Goal: Task Accomplishment & Management: Manage account settings

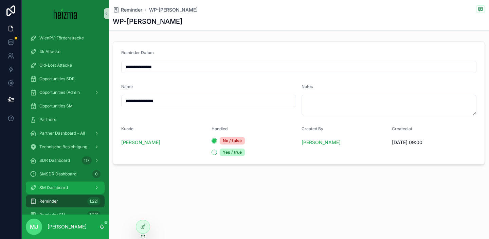
click at [54, 189] on span "SM Dashboard" at bounding box center [53, 187] width 29 height 5
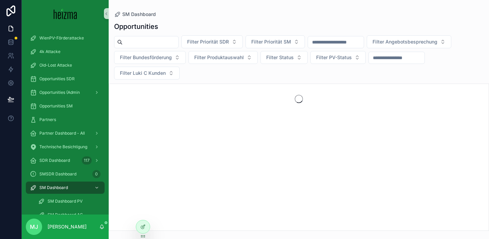
click at [156, 40] on input "scrollable content" at bounding box center [150, 42] width 56 height 10
type input "****"
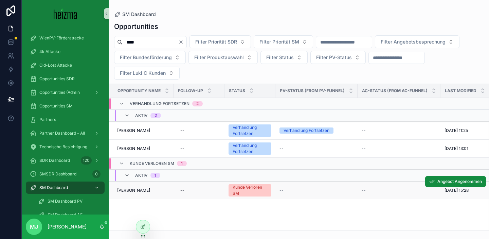
click at [138, 189] on span "Aleksandar Mandic" at bounding box center [133, 189] width 33 height 5
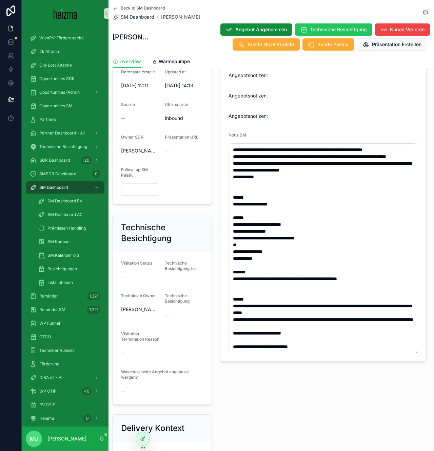
scroll to position [287, 0]
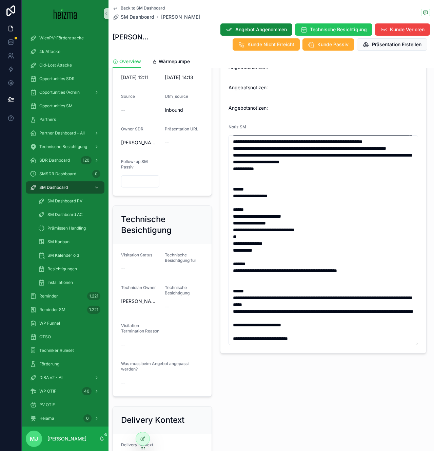
click at [212, 238] on div "Technische Besichtigung Visitation Status -- Technische Besichtigung für Techni…" at bounding box center [163, 301] width 108 height 196
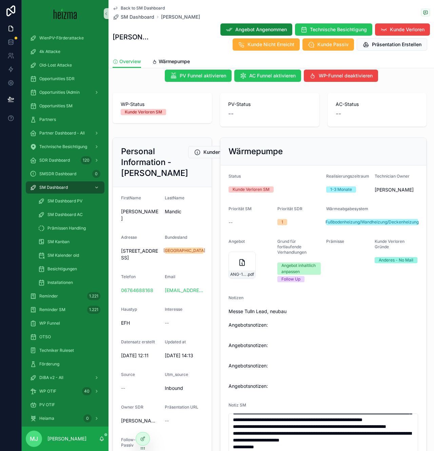
scroll to position [0, 0]
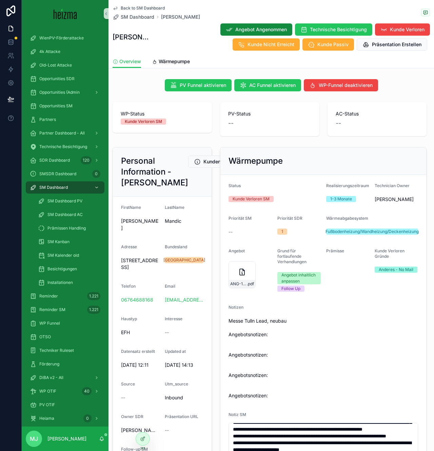
click at [168, 224] on span "Mandic" at bounding box center [184, 221] width 38 height 7
click at [222, 238] on form "Status Kunde Verloren SM Realisierungszeitraum 1-3 Monate Technician Owner Robe…" at bounding box center [324, 408] width 206 height 466
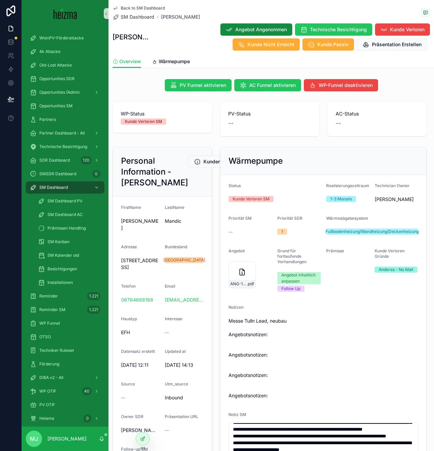
click at [143, 231] on span "Aleksandar" at bounding box center [140, 225] width 38 height 14
click at [145, 231] on span "Aleksandar" at bounding box center [140, 225] width 38 height 14
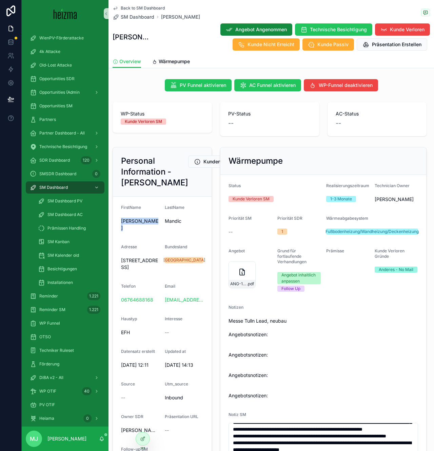
click at [145, 231] on span "Aleksandar" at bounding box center [140, 225] width 38 height 14
click at [149, 231] on span "Aleksandar" at bounding box center [140, 225] width 38 height 14
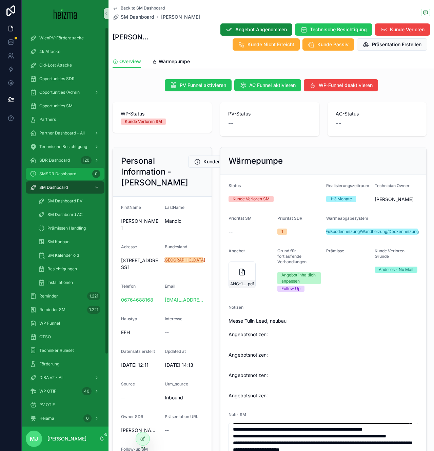
click at [60, 176] on div "SMSDR Dashboard 0" at bounding box center [65, 173] width 71 height 11
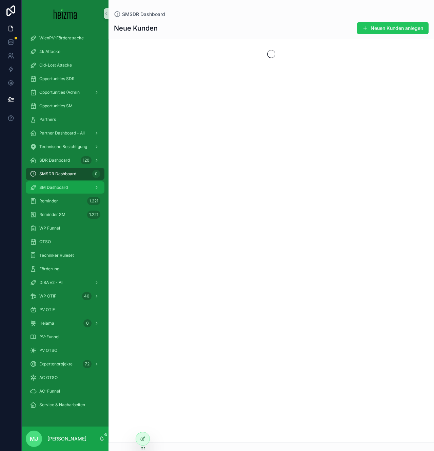
click at [58, 187] on span "SM Dashboard" at bounding box center [53, 187] width 29 height 5
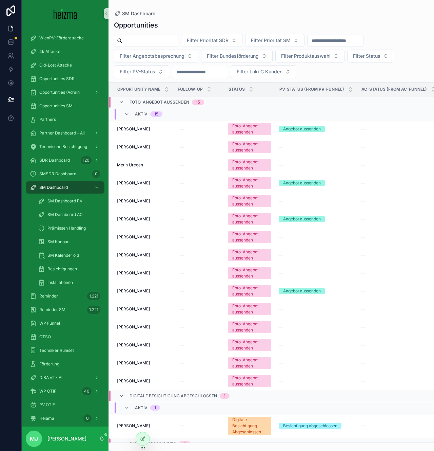
click at [160, 39] on input "scrollable content" at bounding box center [150, 41] width 56 height 10
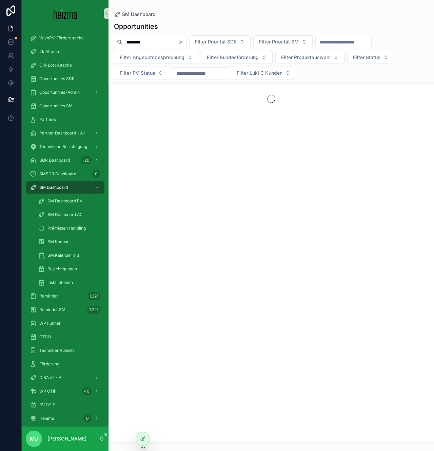
type input "********"
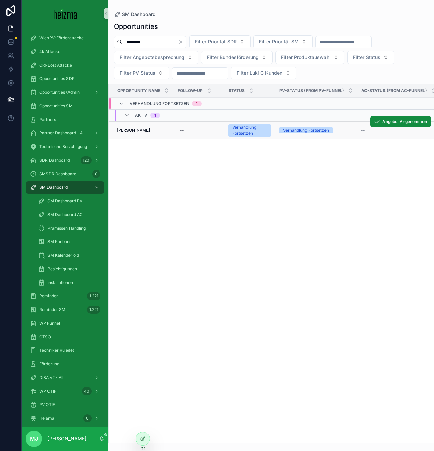
click at [133, 132] on span "Cristian Tomoiaga" at bounding box center [133, 130] width 33 height 5
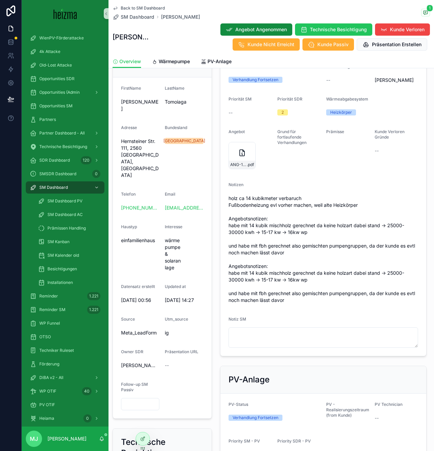
scroll to position [114, 0]
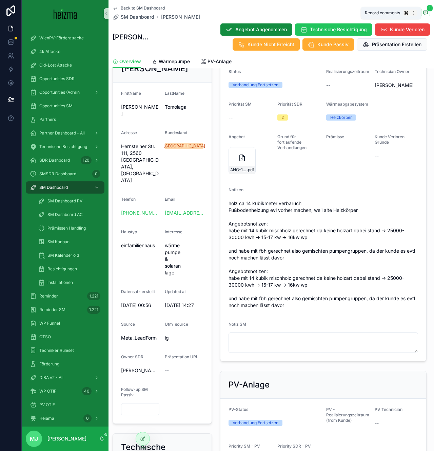
click at [424, 13] on icon "scrollable content" at bounding box center [426, 13] width 4 height 4
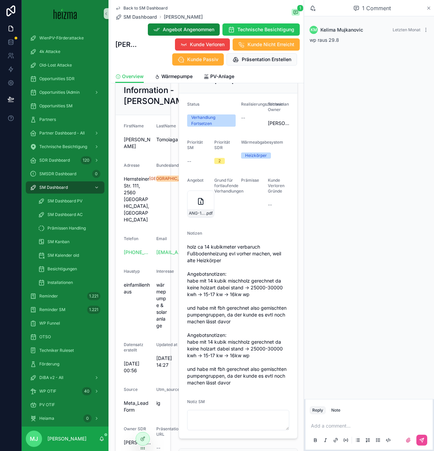
click at [431, 8] on icon "scrollable content" at bounding box center [429, 7] width 5 height 5
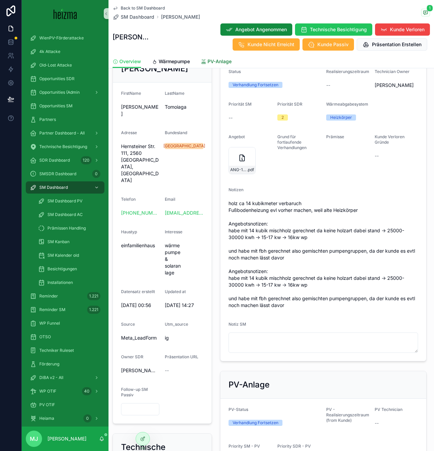
click at [225, 58] on span "PV-Anlage" at bounding box center [220, 61] width 24 height 7
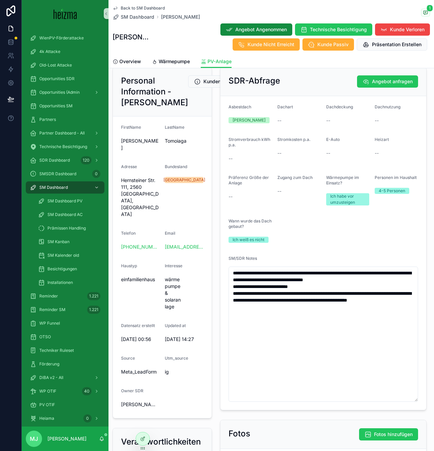
scroll to position [54, 0]
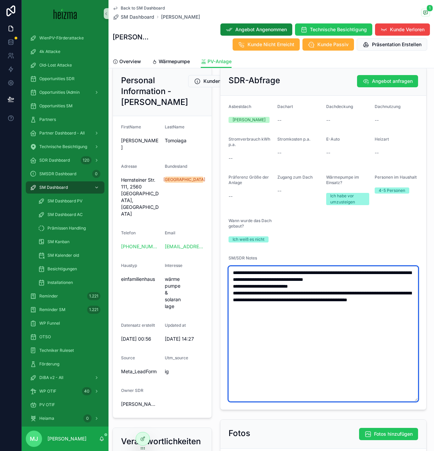
click at [283, 238] on textarea "**********" at bounding box center [324, 333] width 190 height 135
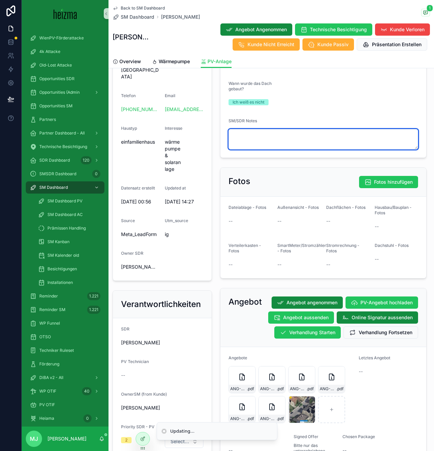
paste textarea "**********"
type textarea "**********"
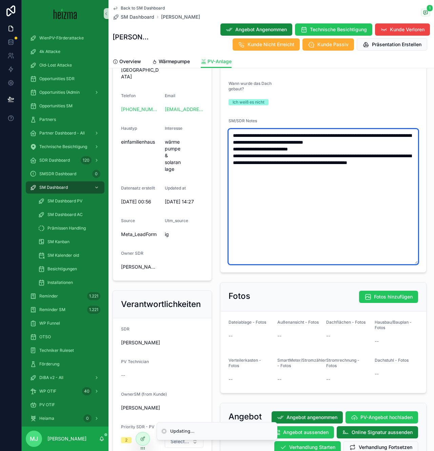
scroll to position [95, 0]
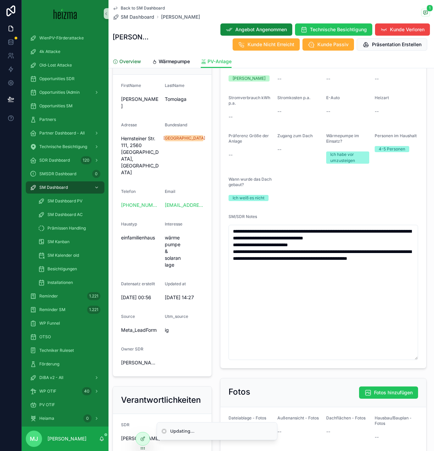
click at [137, 62] on span "Overview" at bounding box center [130, 61] width 22 height 7
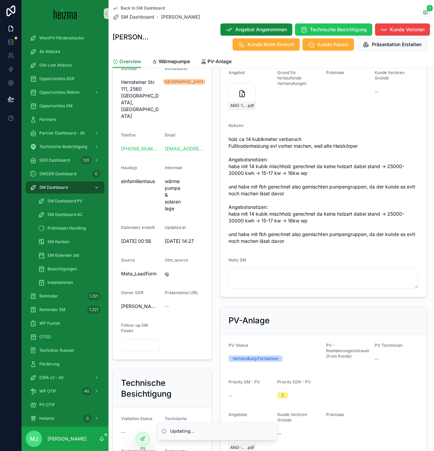
scroll to position [188, 0]
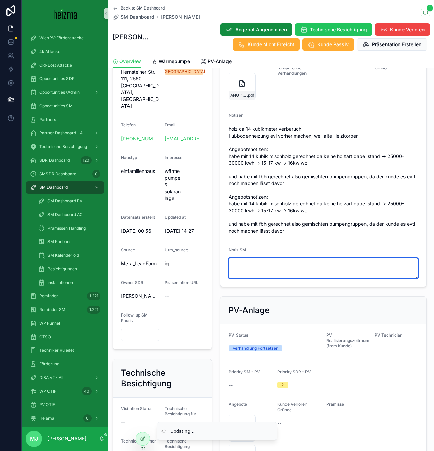
click at [288, 238] on textarea "scrollable content" at bounding box center [324, 268] width 190 height 20
paste textarea "**********"
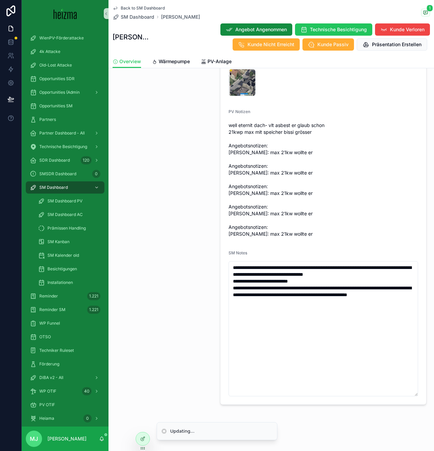
type textarea "**********"
click at [335, 226] on span "well eternit dach- vlt asbest er glaub schon 21kwp max mit speicher bissi gröss…" at bounding box center [324, 179] width 190 height 115
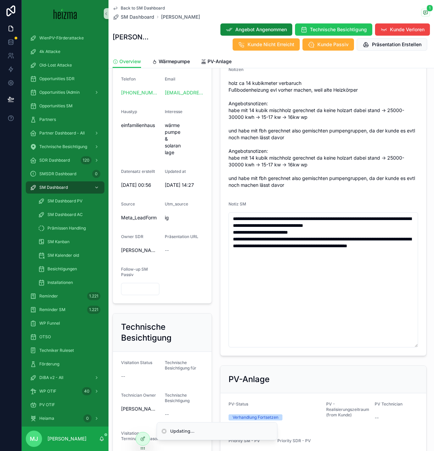
scroll to position [233, 0]
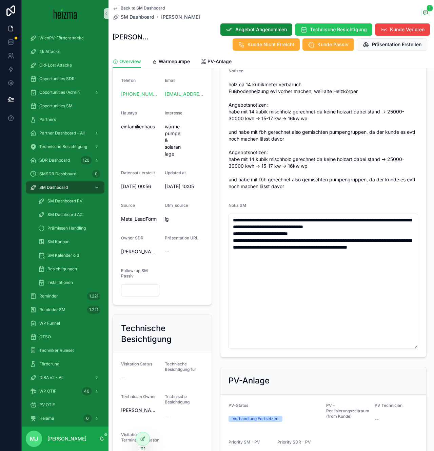
click at [296, 160] on span "holz ca 14 kubikmeter verbaruch Fußbodenheizung evl vorher machen, weil alte He…" at bounding box center [324, 135] width 190 height 109
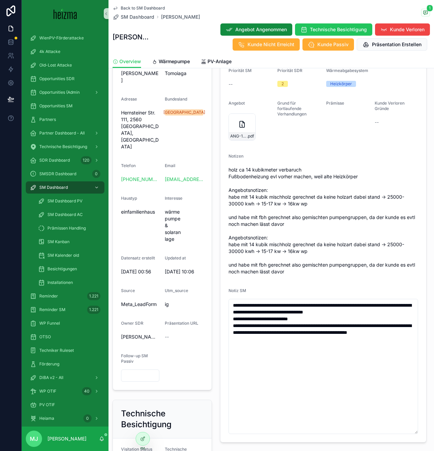
scroll to position [146, 0]
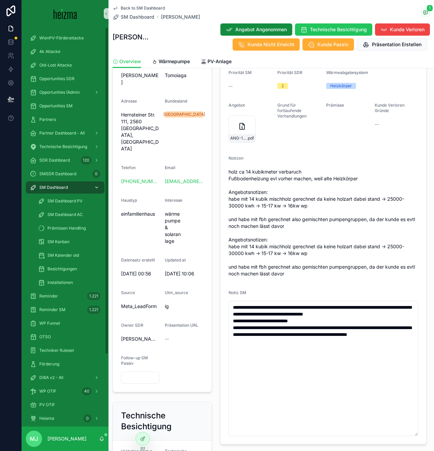
click at [53, 188] on span "SM Dashboard" at bounding box center [53, 187] width 29 height 5
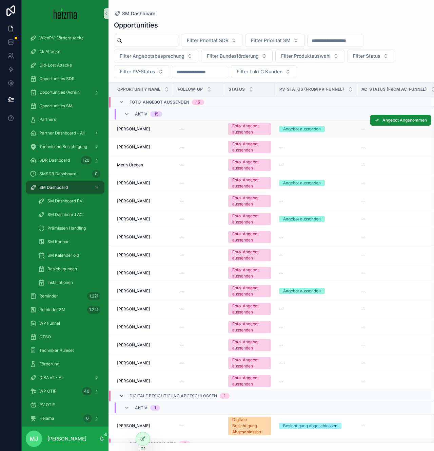
click at [135, 133] on td "Georg Fischer Georg Fischer" at bounding box center [141, 129] width 64 height 18
click at [129, 128] on span "Georg Fischer" at bounding box center [133, 128] width 33 height 5
click at [129, 146] on span "Anton Esterl" at bounding box center [133, 146] width 33 height 5
click at [129, 165] on span "Metin Üregen" at bounding box center [130, 164] width 26 height 5
click at [129, 183] on span "Bettina Schafler" at bounding box center [133, 182] width 33 height 5
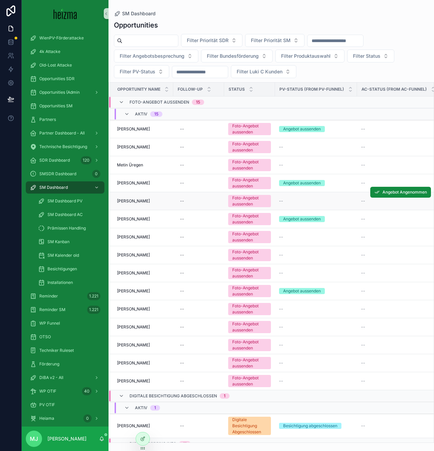
click at [128, 198] on span "Matthias Bruzek" at bounding box center [133, 200] width 33 height 5
click at [133, 219] on span "Lukas Bachernegg" at bounding box center [133, 218] width 33 height 5
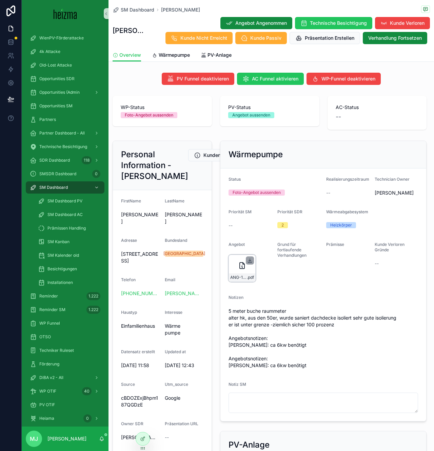
click at [249, 260] on icon "scrollable content" at bounding box center [249, 260] width 5 height 5
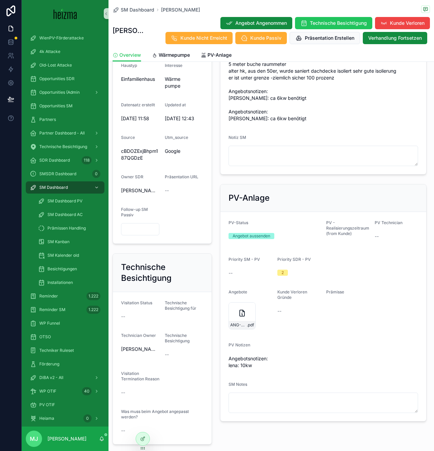
scroll to position [412, 0]
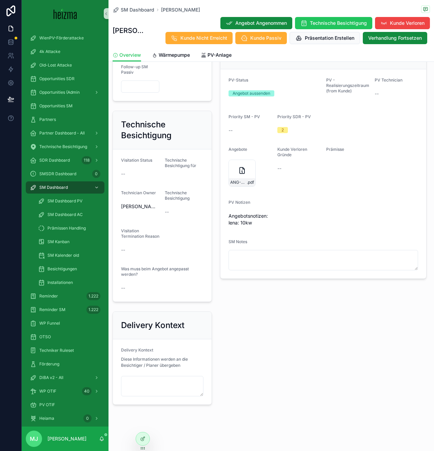
click at [0, 0] on icon "scrollable content" at bounding box center [0, 0] width 0 height 0
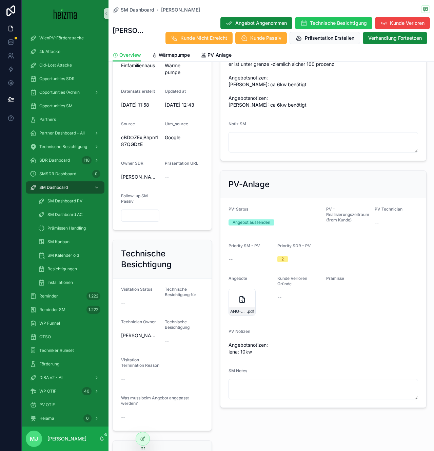
scroll to position [258, 0]
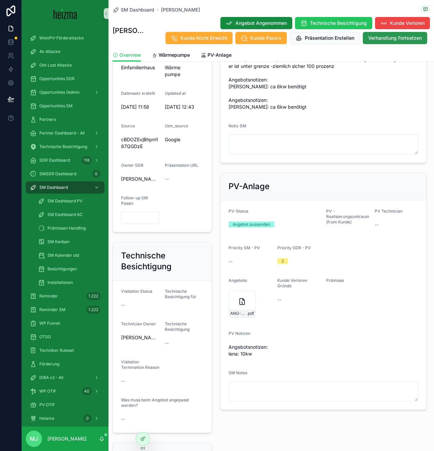
click at [412, 40] on span "Verhandlung Fortsetzen" at bounding box center [395, 38] width 54 height 7
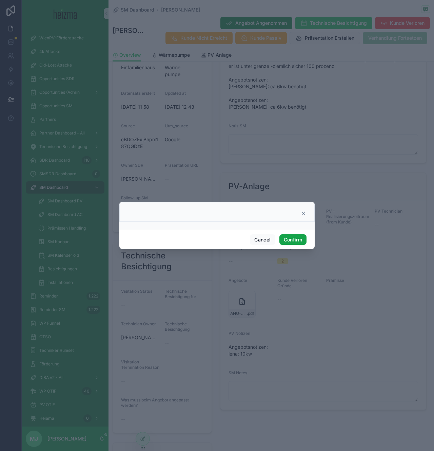
click at [283, 239] on button "Confirm" at bounding box center [293, 239] width 27 height 11
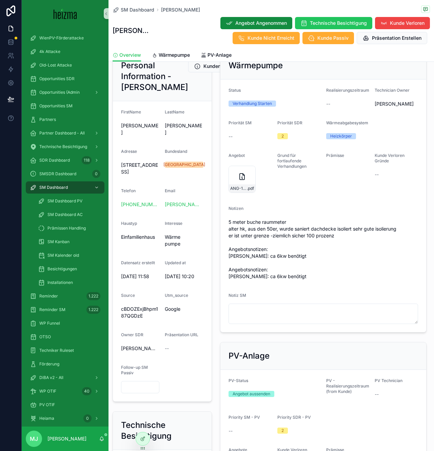
scroll to position [210, 0]
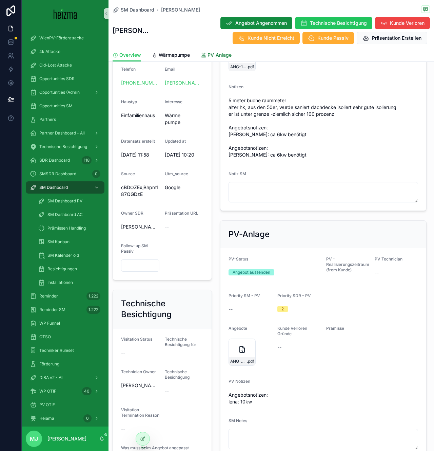
click at [214, 54] on span "PV-Anlage" at bounding box center [220, 55] width 24 height 7
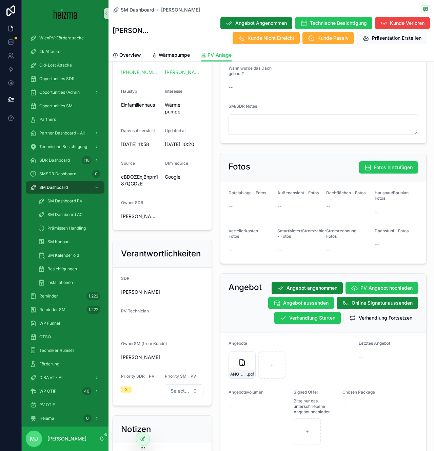
scroll to position [331, 0]
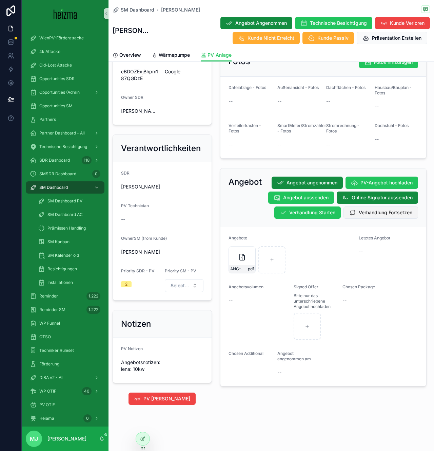
click at [360, 209] on span "Verhandlung Fortsetzen" at bounding box center [386, 212] width 54 height 7
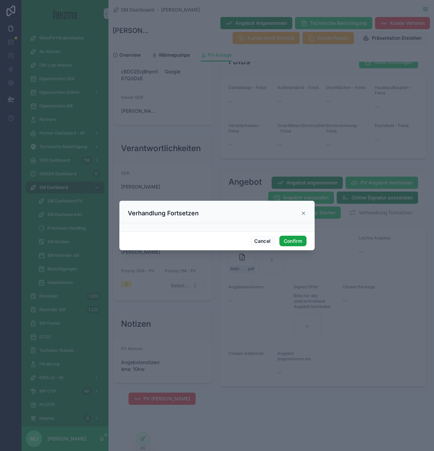
click at [286, 242] on button "Confirm" at bounding box center [293, 240] width 27 height 11
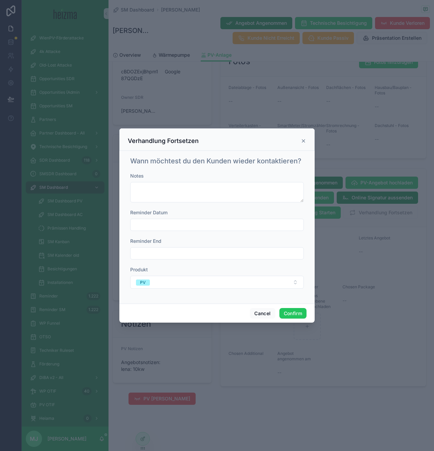
click at [173, 227] on input "text" at bounding box center [217, 225] width 173 height 10
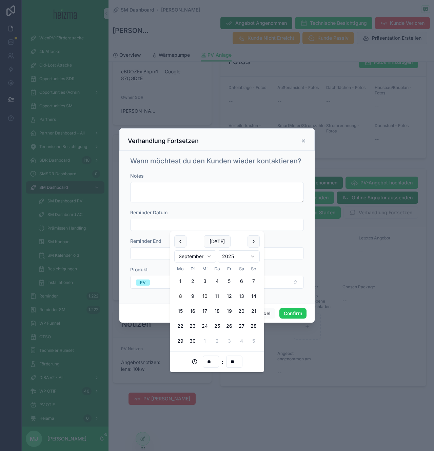
click at [208, 297] on button "10" at bounding box center [205, 296] width 12 height 12
type input "**********"
click at [299, 314] on button "Confirm" at bounding box center [293, 313] width 27 height 11
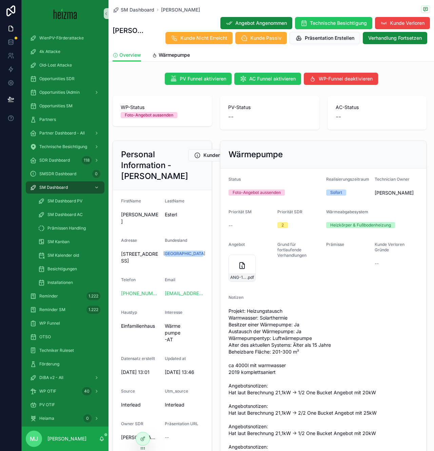
scroll to position [53, 0]
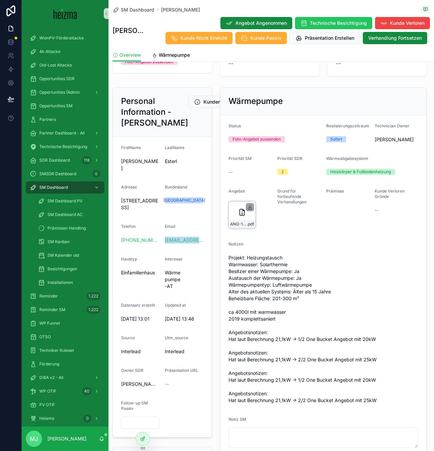
click at [248, 206] on icon "scrollable content" at bounding box center [249, 206] width 5 height 5
click at [170, 58] on link "Wärmepumpe" at bounding box center [171, 56] width 38 height 14
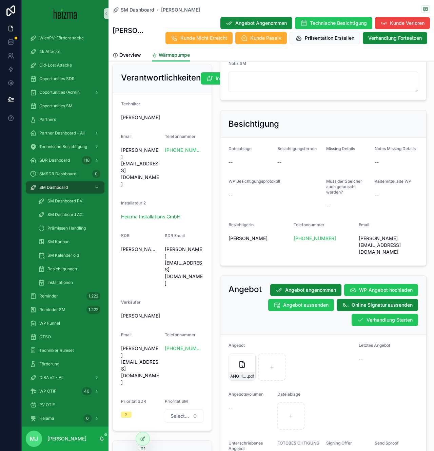
scroll to position [566, 0]
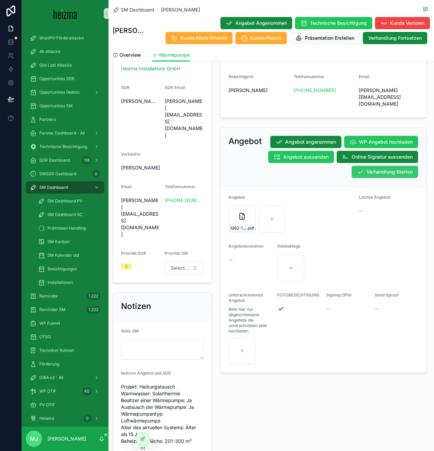
click at [390, 166] on button "Verhandlung Starten" at bounding box center [385, 172] width 67 height 12
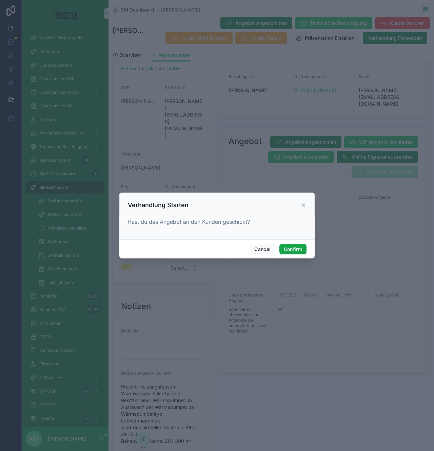
click at [291, 250] on button "Confirm" at bounding box center [293, 249] width 27 height 11
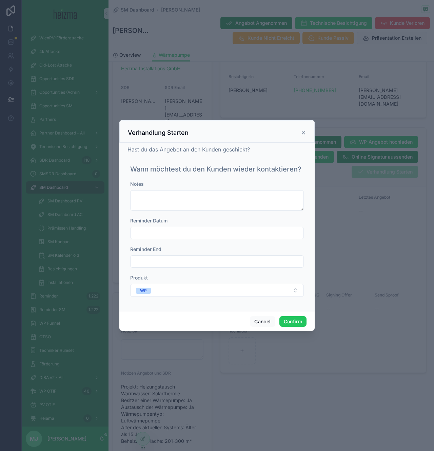
click at [189, 234] on input "text" at bounding box center [217, 233] width 173 height 10
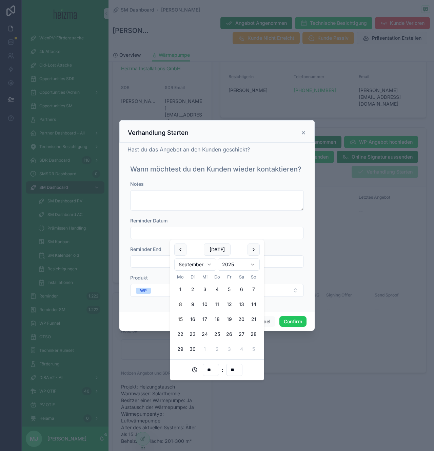
click at [177, 317] on button "15" at bounding box center [180, 319] width 12 height 12
type input "**********"
click at [302, 318] on button "Confirm" at bounding box center [293, 321] width 27 height 11
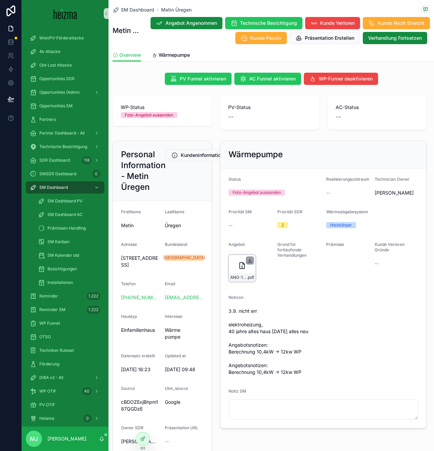
click at [251, 262] on icon "scrollable content" at bounding box center [250, 261] width 4 height 1
click at [170, 53] on span "Wärmepumpe" at bounding box center [174, 55] width 31 height 7
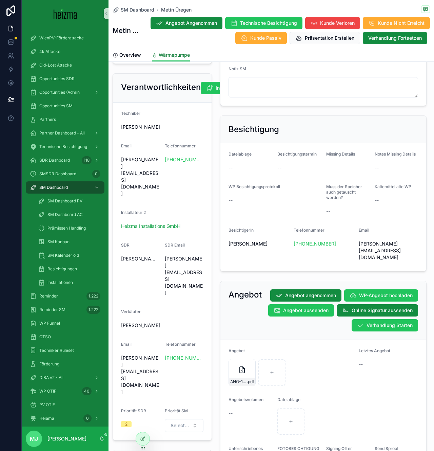
scroll to position [470, 0]
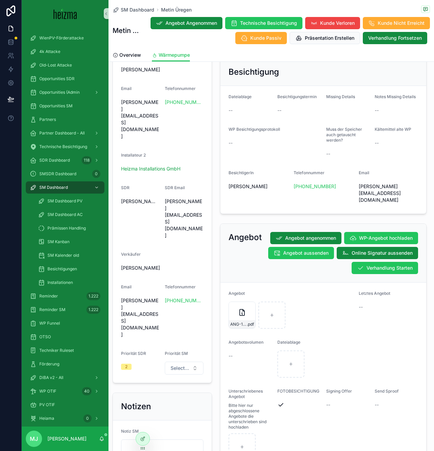
click at [381, 263] on div "Angebot Angebot angenommen WP-Angebot hochladen Angebot aussenden Online Signat…" at bounding box center [324, 253] width 206 height 59
click at [381, 264] on span "Verhandlung Starten" at bounding box center [390, 267] width 46 height 7
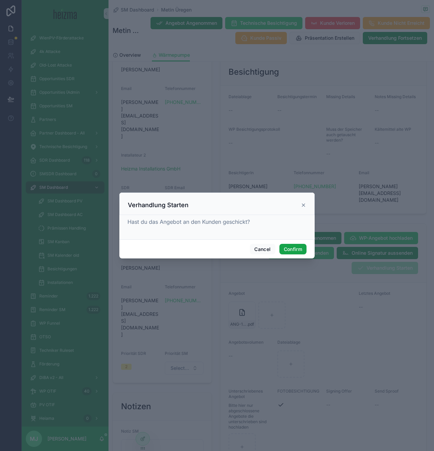
click at [297, 251] on button "Confirm" at bounding box center [293, 249] width 27 height 11
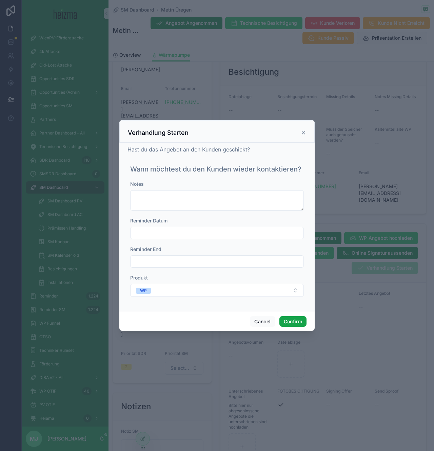
click at [294, 319] on button "Confirm" at bounding box center [293, 321] width 27 height 11
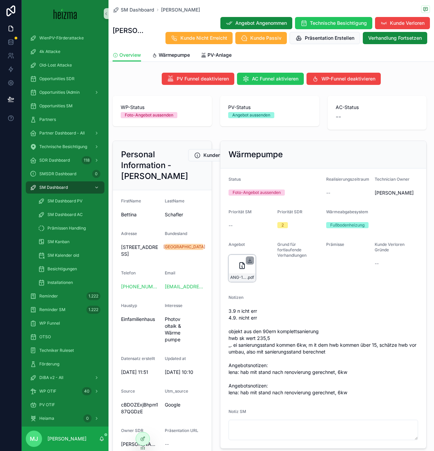
click at [250, 262] on icon "scrollable content" at bounding box center [249, 260] width 5 height 5
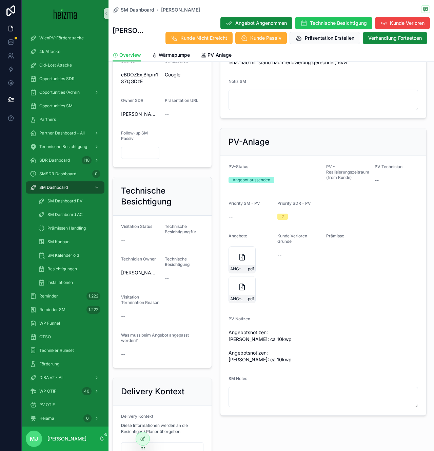
scroll to position [426, 0]
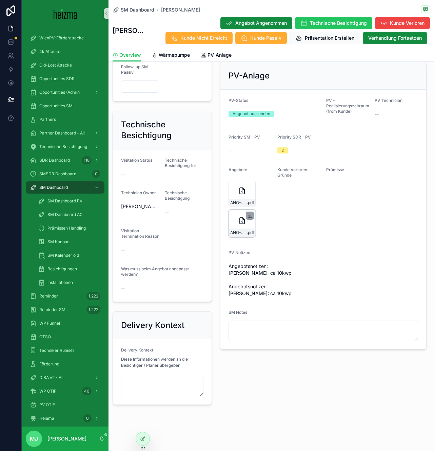
click at [250, 213] on icon "scrollable content" at bounding box center [249, 215] width 5 height 5
click at [184, 58] on span "Wärmepumpe" at bounding box center [174, 55] width 31 height 7
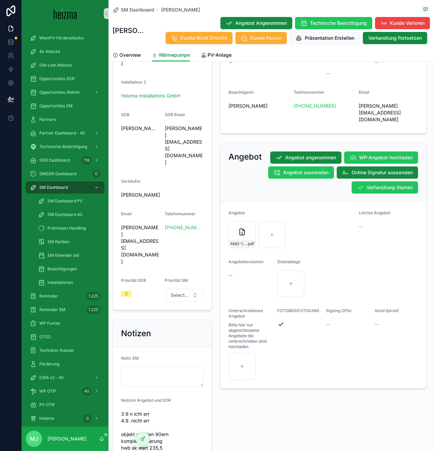
scroll to position [547, 0]
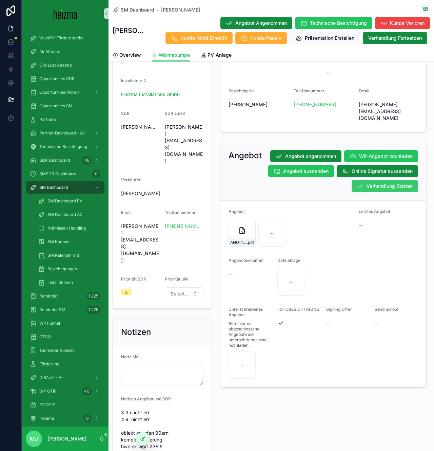
click at [382, 183] on span "Verhandlung Starten" at bounding box center [390, 186] width 46 height 7
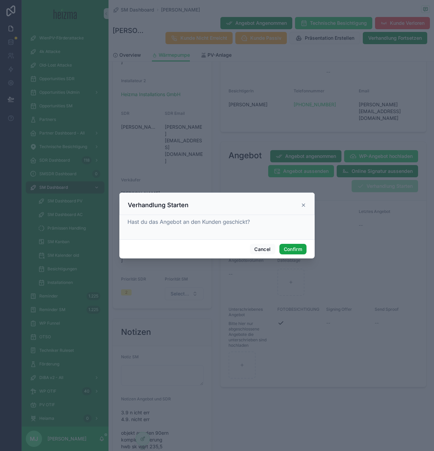
click at [283, 251] on button "Confirm" at bounding box center [293, 249] width 27 height 11
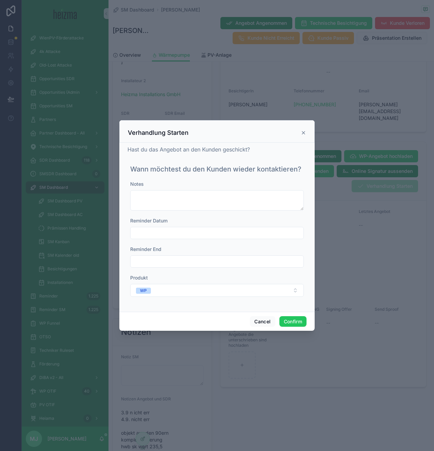
click at [245, 242] on div "Notes Reminder Datum Reminder End Produkt WP" at bounding box center [217, 242] width 174 height 123
click at [247, 237] on input "text" at bounding box center [217, 233] width 173 height 10
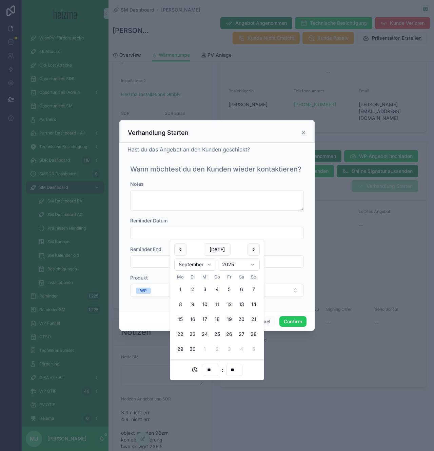
drag, startPoint x: 179, startPoint y: 316, endPoint x: 282, endPoint y: 274, distance: 110.6
click at [179, 316] on button "15" at bounding box center [180, 319] width 12 height 12
type input "**********"
click at [278, 288] on button "WP" at bounding box center [217, 290] width 174 height 13
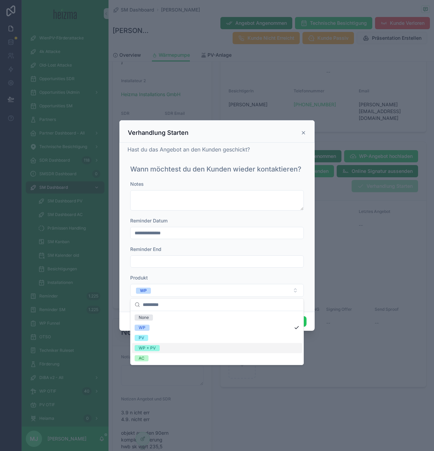
click at [227, 346] on div "WP + PV" at bounding box center [217, 348] width 170 height 10
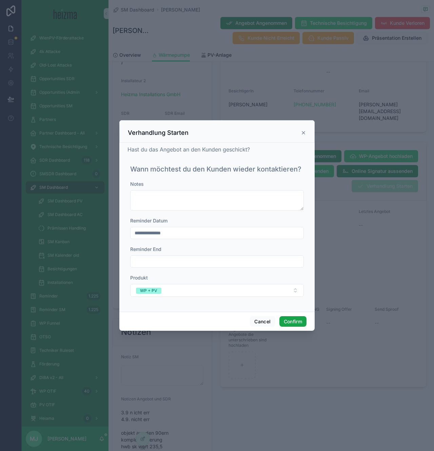
click at [288, 321] on button "Confirm" at bounding box center [293, 321] width 27 height 11
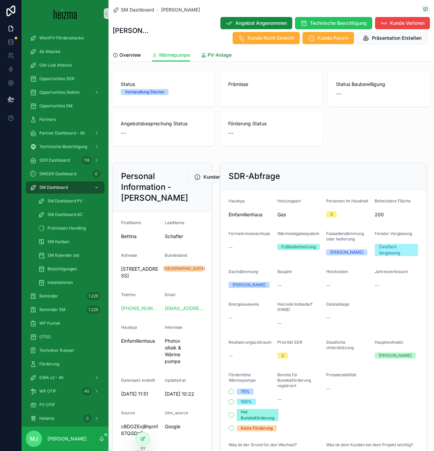
click at [213, 57] on span "PV-Anlage" at bounding box center [220, 55] width 24 height 7
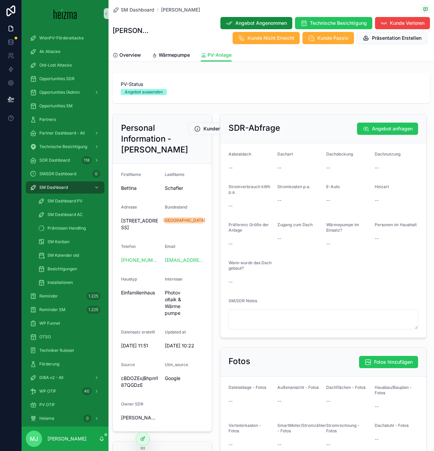
scroll to position [363, 0]
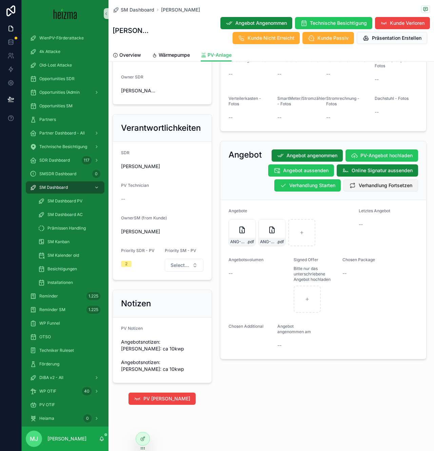
click at [367, 182] on span "Verhandlung Fortsetzen" at bounding box center [386, 185] width 54 height 7
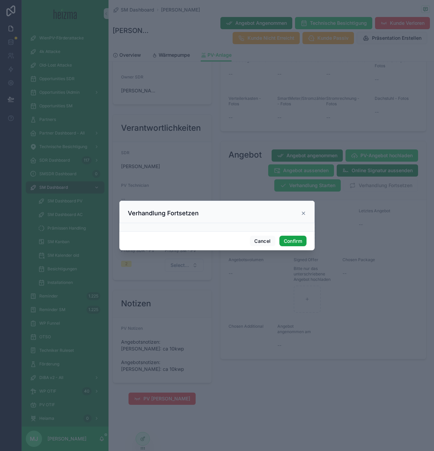
click at [297, 243] on button "Confirm" at bounding box center [293, 240] width 27 height 11
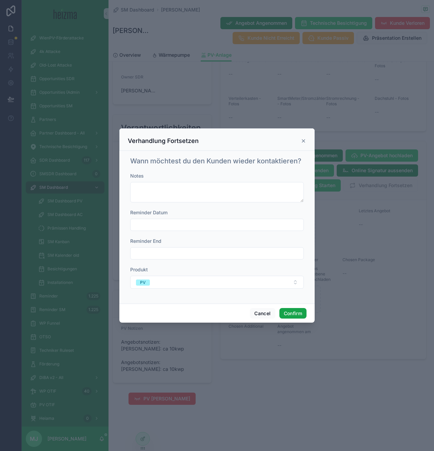
click at [286, 313] on button "Confirm" at bounding box center [293, 313] width 27 height 11
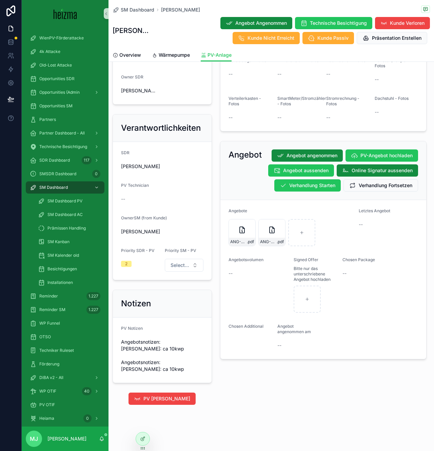
click at [370, 268] on div "--" at bounding box center [364, 273] width 43 height 11
click at [309, 266] on span "Bitte nur das unterschriebene Angebot hochladen" at bounding box center [315, 274] width 43 height 16
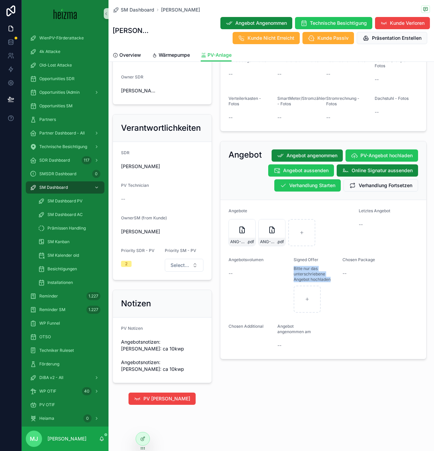
click at [315, 266] on span "Bitte nur das unterschriebene Angebot hochladen" at bounding box center [315, 274] width 43 height 16
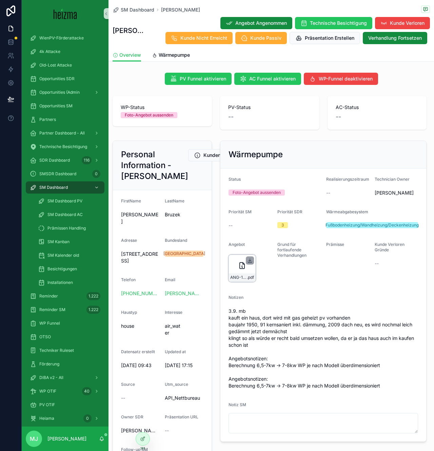
click at [249, 261] on icon "scrollable content" at bounding box center [249, 260] width 5 height 5
click at [169, 52] on span "Wärmepumpe" at bounding box center [174, 55] width 31 height 7
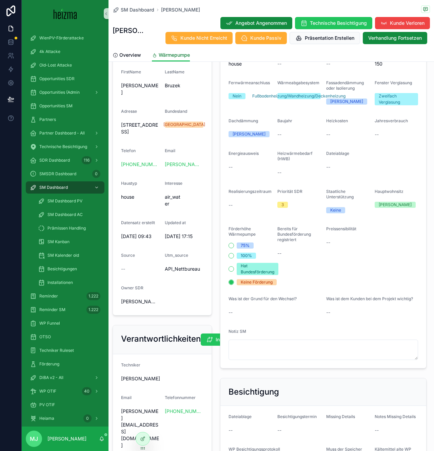
scroll to position [404, 0]
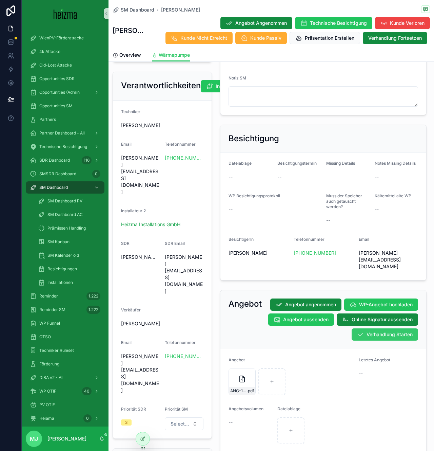
click at [382, 331] on span "Verhandlung Starten" at bounding box center [390, 334] width 46 height 7
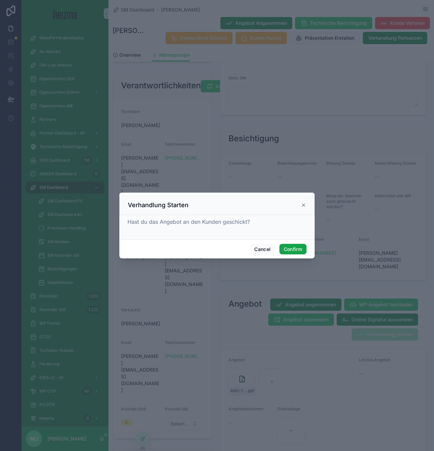
click at [292, 246] on button "Confirm" at bounding box center [293, 249] width 27 height 11
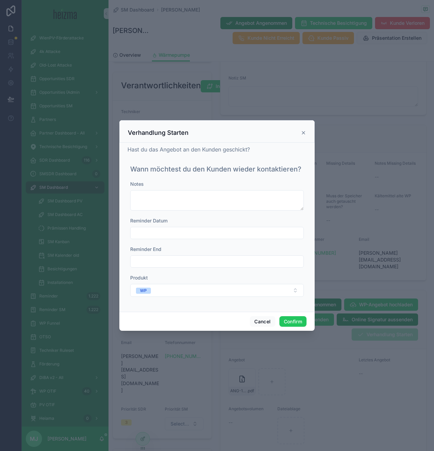
click at [158, 239] on div "Notes Reminder Datum Reminder End Produkt WP" at bounding box center [217, 242] width 174 height 123
click at [158, 233] on input "text" at bounding box center [217, 233] width 173 height 10
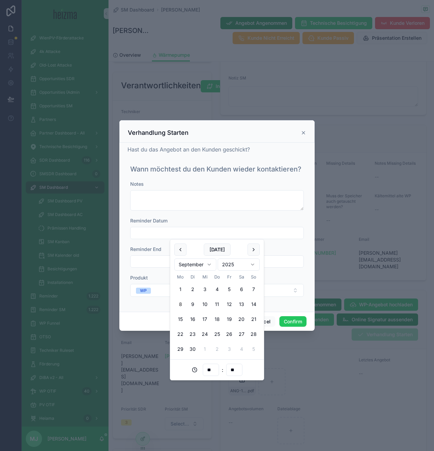
click at [190, 305] on button "9" at bounding box center [193, 304] width 12 height 12
type input "**********"
click at [302, 324] on button "Confirm" at bounding box center [293, 321] width 27 height 11
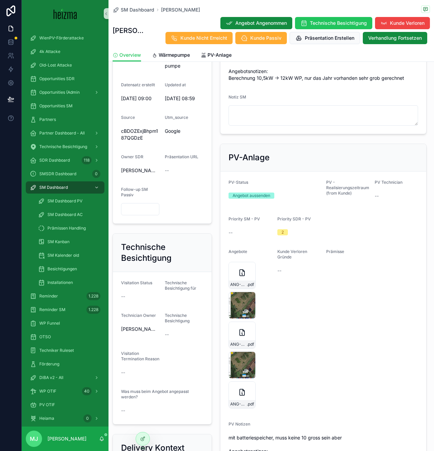
scroll to position [270, 0]
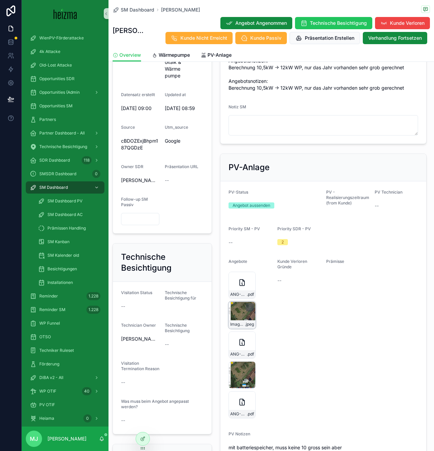
click at [243, 320] on div "Image-05.09.25-at-08.48 .jpeg" at bounding box center [242, 324] width 26 height 8
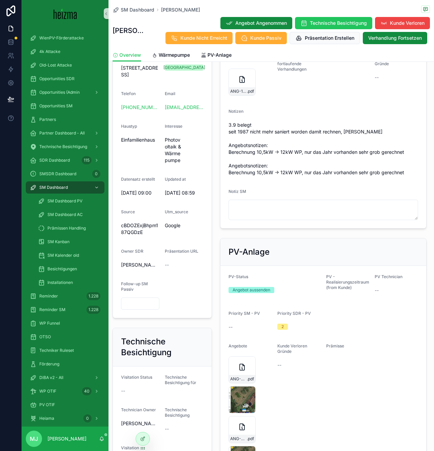
scroll to position [169, 0]
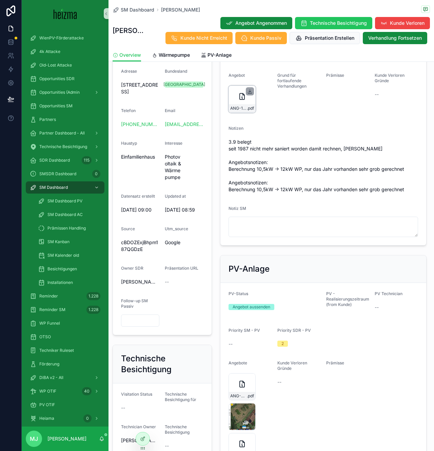
click at [249, 93] on icon "scrollable content" at bounding box center [249, 91] width 5 height 5
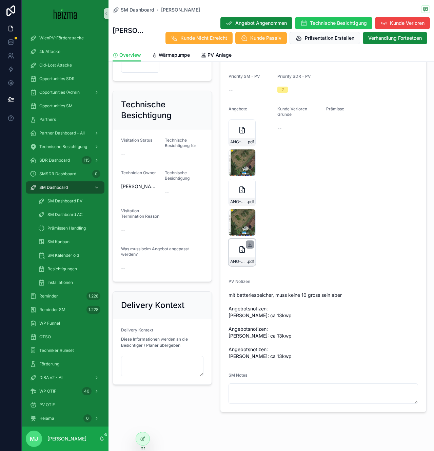
click at [251, 244] on icon "scrollable content" at bounding box center [249, 244] width 5 height 5
click at [173, 56] on span "Wärmepumpe" at bounding box center [174, 55] width 31 height 7
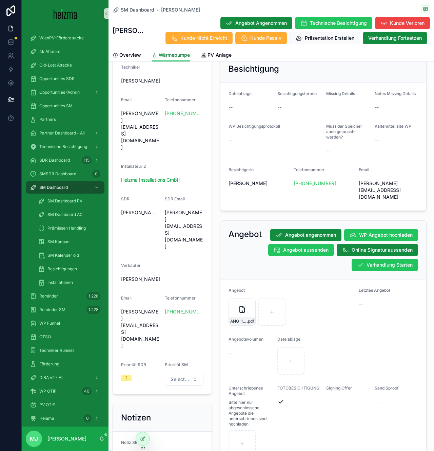
scroll to position [615, 0]
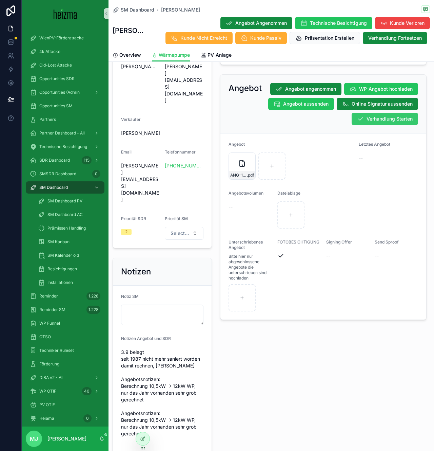
click at [383, 113] on button "Verhandlung Starten" at bounding box center [385, 119] width 67 height 12
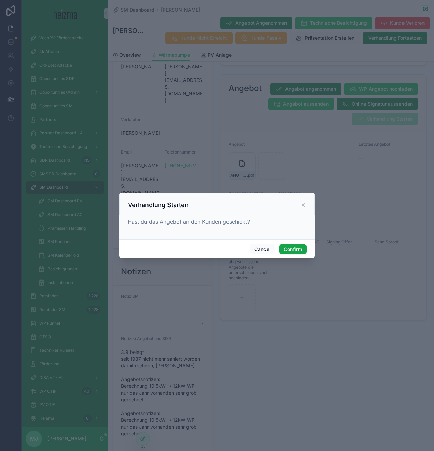
click at [291, 250] on button "Confirm" at bounding box center [293, 249] width 27 height 11
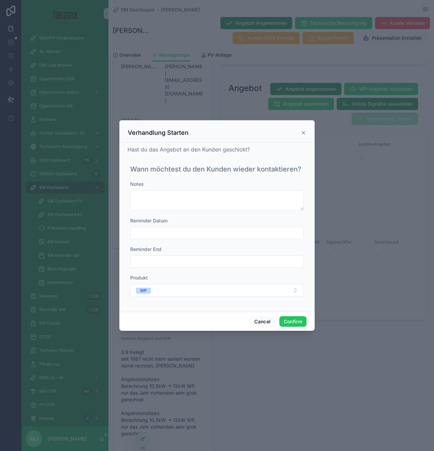
click at [233, 229] on input "text" at bounding box center [217, 233] width 173 height 10
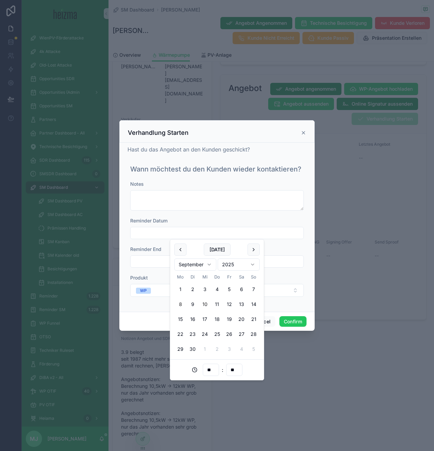
click at [203, 304] on button "10" at bounding box center [205, 304] width 12 height 12
type input "**********"
click at [289, 287] on button "WP" at bounding box center [217, 290] width 174 height 13
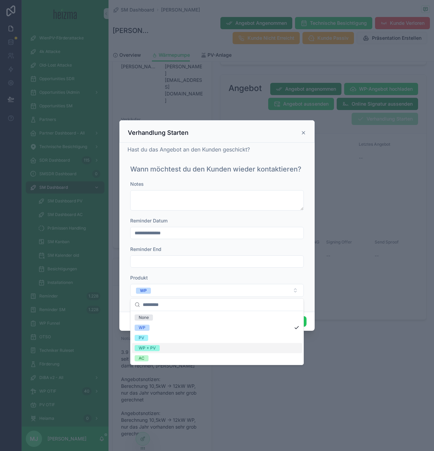
click at [252, 345] on div "WP + PV" at bounding box center [217, 348] width 170 height 10
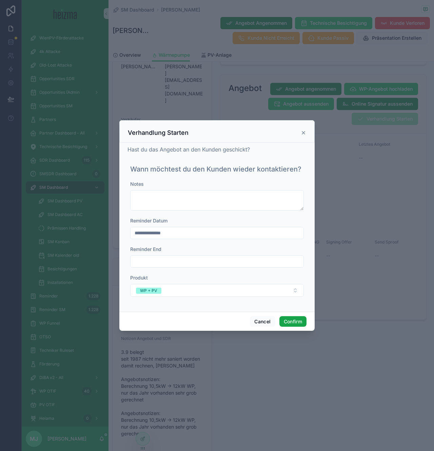
click at [299, 323] on button "Confirm" at bounding box center [293, 321] width 27 height 11
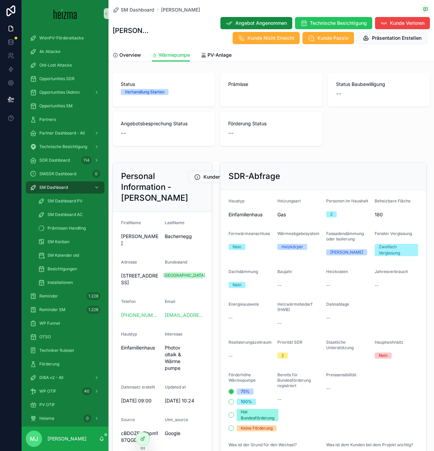
click at [214, 57] on span "PV-Anlage" at bounding box center [220, 55] width 24 height 7
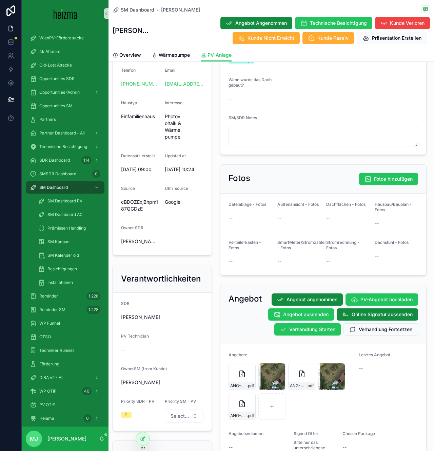
scroll to position [385, 0]
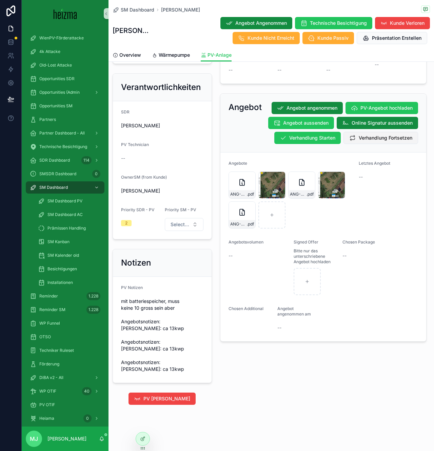
click at [388, 134] on span "Verhandlung Fortsetzen" at bounding box center [386, 137] width 54 height 7
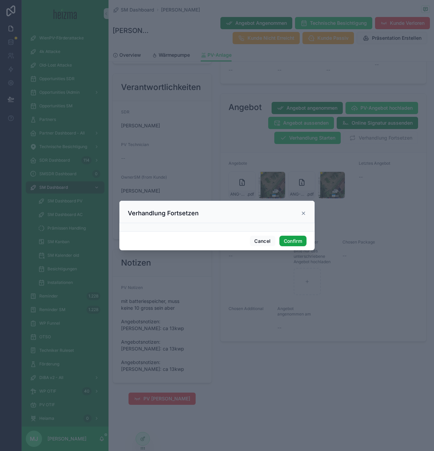
click at [297, 243] on button "Confirm" at bounding box center [293, 240] width 27 height 11
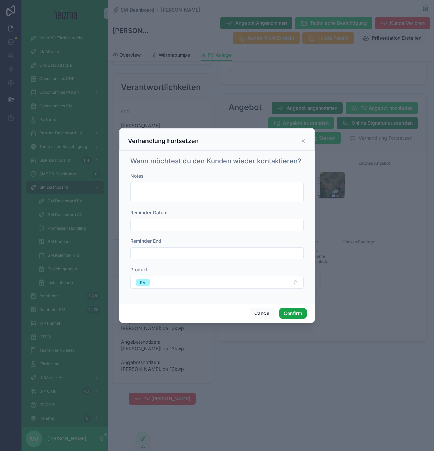
click at [294, 317] on button "Confirm" at bounding box center [293, 313] width 27 height 11
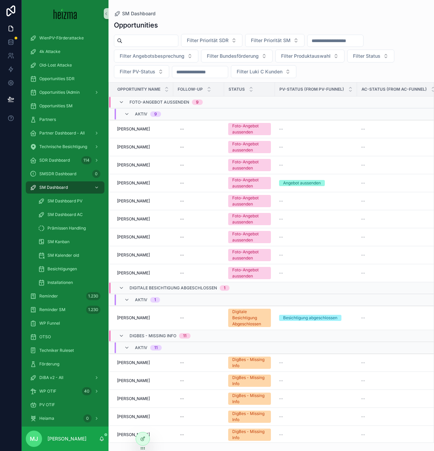
click at [327, 71] on div "Filter Priorität SDR Filter Priorität SM Filter Angebotsbesprechung Filter Bund…" at bounding box center [272, 56] width 326 height 44
click at [132, 126] on span "[PERSON_NAME]" at bounding box center [133, 128] width 33 height 5
click at [130, 146] on span "[PERSON_NAME]" at bounding box center [133, 146] width 33 height 5
click at [129, 165] on span "[PERSON_NAME]" at bounding box center [133, 164] width 33 height 5
click at [128, 181] on span "[PERSON_NAME]" at bounding box center [133, 182] width 33 height 5
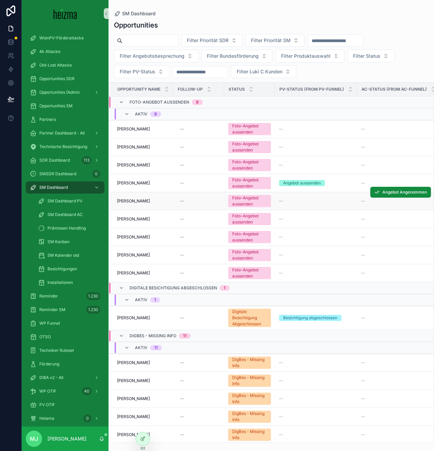
click at [129, 201] on span "[PERSON_NAME]" at bounding box center [133, 200] width 33 height 5
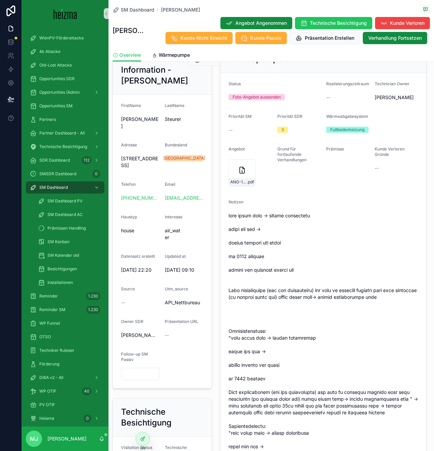
scroll to position [96, 0]
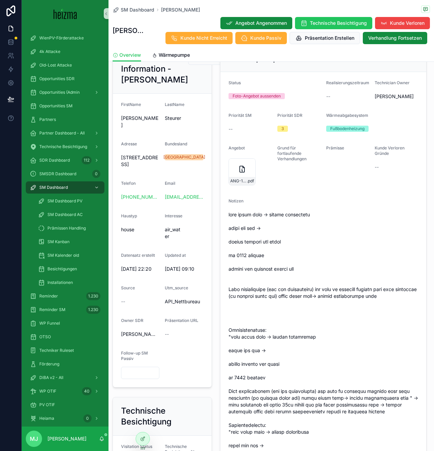
click at [310, 296] on span "scrollable content" at bounding box center [324, 360] width 190 height 299
click at [309, 286] on span "scrollable content" at bounding box center [324, 360] width 190 height 299
click at [249, 164] on icon "scrollable content" at bounding box center [249, 163] width 5 height 5
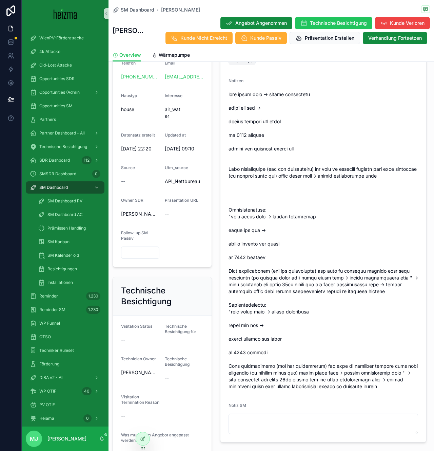
scroll to position [0, 0]
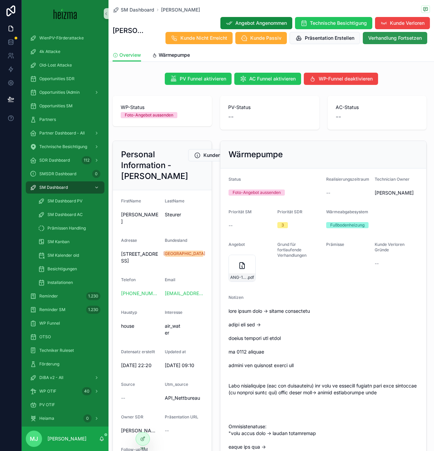
click at [395, 41] on span "Verhandlung Fortsetzen" at bounding box center [395, 38] width 54 height 7
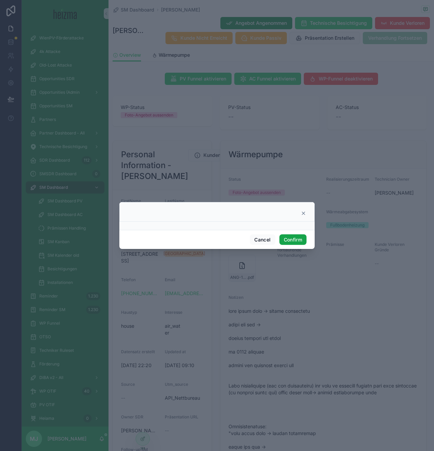
click at [298, 241] on button "Confirm" at bounding box center [293, 239] width 27 height 11
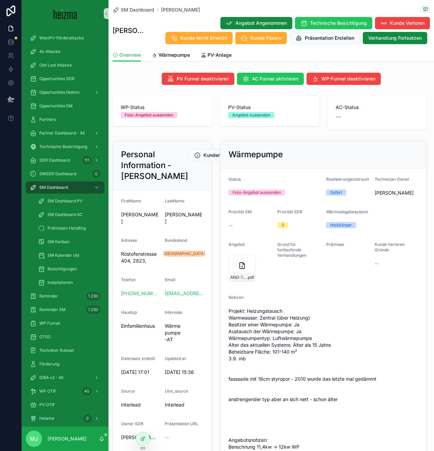
click at [292, 318] on span "Projekt: Heizungstausch Warmwasser: Zentral (über Heizung) Besitzer einer Wärme…" at bounding box center [324, 388] width 190 height 163
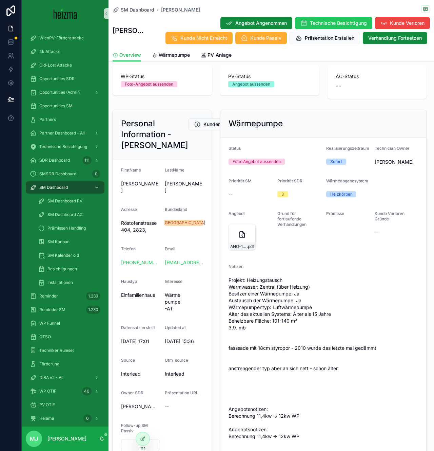
scroll to position [37, 0]
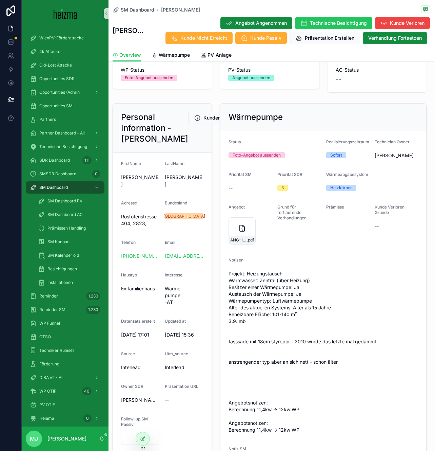
click at [281, 220] on span "Grund für fortlaufende Verhandlungen" at bounding box center [292, 212] width 29 height 16
click at [346, 235] on div "Prämisse" at bounding box center [347, 225] width 43 height 42
click at [0, 0] on icon "scrollable content" at bounding box center [0, 0] width 0 height 0
click at [223, 58] on span "PV-Anlage" at bounding box center [220, 55] width 24 height 7
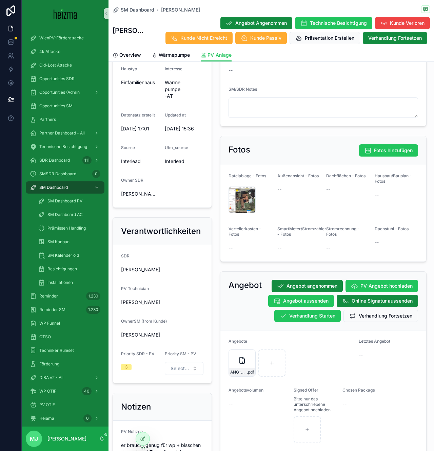
scroll to position [224, 0]
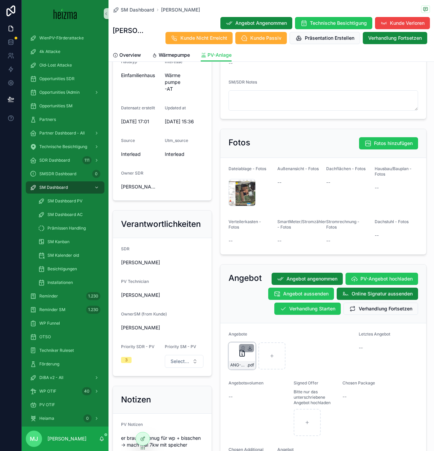
click at [250, 348] on icon "scrollable content" at bounding box center [250, 347] width 0 height 3
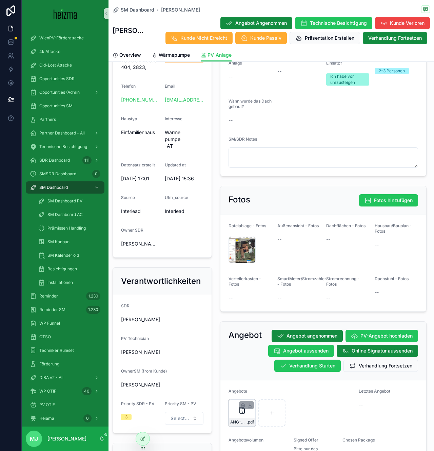
scroll to position [331, 0]
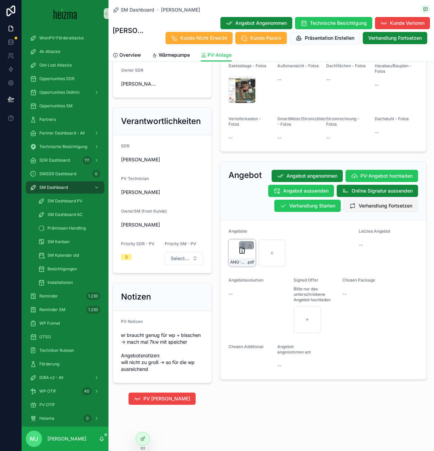
click at [405, 204] on span "Verhandlung Fortsetzen" at bounding box center [386, 205] width 54 height 7
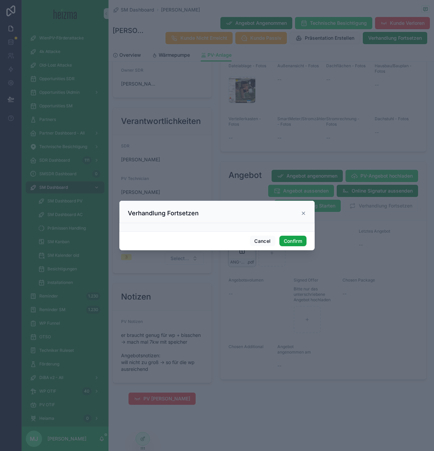
click at [296, 243] on button "Confirm" at bounding box center [293, 240] width 27 height 11
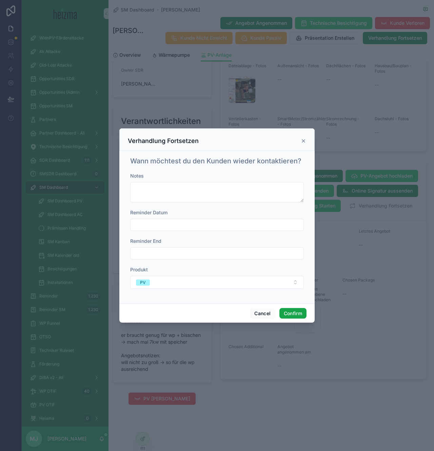
click at [294, 311] on button "Confirm" at bounding box center [293, 313] width 27 height 11
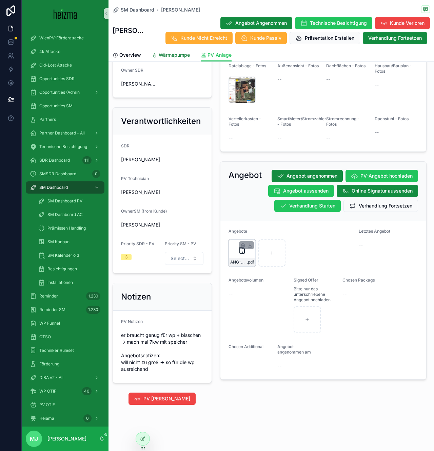
click at [175, 55] on span "Wärmepumpe" at bounding box center [174, 55] width 31 height 7
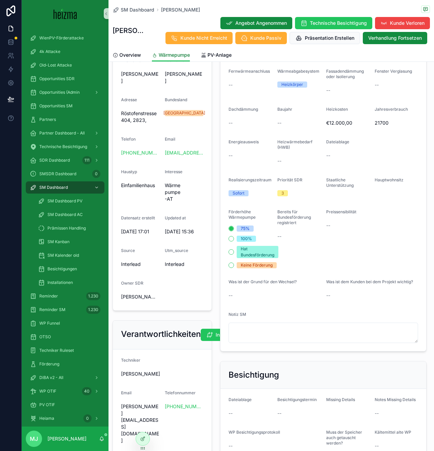
scroll to position [631, 0]
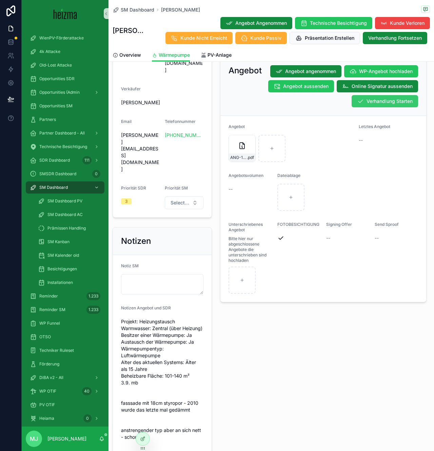
click at [384, 98] on span "Verhandlung Starten" at bounding box center [390, 101] width 46 height 7
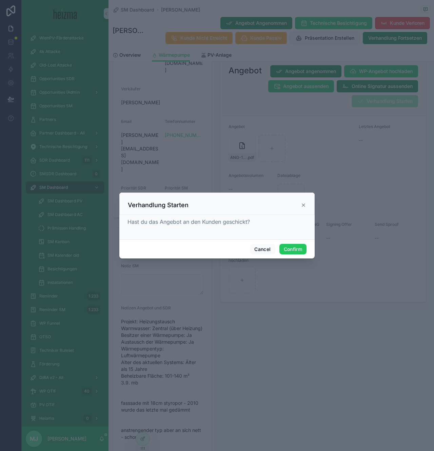
click at [283, 241] on div "Cancel Confirm" at bounding box center [216, 248] width 195 height 19
click at [285, 250] on button "Confirm" at bounding box center [293, 249] width 27 height 11
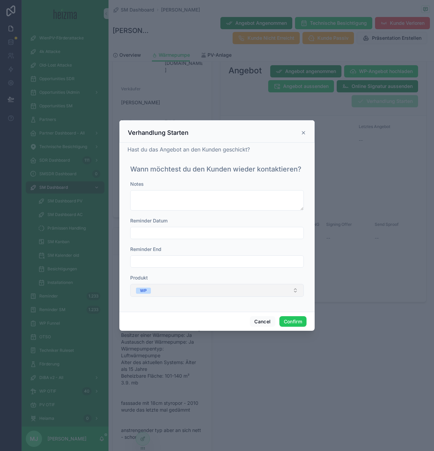
click at [164, 286] on button "WP" at bounding box center [217, 290] width 174 height 13
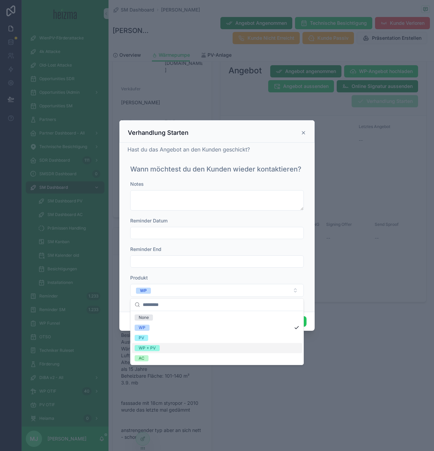
click at [175, 350] on div "WP + PV" at bounding box center [217, 348] width 170 height 10
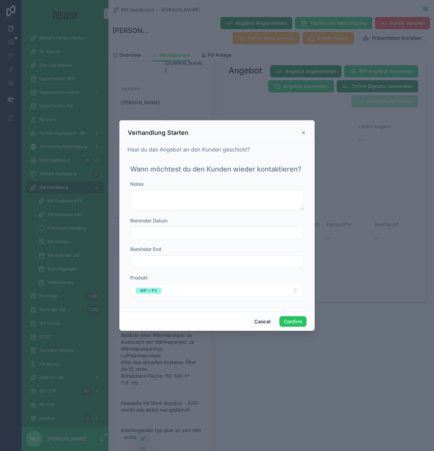
click at [201, 239] on div "Notes Reminder Datum Reminder End Produkt WP + PV" at bounding box center [217, 242] width 174 height 123
click at [200, 229] on input "text" at bounding box center [217, 233] width 173 height 10
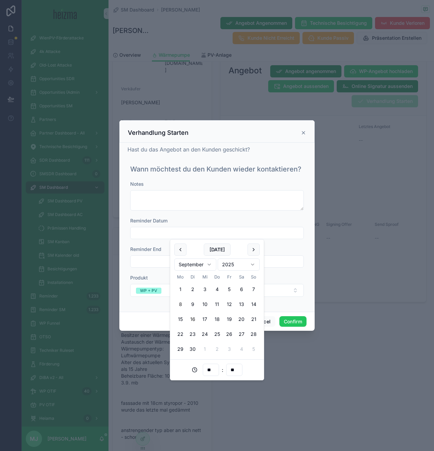
click at [191, 321] on button "16" at bounding box center [193, 319] width 12 height 12
click at [213, 318] on button "18" at bounding box center [217, 319] width 12 height 12
click at [194, 318] on button "16" at bounding box center [193, 319] width 12 height 12
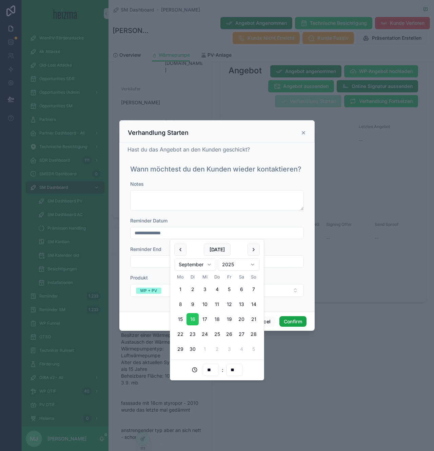
type input "**********"
click at [299, 318] on button "Confirm" at bounding box center [293, 321] width 27 height 11
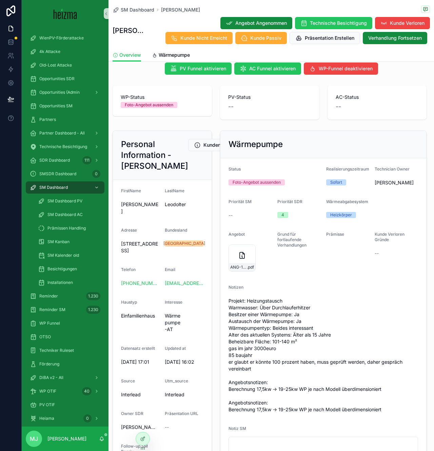
scroll to position [18, 0]
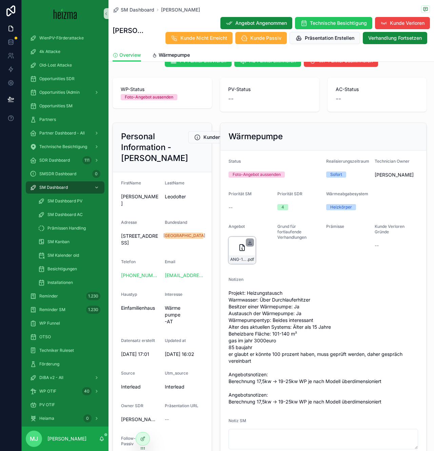
click at [251, 241] on icon "scrollable content" at bounding box center [249, 242] width 5 height 5
click at [167, 49] on link "Wärmepumpe" at bounding box center [171, 56] width 38 height 14
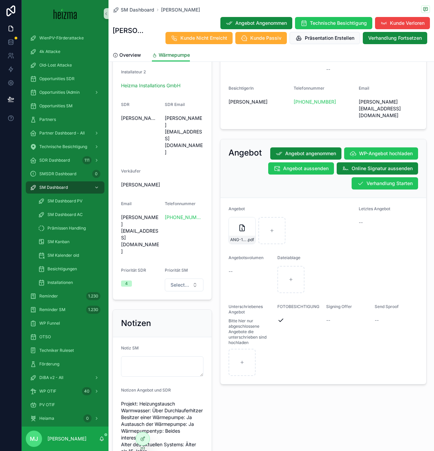
scroll to position [615, 0]
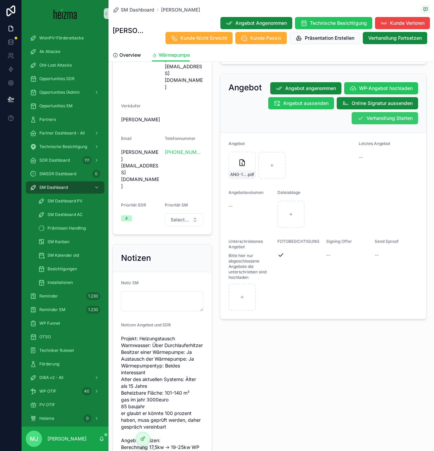
click at [401, 115] on span "Verhandlung Starten" at bounding box center [390, 118] width 46 height 7
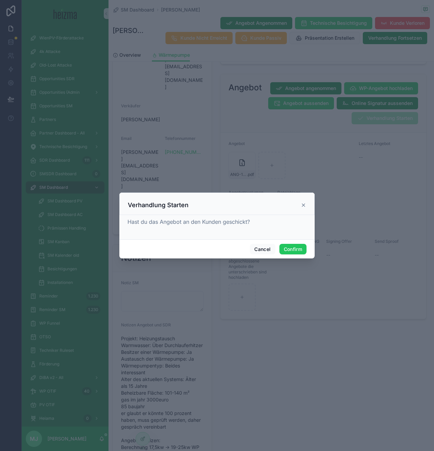
click at [292, 260] on div at bounding box center [217, 225] width 434 height 451
click at [292, 251] on button "Confirm" at bounding box center [293, 249] width 27 height 11
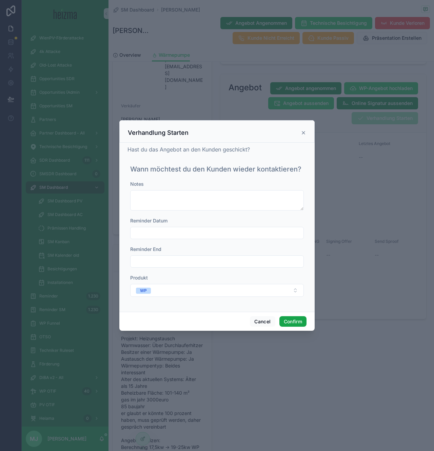
click at [297, 321] on button "Confirm" at bounding box center [293, 321] width 27 height 11
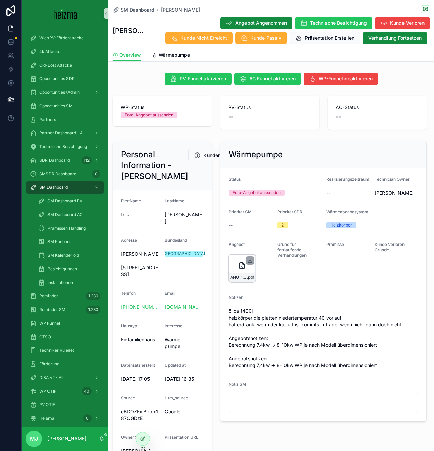
click at [249, 261] on icon "scrollable content" at bounding box center [249, 260] width 5 height 5
click at [162, 52] on span "Wärmepumpe" at bounding box center [174, 55] width 31 height 7
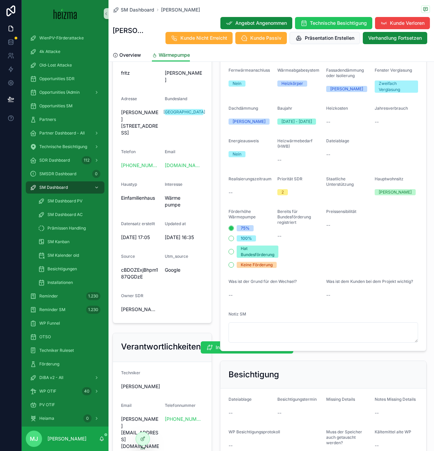
scroll to position [407, 0]
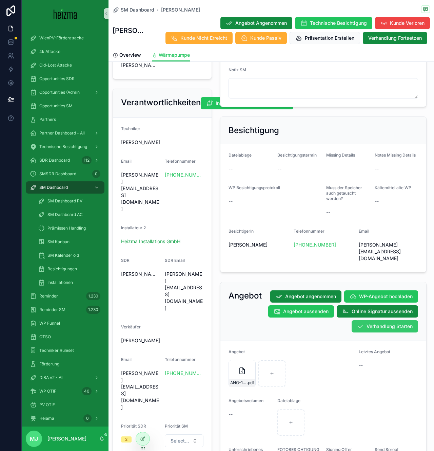
click at [391, 320] on button "Verhandlung Starten" at bounding box center [385, 326] width 67 height 12
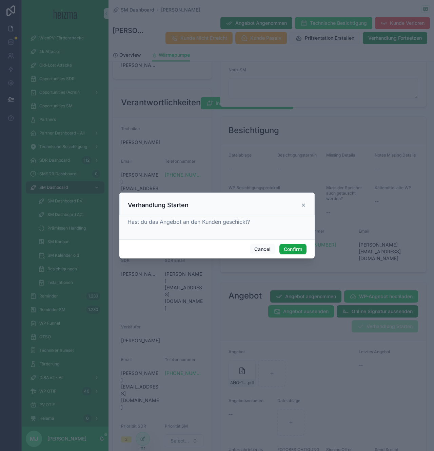
click at [290, 248] on button "Confirm" at bounding box center [293, 249] width 27 height 11
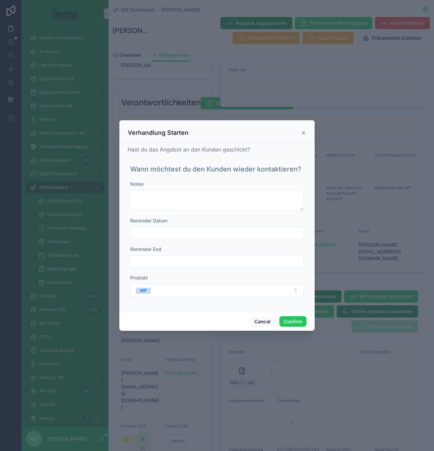
click at [212, 228] on input "text" at bounding box center [217, 233] width 173 height 10
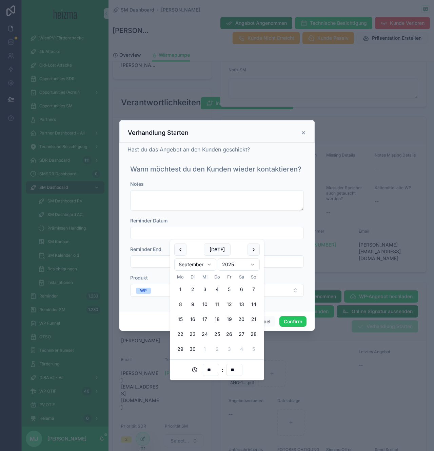
click at [229, 305] on button "12" at bounding box center [229, 304] width 12 height 12
type input "**********"
click at [297, 325] on button "Confirm" at bounding box center [293, 321] width 27 height 11
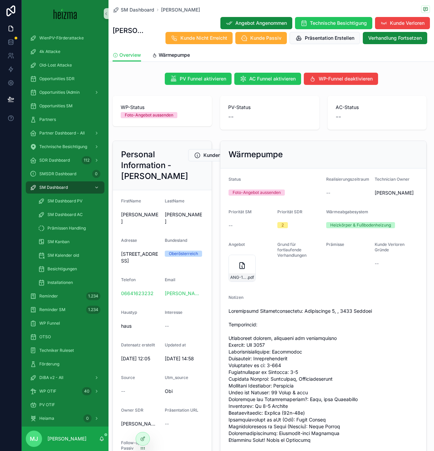
click at [241, 365] on span "scrollable content" at bounding box center [324, 419] width 190 height 224
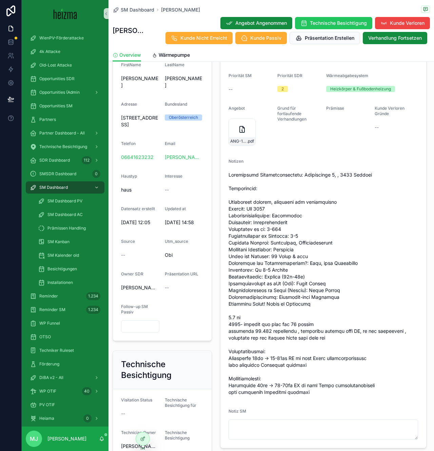
scroll to position [137, 0]
click at [216, 315] on div "Wärmepumpe Status Foto-Angebot aussenden Realisierungszeitraum -- Technician Ow…" at bounding box center [323, 225] width 215 height 449
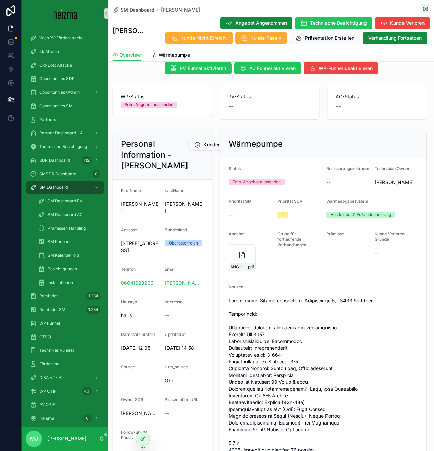
scroll to position [7, 0]
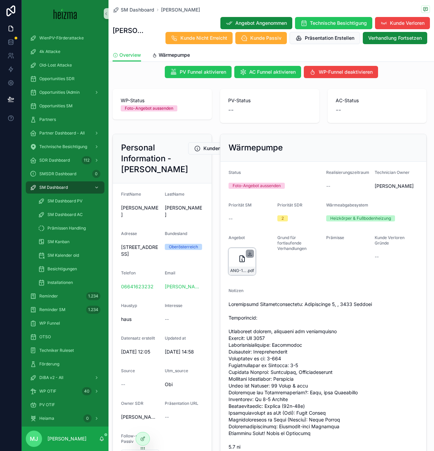
click at [251, 251] on icon "scrollable content" at bounding box center [249, 253] width 5 height 5
click at [173, 54] on span "Wärmepumpe" at bounding box center [174, 55] width 31 height 7
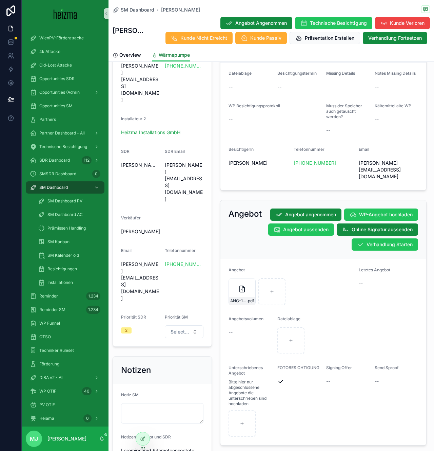
scroll to position [489, 0]
click at [373, 238] on button "Verhandlung Starten" at bounding box center [385, 244] width 67 height 12
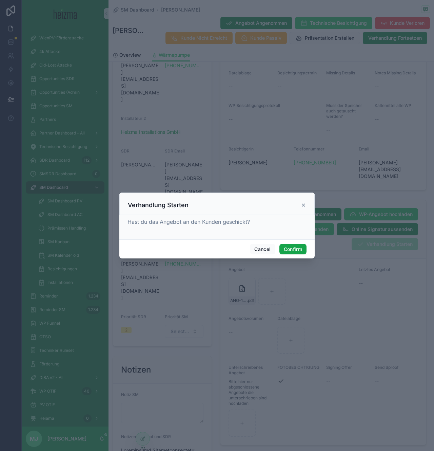
click at [296, 246] on button "Confirm" at bounding box center [293, 249] width 27 height 11
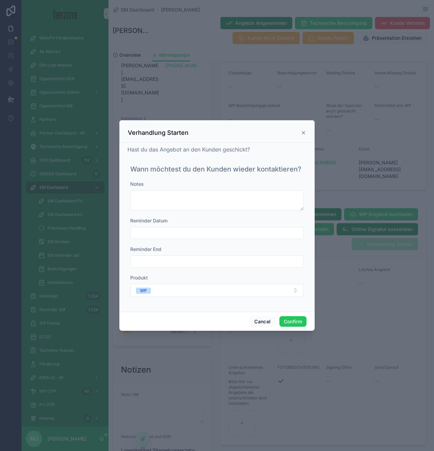
click at [169, 227] on div at bounding box center [217, 233] width 174 height 12
click at [169, 231] on input "text" at bounding box center [217, 233] width 173 height 10
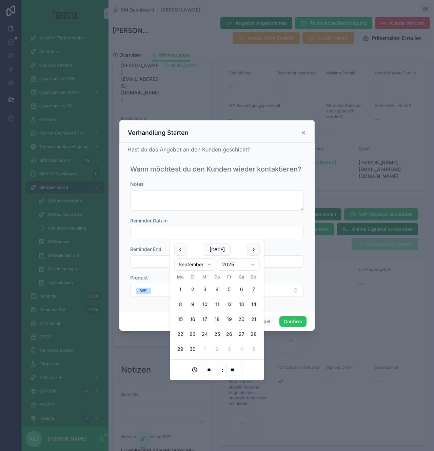
click at [179, 320] on button "15" at bounding box center [180, 319] width 12 height 12
type input "**********"
click at [290, 322] on button "Confirm" at bounding box center [293, 321] width 27 height 11
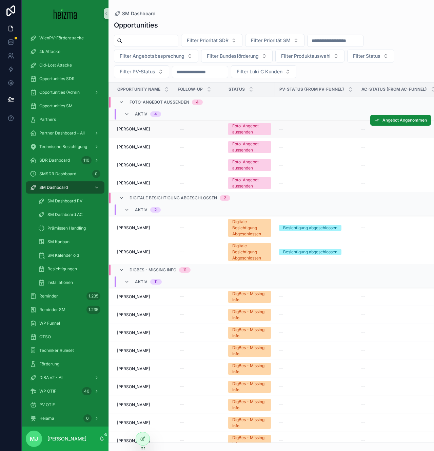
click at [129, 129] on span "Kurt Riepl" at bounding box center [133, 128] width 33 height 5
click at [133, 143] on td "Klaus Palmetzhofer Klaus Palmetzhofer" at bounding box center [141, 147] width 64 height 18
click at [133, 146] on span "Klaus Palmetzhofer" at bounding box center [133, 146] width 33 height 5
click at [127, 166] on span "[PERSON_NAME]" at bounding box center [133, 164] width 33 height 5
click at [128, 182] on span "Marco Steindl" at bounding box center [133, 182] width 33 height 5
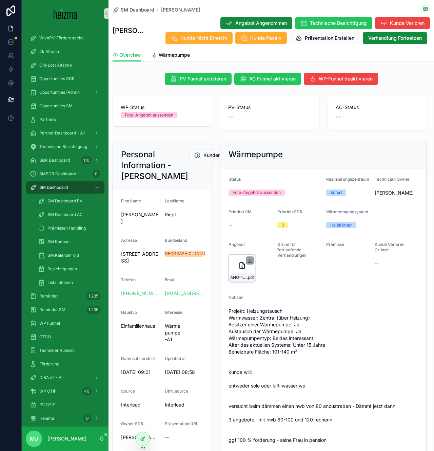
click at [251, 261] on icon "scrollable content" at bounding box center [249, 260] width 5 height 5
click at [240, 267] on icon "scrollable content" at bounding box center [242, 265] width 8 height 8
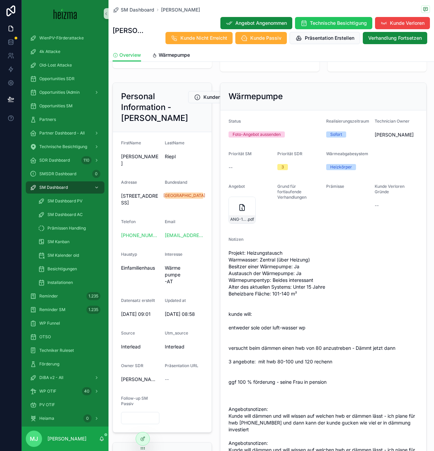
click at [358, 383] on span "Projekt: Heizungstausch Warmwasser: Zentral (über Heizung) Besitzer einer Wärme…" at bounding box center [324, 398] width 190 height 299
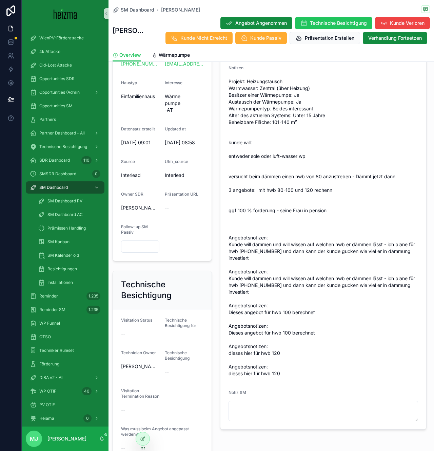
scroll to position [231, 0]
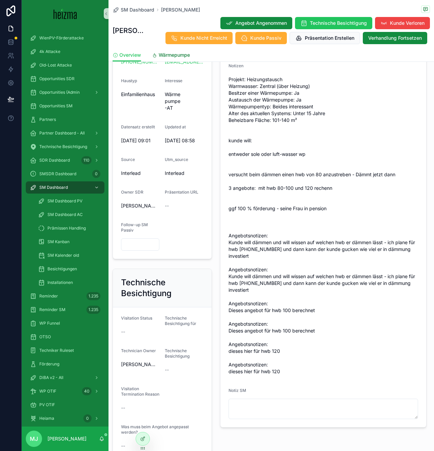
click at [167, 55] on span "Wärmepumpe" at bounding box center [174, 55] width 31 height 7
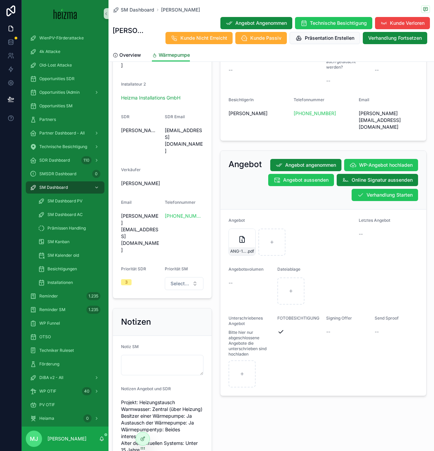
scroll to position [568, 0]
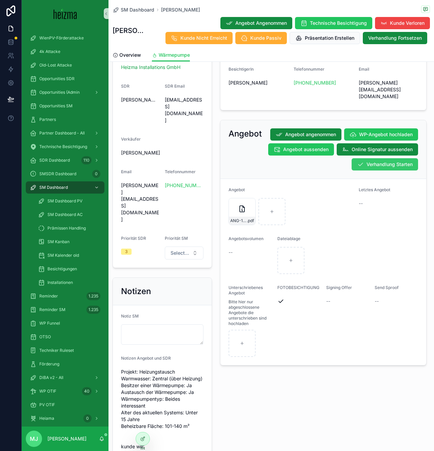
click at [380, 158] on button "Verhandlung Starten" at bounding box center [385, 164] width 67 height 12
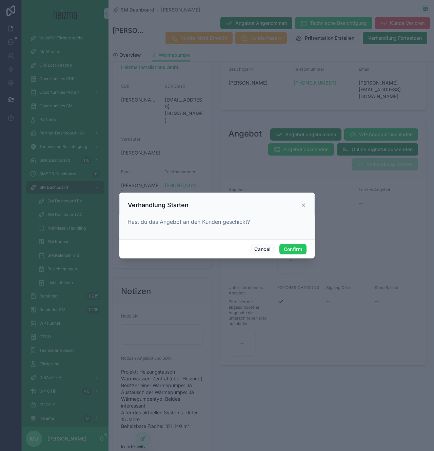
click at [289, 242] on div "Cancel Confirm" at bounding box center [216, 248] width 195 height 19
click at [289, 250] on button "Confirm" at bounding box center [293, 249] width 27 height 11
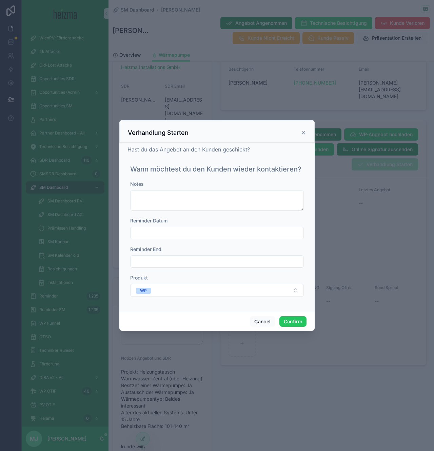
click at [187, 231] on input "text" at bounding box center [217, 233] width 173 height 10
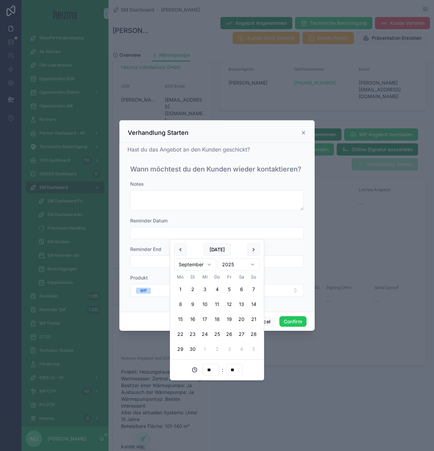
click at [182, 320] on button "15" at bounding box center [180, 319] width 12 height 12
type input "**********"
click at [297, 323] on button "Confirm" at bounding box center [293, 321] width 27 height 11
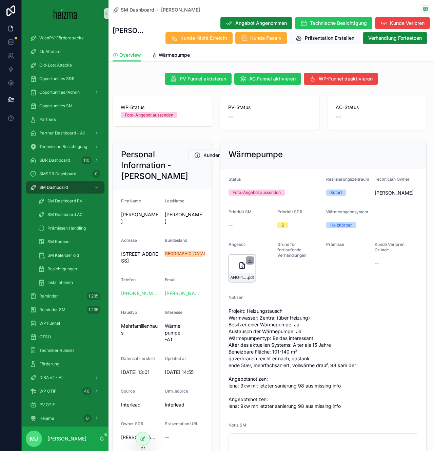
click at [251, 261] on icon "scrollable content" at bounding box center [249, 260] width 5 height 5
click at [179, 53] on span "Wärmepumpe" at bounding box center [174, 55] width 31 height 7
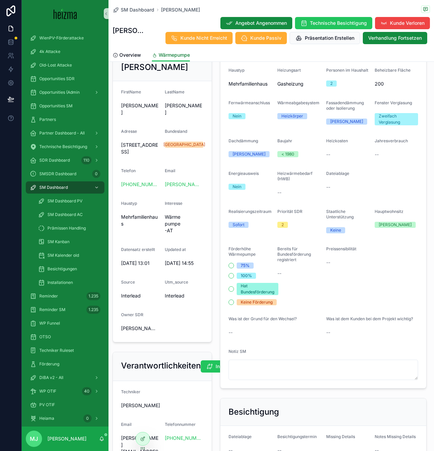
scroll to position [402, 0]
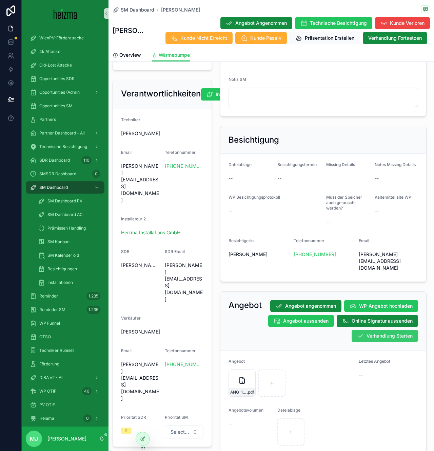
click at [395, 332] on span "Verhandlung Starten" at bounding box center [390, 335] width 46 height 7
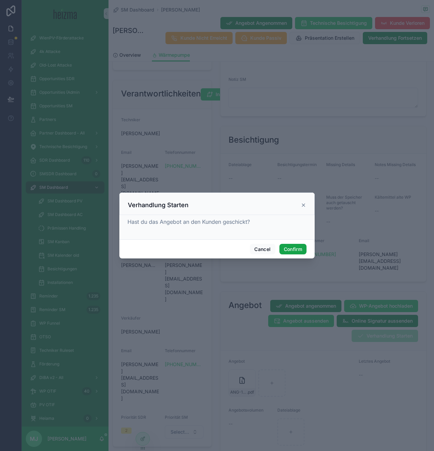
click at [287, 251] on button "Confirm" at bounding box center [293, 249] width 27 height 11
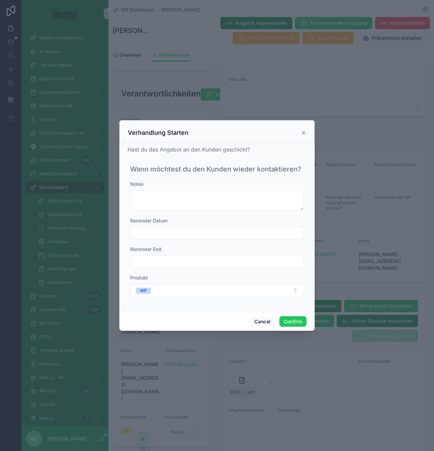
click at [280, 237] on input "text" at bounding box center [217, 233] width 173 height 10
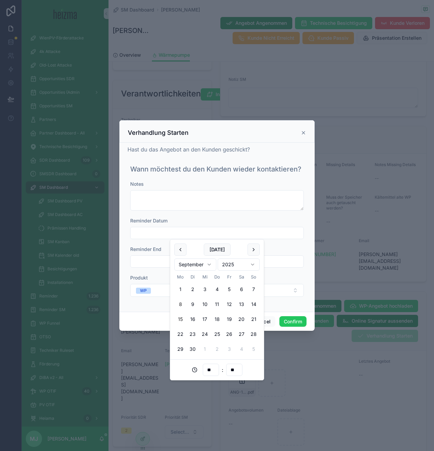
click at [185, 317] on button "15" at bounding box center [180, 319] width 12 height 12
type input "**********"
click at [290, 325] on button "Confirm" at bounding box center [293, 321] width 27 height 11
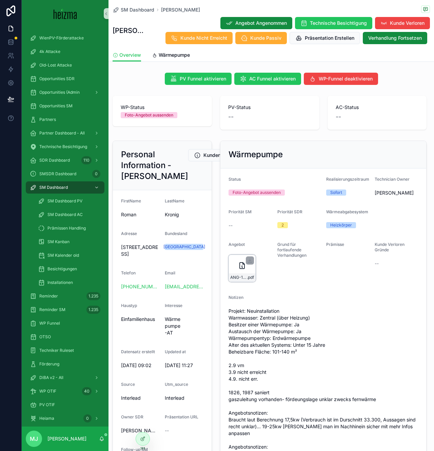
click at [252, 263] on div "scrollable content" at bounding box center [250, 260] width 8 height 8
click at [250, 259] on icon "scrollable content" at bounding box center [249, 260] width 5 height 5
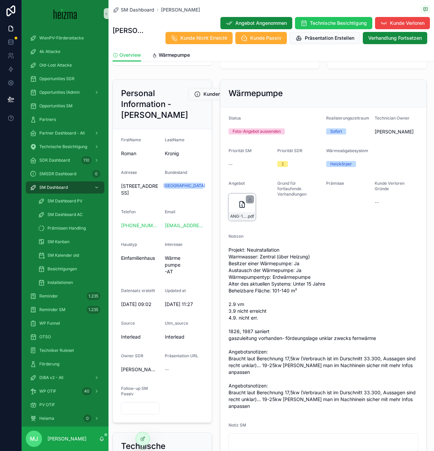
scroll to position [71, 0]
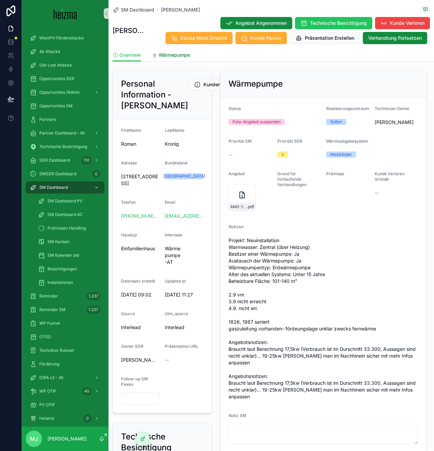
click at [174, 53] on span "Wärmepumpe" at bounding box center [174, 55] width 31 height 7
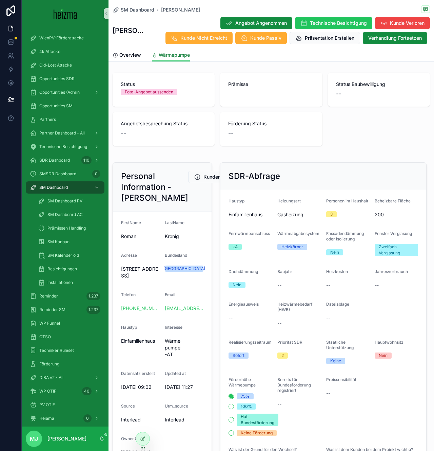
scroll to position [485, 0]
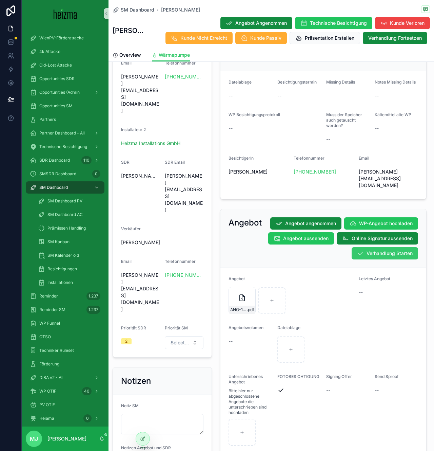
click at [392, 250] on span "Verhandlung Starten" at bounding box center [390, 253] width 46 height 7
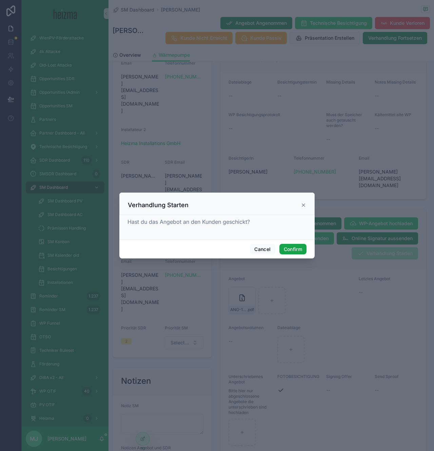
click at [304, 246] on button "Confirm" at bounding box center [293, 249] width 27 height 11
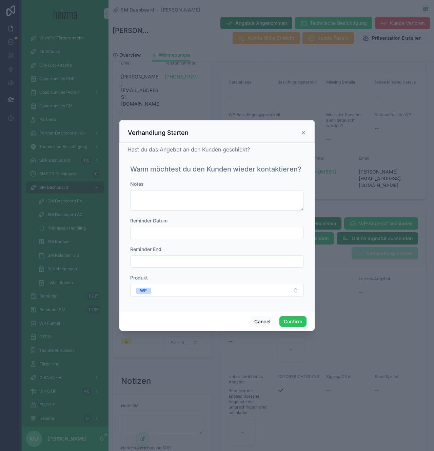
click at [201, 229] on input "text" at bounding box center [217, 233] width 173 height 10
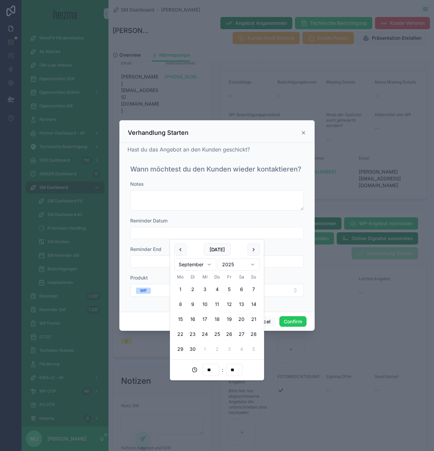
click at [291, 248] on div "Reminder End" at bounding box center [217, 249] width 174 height 7
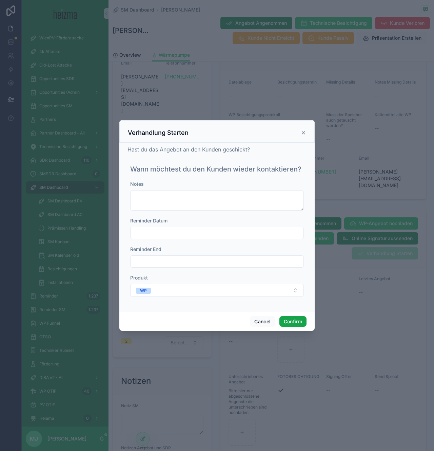
click at [301, 322] on button "Confirm" at bounding box center [293, 321] width 27 height 11
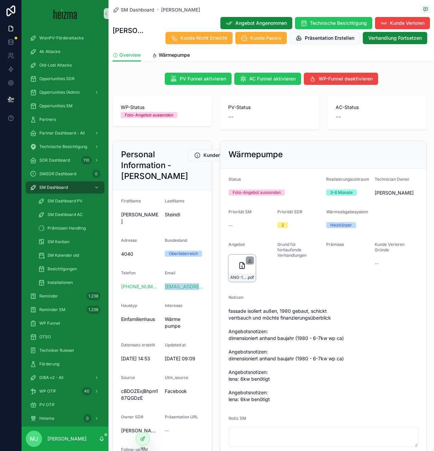
click at [247, 260] on icon "scrollable content" at bounding box center [249, 260] width 5 height 5
click at [180, 53] on span "Wärmepumpe" at bounding box center [174, 55] width 31 height 7
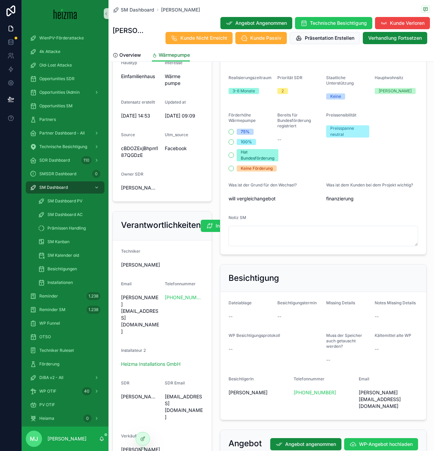
scroll to position [506, 0]
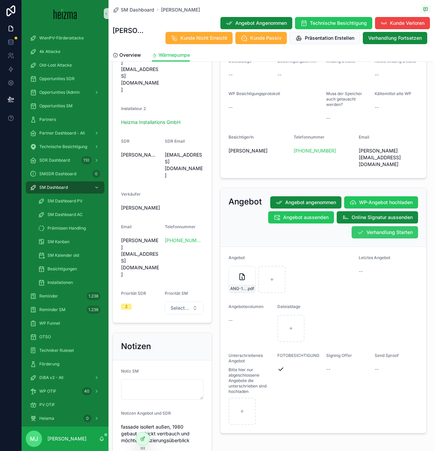
click at [371, 229] on span "Verhandlung Starten" at bounding box center [390, 232] width 46 height 7
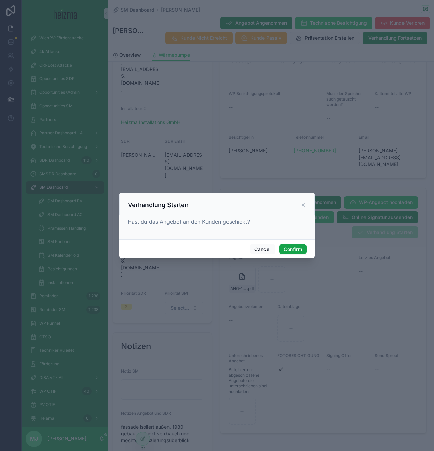
click at [295, 251] on button "Confirm" at bounding box center [293, 249] width 27 height 11
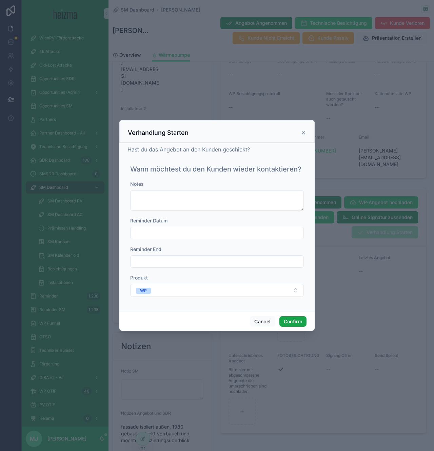
click at [296, 322] on button "Confirm" at bounding box center [293, 321] width 27 height 11
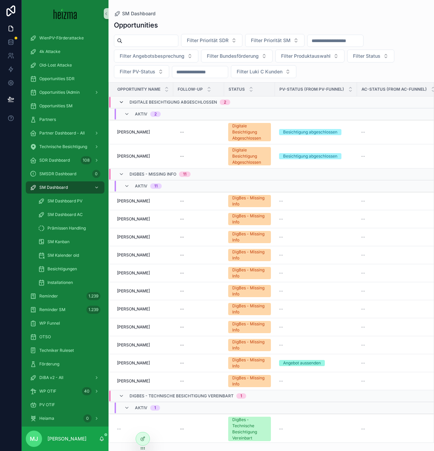
click at [121, 101] on icon "scrollable content" at bounding box center [121, 101] width 5 height 5
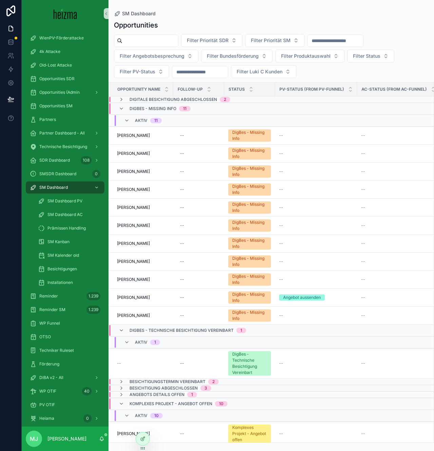
click at [118, 107] on div "DigBes - Missing Info 11" at bounding box center [155, 108] width 88 height 11
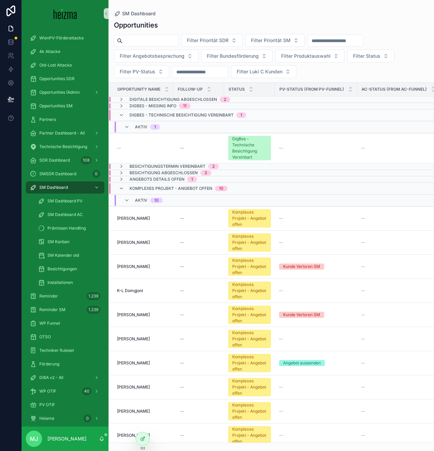
click at [124, 118] on div "DigBes - Technische Besichtigung Vereinbart 1" at bounding box center [183, 115] width 128 height 11
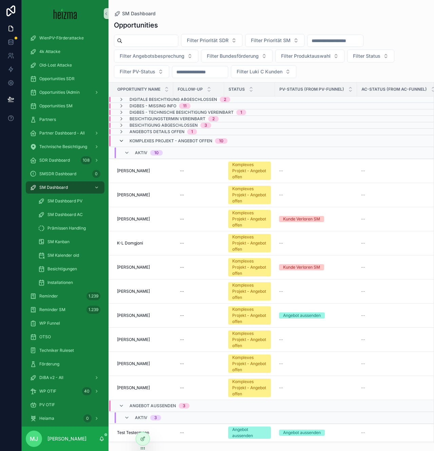
click at [122, 142] on icon "scrollable content" at bounding box center [121, 140] width 5 height 5
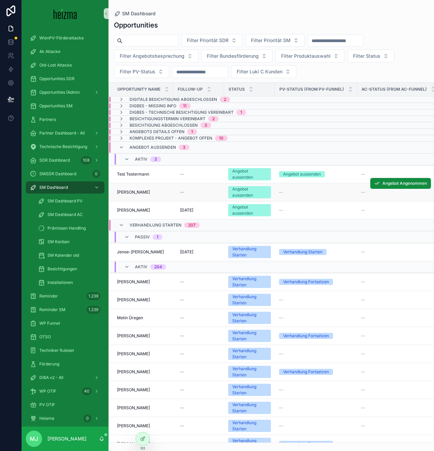
click at [130, 193] on span "[PERSON_NAME]" at bounding box center [133, 191] width 33 height 5
click at [133, 210] on span "[PERSON_NAME]" at bounding box center [133, 209] width 33 height 5
click at [163, 42] on input "scrollable content" at bounding box center [150, 41] width 56 height 10
type input "**********"
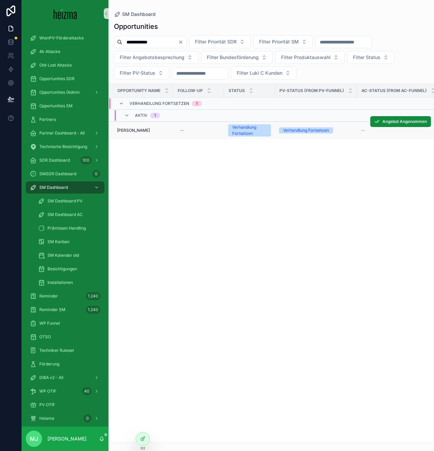
click at [138, 128] on span "[PERSON_NAME]" at bounding box center [133, 130] width 33 height 5
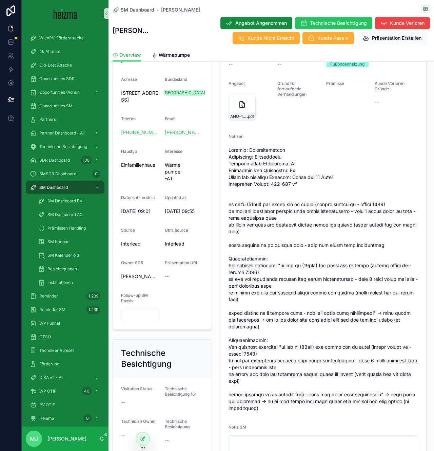
scroll to position [63, 0]
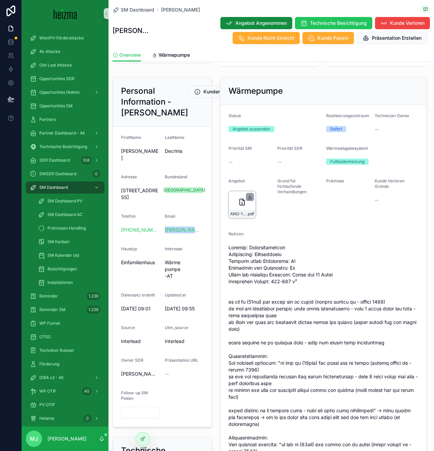
click at [250, 196] on icon "scrollable content" at bounding box center [249, 196] width 5 height 5
click at [178, 50] on link "Wärmepumpe" at bounding box center [171, 56] width 38 height 14
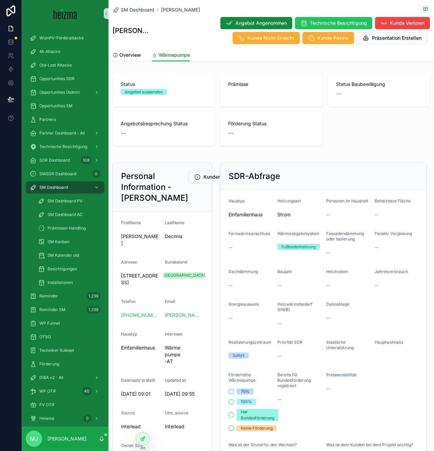
scroll to position [409, 0]
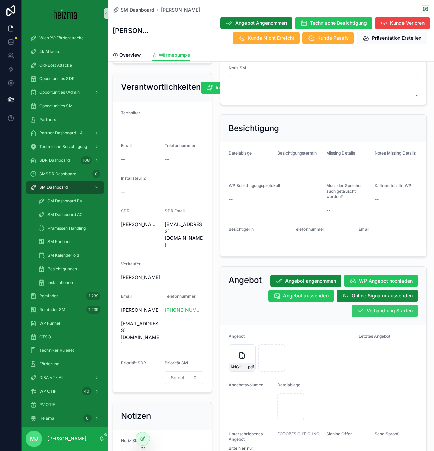
click at [384, 309] on span "Verhandlung Starten" at bounding box center [390, 310] width 46 height 7
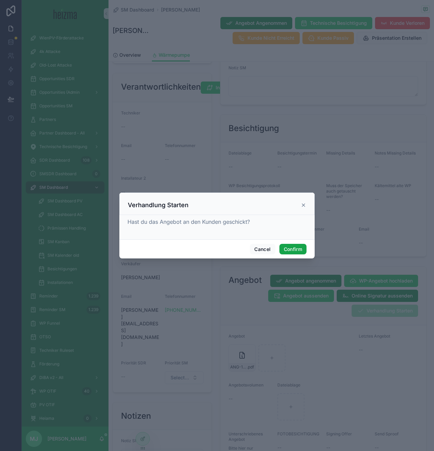
click at [296, 250] on button "Confirm" at bounding box center [293, 249] width 27 height 11
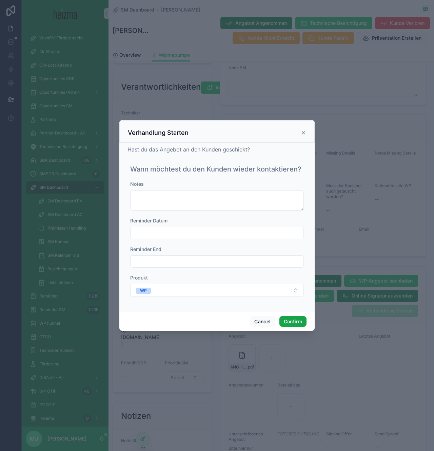
click at [296, 326] on button "Confirm" at bounding box center [293, 321] width 27 height 11
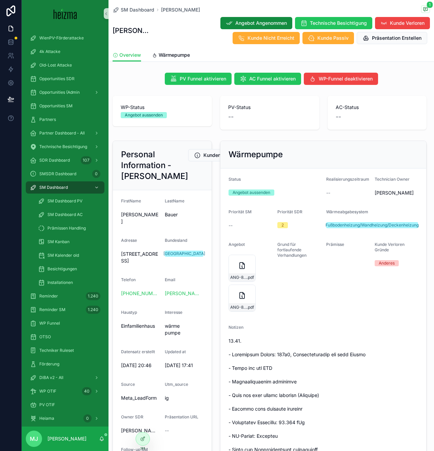
scroll to position [10, 0]
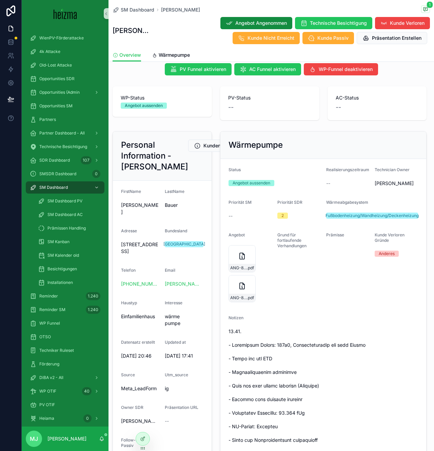
click at [208, 339] on form "FirstName [PERSON_NAME] [PERSON_NAME] Adresse [STREET_ADDRESS] Telefon [PHONE_N…" at bounding box center [162, 327] width 99 height 293
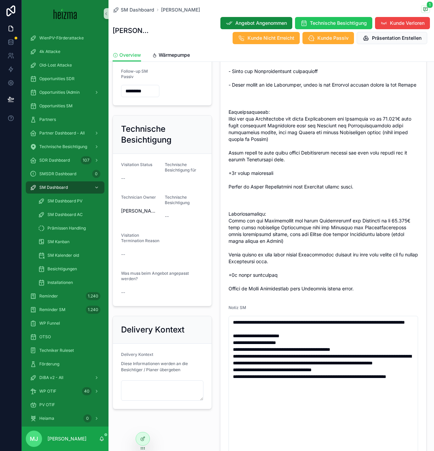
scroll to position [380, 0]
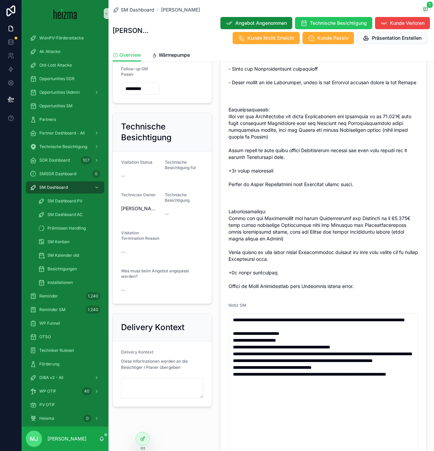
click at [223, 350] on form "**********" at bounding box center [324, 159] width 206 height 743
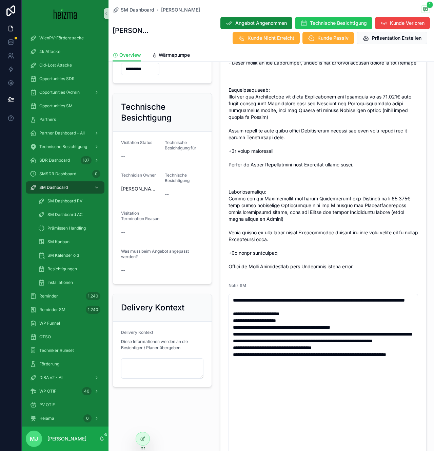
click at [218, 349] on div "**********" at bounding box center [323, 126] width 215 height 777
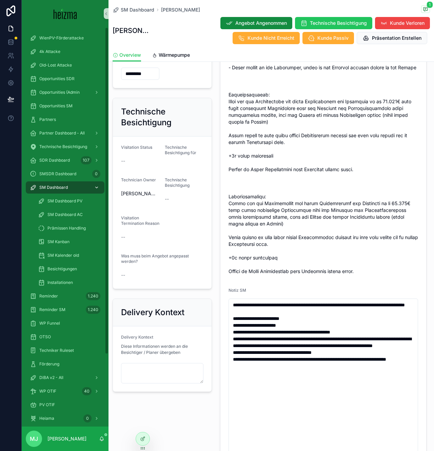
click at [46, 187] on span "SM Dashboard" at bounding box center [53, 187] width 29 height 5
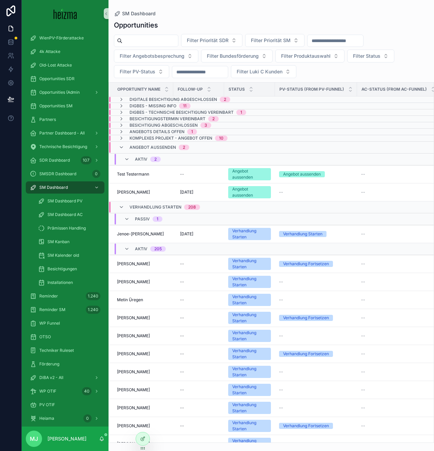
click at [160, 38] on input "scrollable content" at bounding box center [150, 41] width 56 height 10
paste input "**********"
type input "**********"
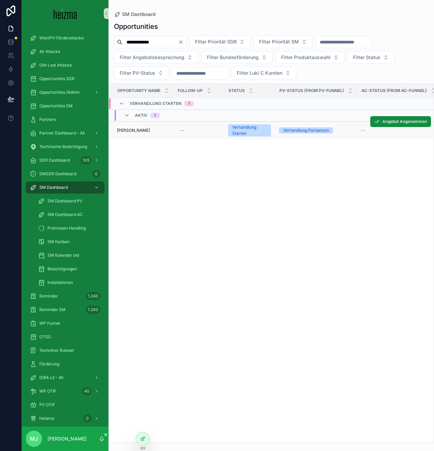
click at [124, 134] on td "[PERSON_NAME] [PERSON_NAME]" at bounding box center [141, 130] width 64 height 18
click at [125, 129] on span "[PERSON_NAME]" at bounding box center [133, 130] width 33 height 5
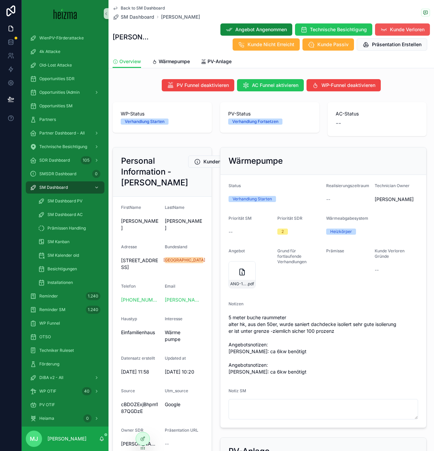
click at [375, 33] on button "Kunde Verloren" at bounding box center [402, 29] width 55 height 12
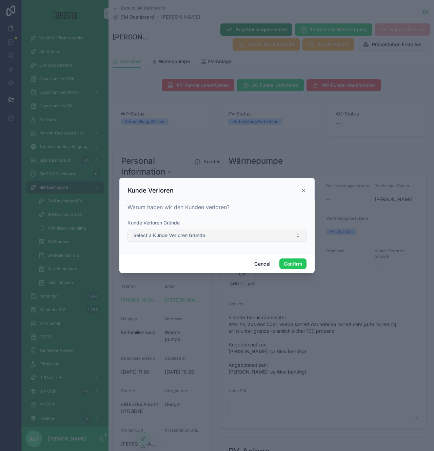
click at [218, 238] on button "Select a Kunde Verloren Gründe" at bounding box center [217, 235] width 179 height 13
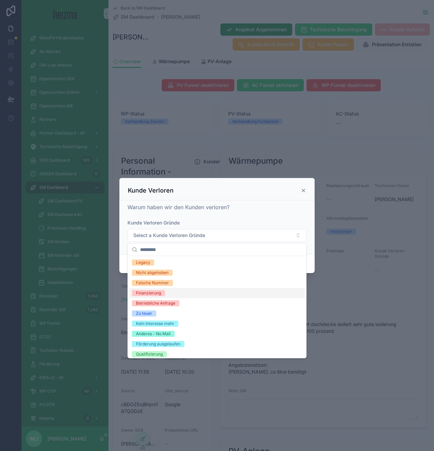
scroll to position [74, 0]
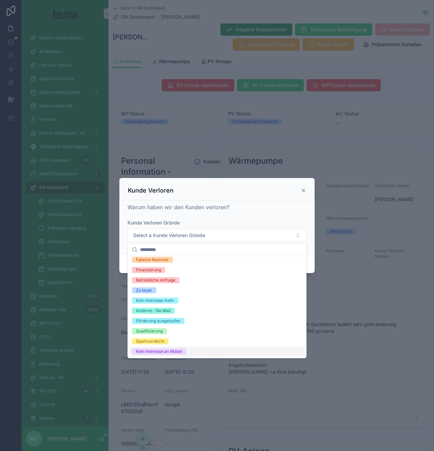
click at [209, 349] on div "Kein Interesse an Aktion" at bounding box center [217, 351] width 176 height 10
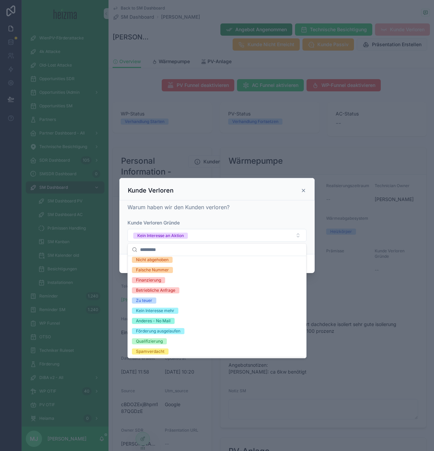
scroll to position [84, 0]
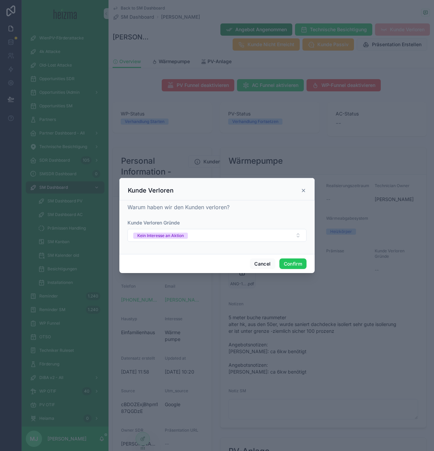
click at [249, 243] on form "[PERSON_NAME] Verloren Gründe Kein Interesse an Aktion" at bounding box center [217, 233] width 179 height 29
click at [247, 239] on button "Kein Interesse an Aktion" at bounding box center [217, 235] width 179 height 13
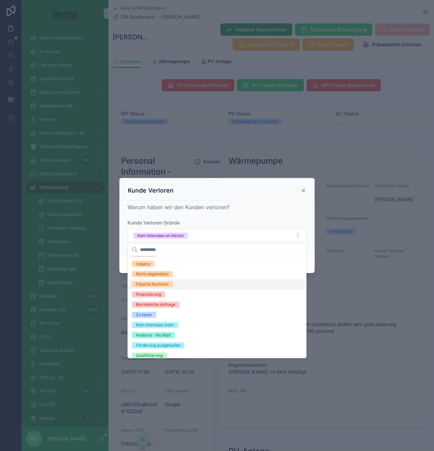
scroll to position [61, 0]
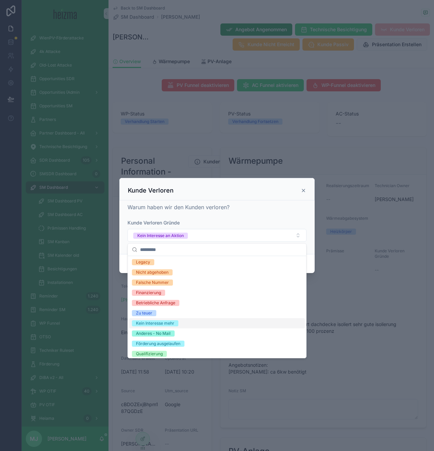
click at [201, 322] on div "Kein Interesse mehr" at bounding box center [217, 323] width 176 height 10
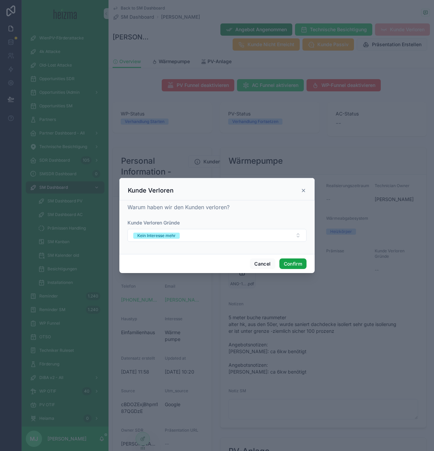
click at [288, 263] on button "Confirm" at bounding box center [293, 263] width 27 height 11
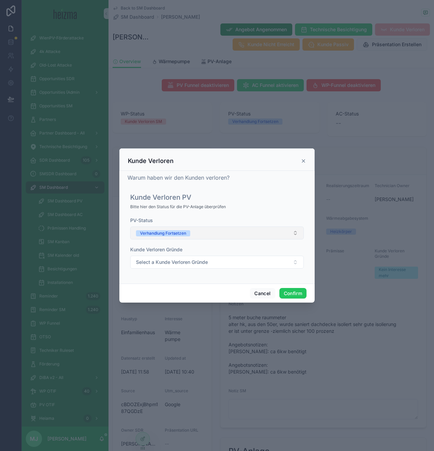
click at [180, 228] on button "Verhandlung Fortsetzen" at bounding box center [217, 232] width 174 height 13
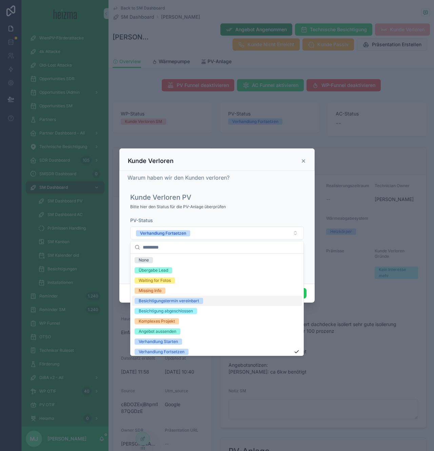
scroll to position [54, 0]
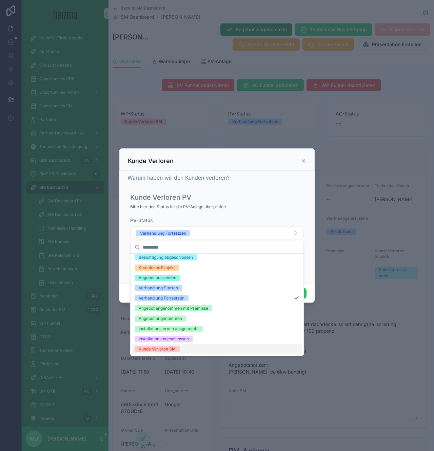
click at [222, 350] on div "Kunde Verloren SM" at bounding box center [217, 349] width 170 height 10
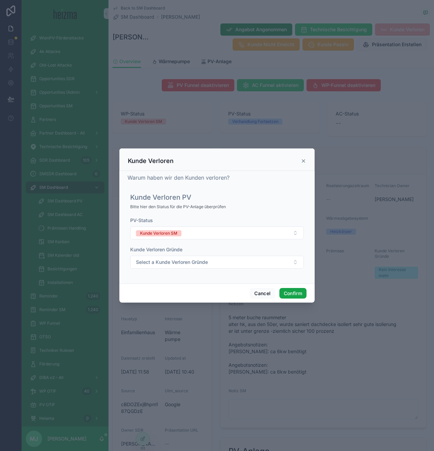
click at [292, 298] on button "Confirm" at bounding box center [293, 293] width 27 height 11
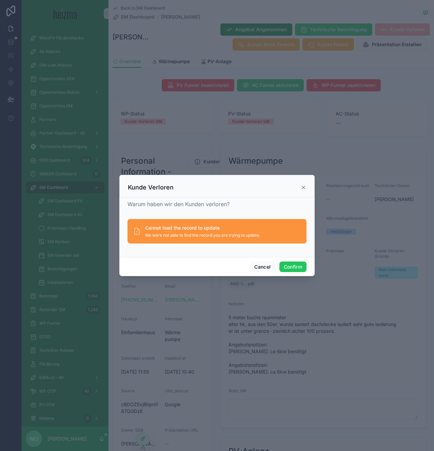
click at [299, 259] on div "Cancel Confirm" at bounding box center [216, 266] width 195 height 19
click at [299, 266] on button "Confirm" at bounding box center [293, 266] width 27 height 11
click at [303, 188] on icon at bounding box center [303, 187] width 3 height 3
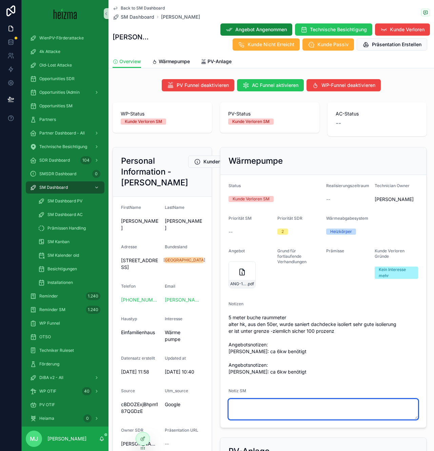
click at [267, 408] on textarea "scrollable content" at bounding box center [324, 409] width 190 height 20
type textarea "**********"
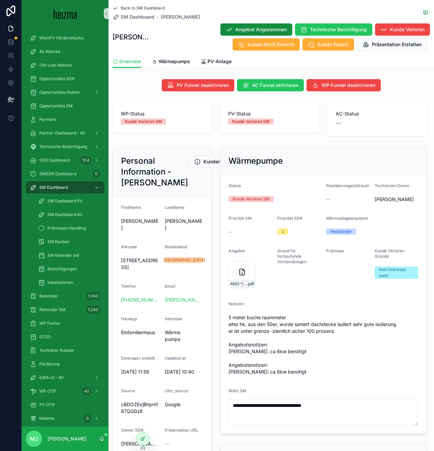
click at [292, 346] on span "5 meter buche raummeter alter hk, aus den 50er, wurde saniert dachdecke isolier…" at bounding box center [324, 344] width 190 height 61
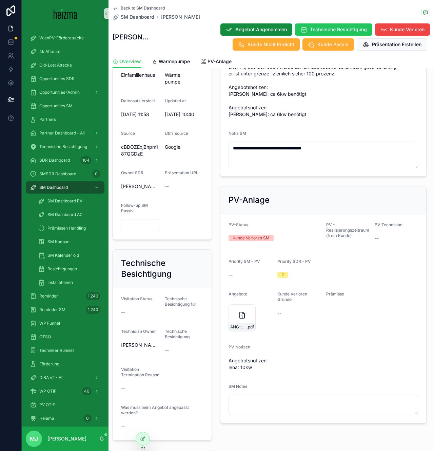
scroll to position [419, 0]
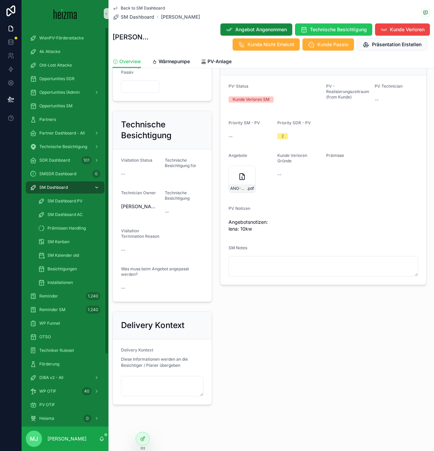
click at [61, 186] on span "SM Dashboard" at bounding box center [53, 187] width 29 height 5
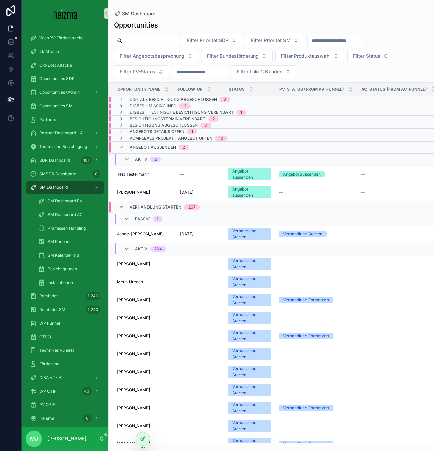
click at [145, 43] on input "scrollable content" at bounding box center [150, 41] width 56 height 10
type input "**********"
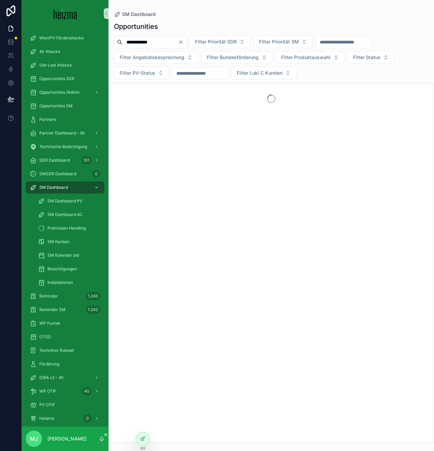
click at [345, 64] on div "**********" at bounding box center [272, 57] width 326 height 44
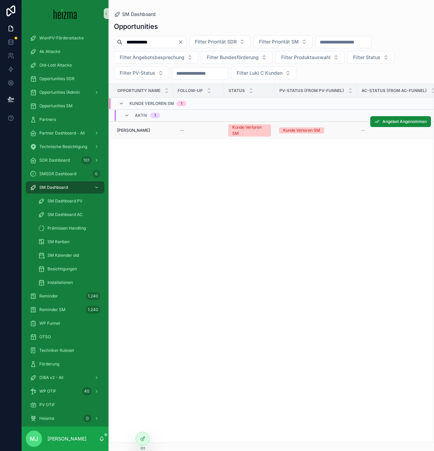
click at [146, 132] on span "[PERSON_NAME]" at bounding box center [133, 130] width 33 height 5
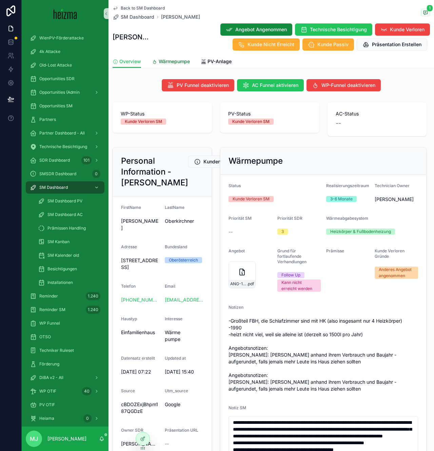
click at [159, 64] on span "Wärmepumpe" at bounding box center [174, 61] width 31 height 7
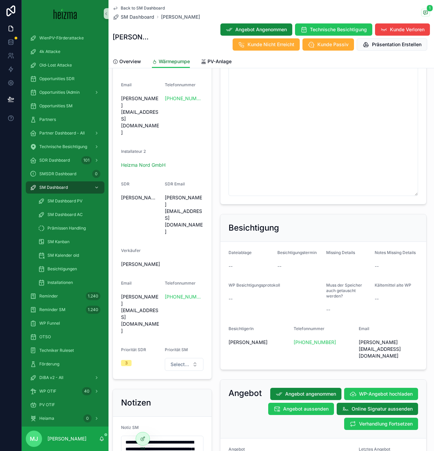
scroll to position [673, 0]
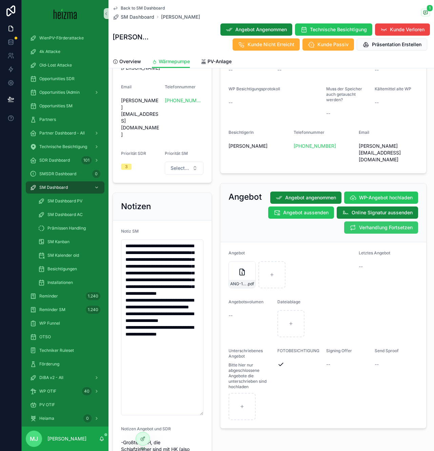
click at [374, 221] on button "Verhandlung Fortsetzen" at bounding box center [381, 227] width 74 height 12
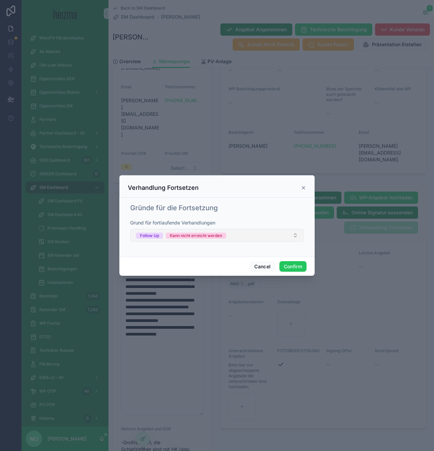
click at [280, 235] on button "Follow Up Kann nicht erreicht werden" at bounding box center [217, 235] width 174 height 13
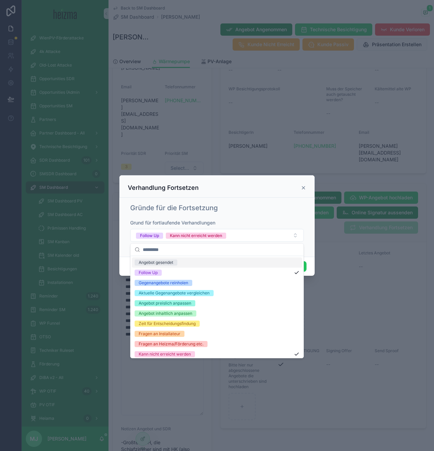
click at [280, 213] on div "Gründe für die Fortsetzung Grund für fortlaufende Verhandlungen Follow Up Kann …" at bounding box center [217, 225] width 179 height 51
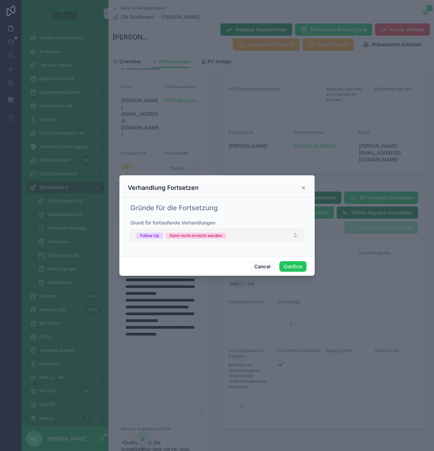
click at [281, 235] on button "Follow Up Kann nicht erreicht werden" at bounding box center [217, 235] width 174 height 13
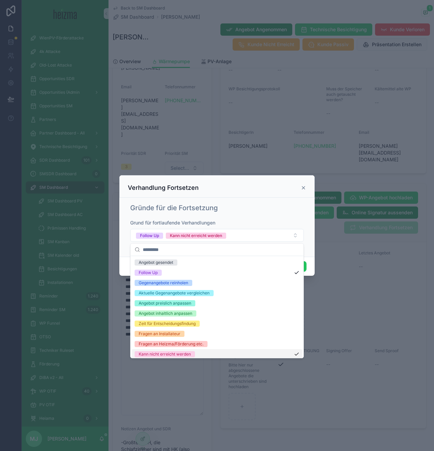
click at [214, 355] on div "Kann nicht erreicht werden" at bounding box center [217, 354] width 170 height 10
click at [284, 215] on div "Gründe für die Fortsetzung Grund für fortlaufende Verhandlungen Follow Up" at bounding box center [217, 225] width 179 height 51
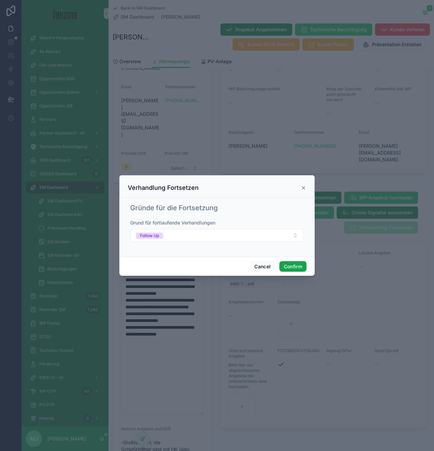
click at [295, 269] on button "Confirm" at bounding box center [293, 266] width 27 height 11
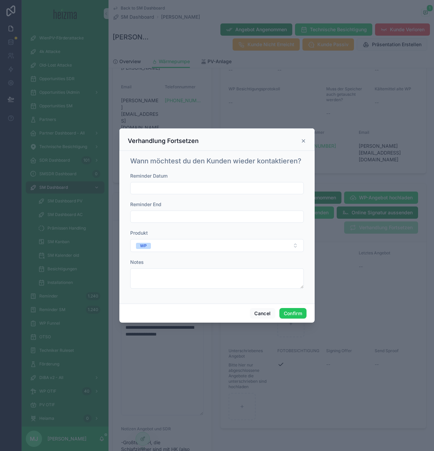
click at [305, 141] on icon at bounding box center [303, 140] width 5 height 5
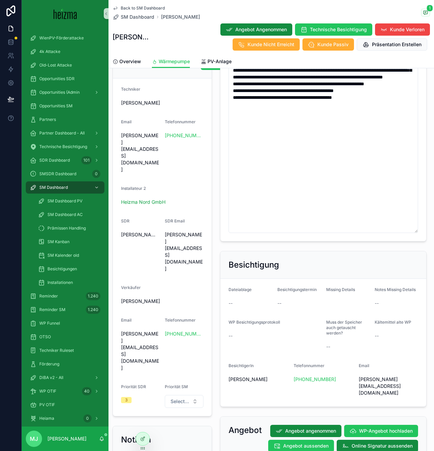
scroll to position [438, 0]
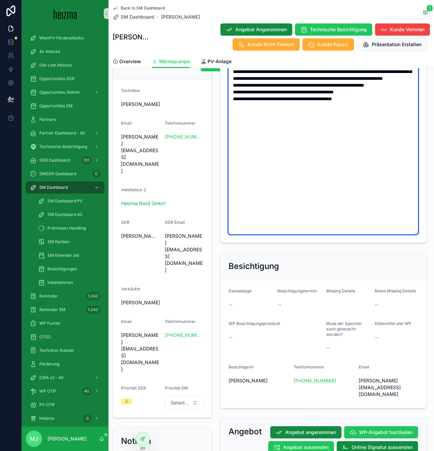
click at [306, 141] on textarea "**********" at bounding box center [324, 146] width 190 height 176
type textarea "**********"
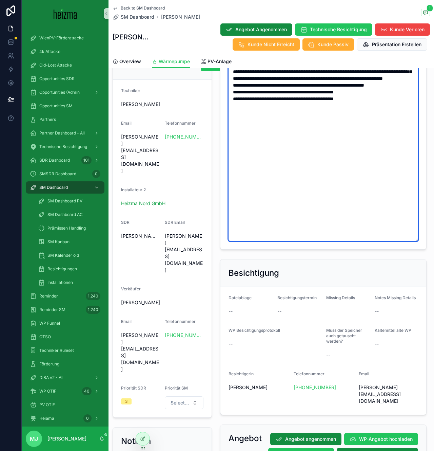
type textarea "**********"
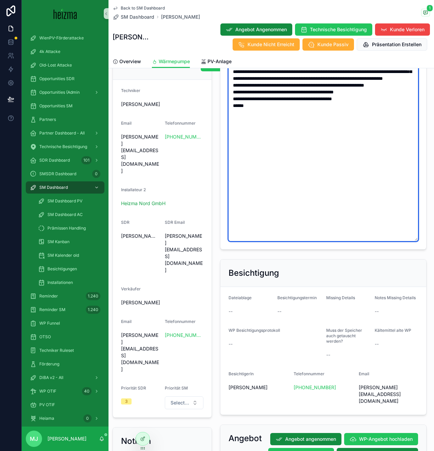
type textarea "**********"
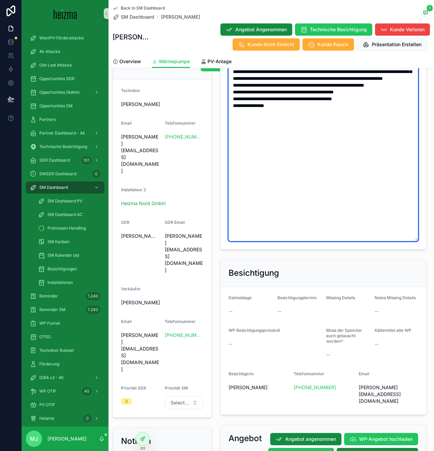
type textarea "**********"
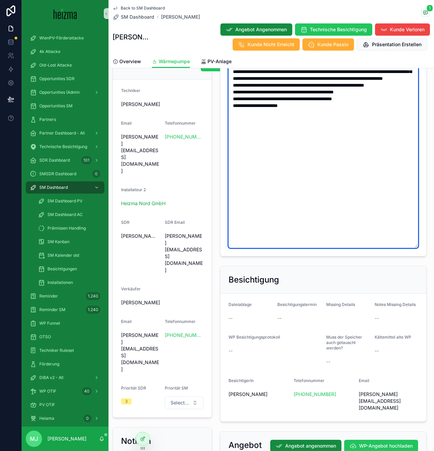
type textarea "**********"
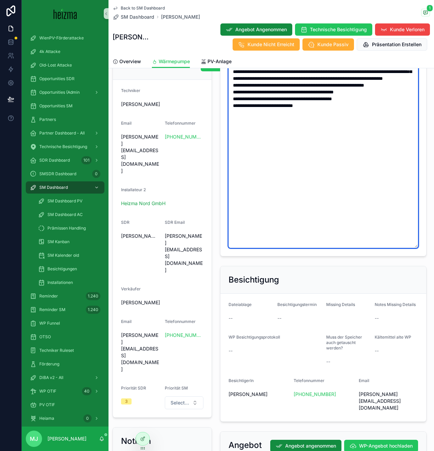
type textarea "**********"
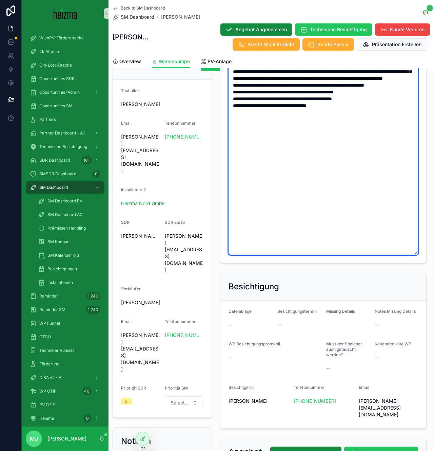
type textarea "**********"
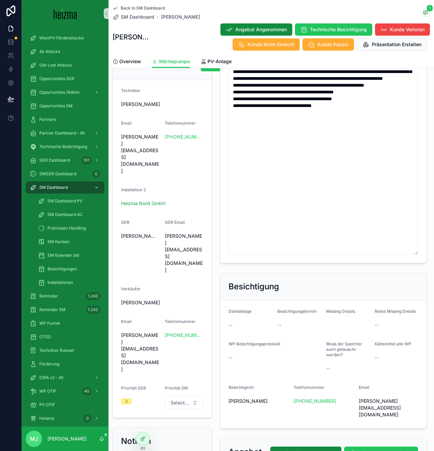
click at [215, 122] on div "Verantwortlichkeiten Installateur/Techniker wechseln Techniker Oliver Kimmel Em…" at bounding box center [163, 234] width 108 height 372
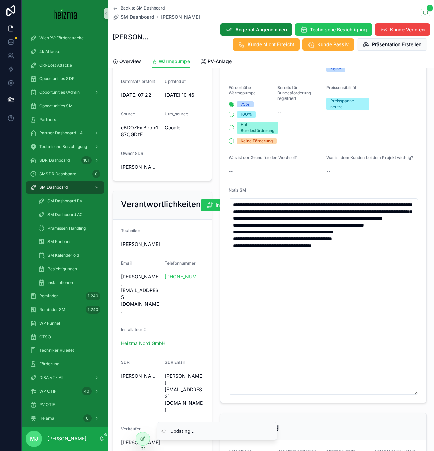
scroll to position [323, 0]
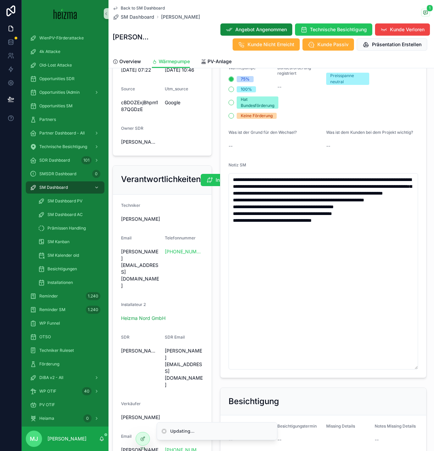
click at [218, 251] on div "SDR-Abfrage Haustyp Einfamilienhaus Heizungsart Öl Personen im Haushalt 1 Behei…" at bounding box center [323, 112] width 215 height 538
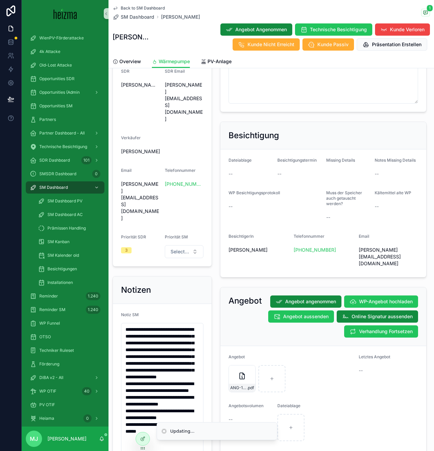
scroll to position [587, 0]
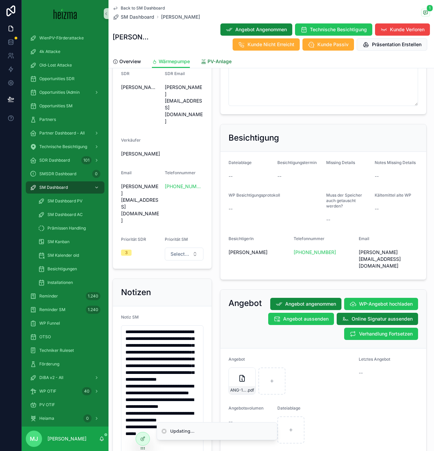
click at [213, 57] on link "PV-Anlage" at bounding box center [216, 62] width 31 height 14
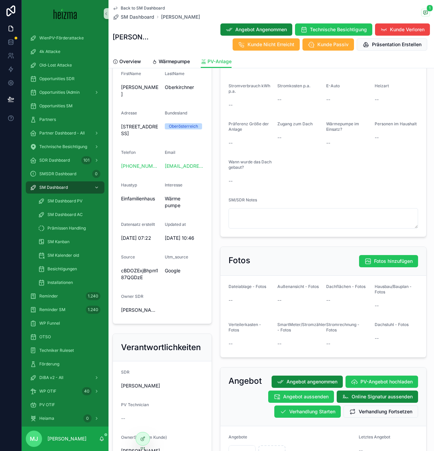
scroll to position [271, 0]
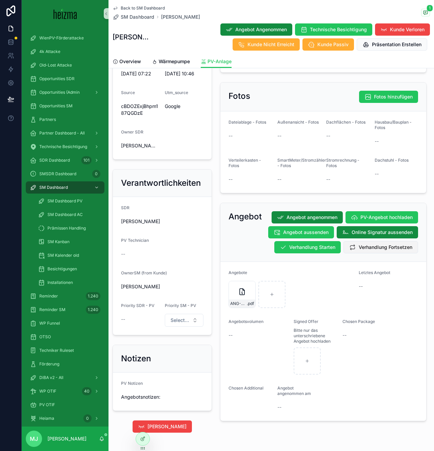
click at [397, 241] on button "Verhandlung Fortsetzen" at bounding box center [381, 247] width 75 height 12
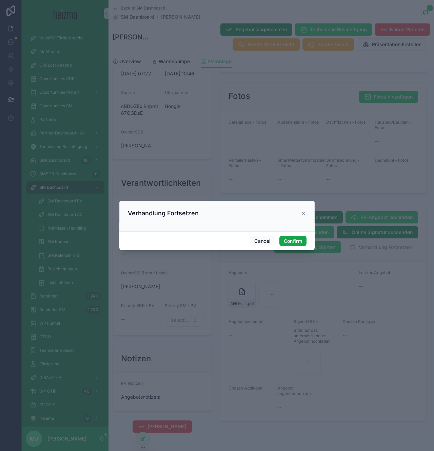
click at [293, 243] on button "Confirm" at bounding box center [293, 240] width 27 height 11
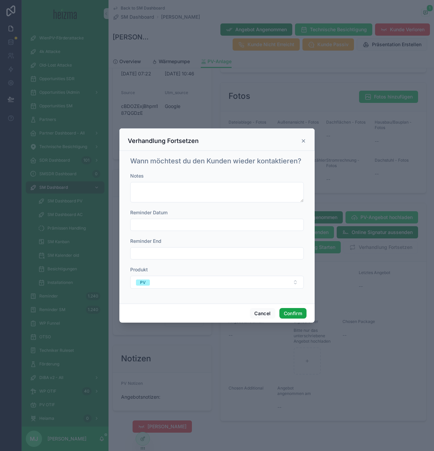
click at [297, 313] on button "Confirm" at bounding box center [293, 313] width 27 height 11
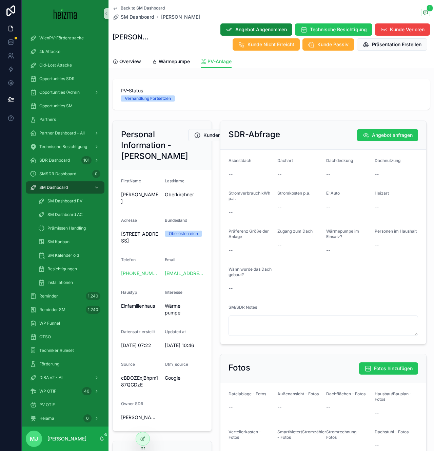
scroll to position [298, 0]
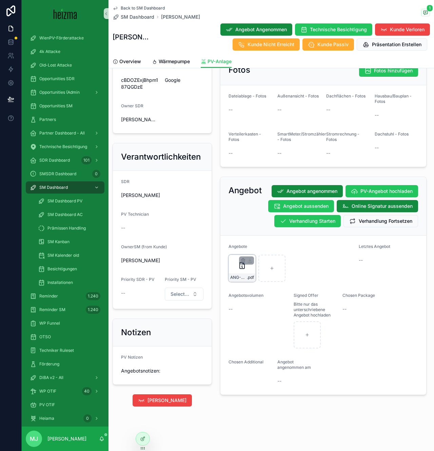
click at [232, 280] on div "ANG-PV-3115-Oberkirchner--2025-07-30 .pdf" at bounding box center [242, 277] width 26 height 8
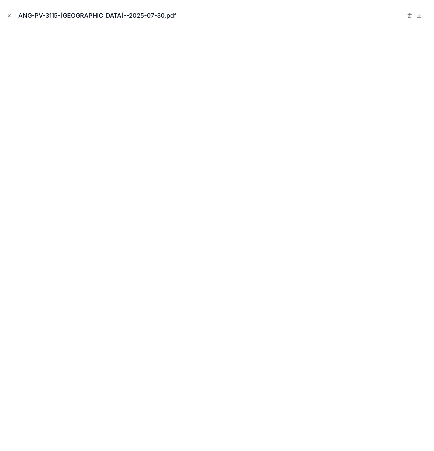
click at [9, 16] on icon "Close modal" at bounding box center [9, 15] width 5 height 5
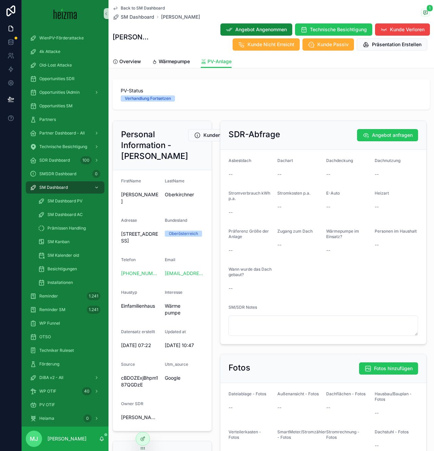
click at [219, 239] on div "SDR-Abfrage Angebot anfragen Asbestdach -- Dachart -- Dachdeckung -- Dachnutzun…" at bounding box center [323, 232] width 215 height 229
click at [211, 256] on form "FirstName Gabriele LastName Oberkirchner Adresse Kirchberg 65, 5232 Kirchberg b…" at bounding box center [162, 300] width 99 height 261
click at [224, 256] on form "Asbestdach -- Dachart -- Dachdeckung -- Dachnutzung -- Stromverbrauch kWh p.a. …" at bounding box center [324, 247] width 206 height 194
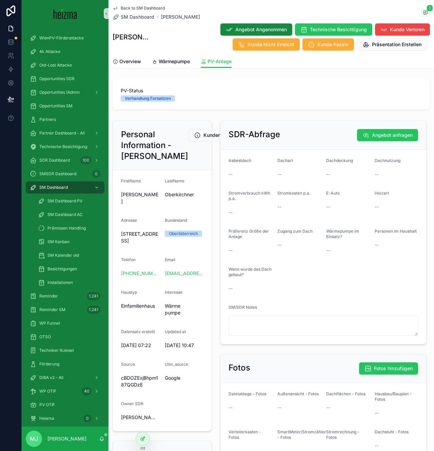
click at [243, 232] on span "Präferenz Größe der Anlage" at bounding box center [249, 233] width 40 height 11
click at [233, 233] on span "Präferenz Größe der Anlage" at bounding box center [249, 233] width 40 height 11
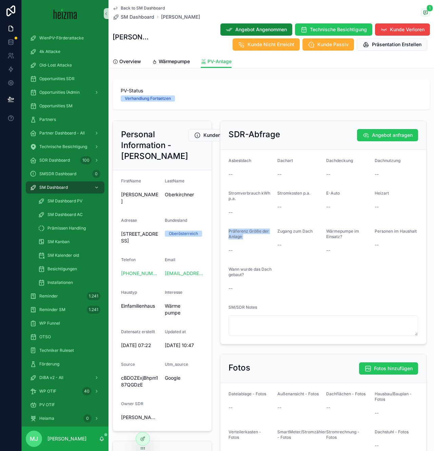
click at [233, 233] on span "Präferenz Größe der Anlage" at bounding box center [249, 233] width 40 height 11
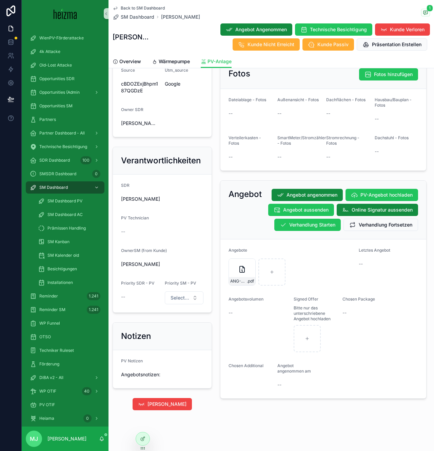
scroll to position [295, 0]
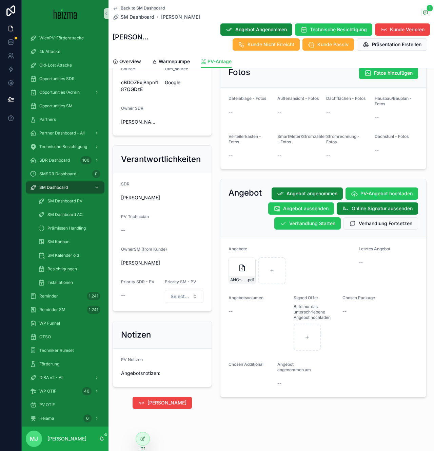
click at [148, 233] on div "--" at bounding box center [162, 230] width 82 height 7
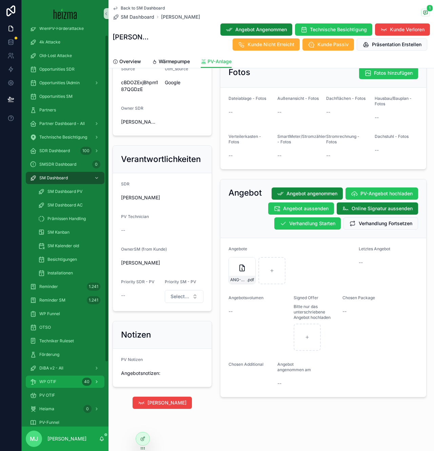
scroll to position [48, 0]
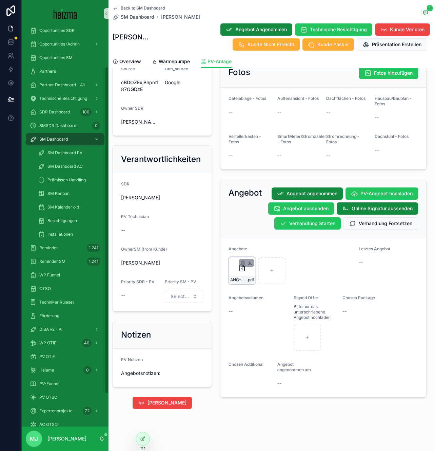
click at [250, 261] on icon "scrollable content" at bounding box center [250, 262] width 0 height 3
click at [146, 219] on span "PV Technician" at bounding box center [135, 216] width 28 height 5
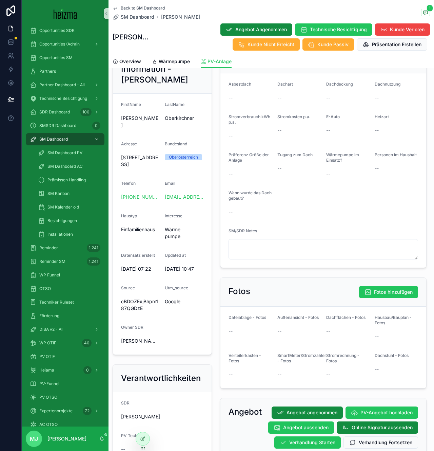
scroll to position [0, 0]
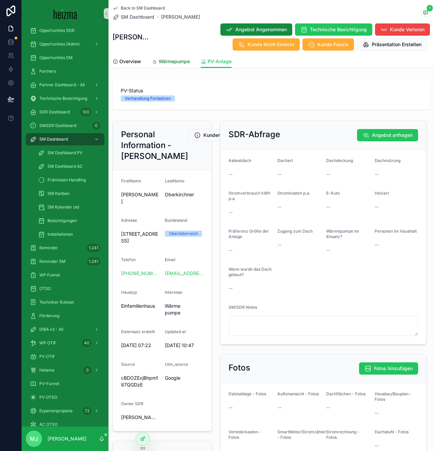
click at [168, 59] on span "Wärmepumpe" at bounding box center [174, 61] width 31 height 7
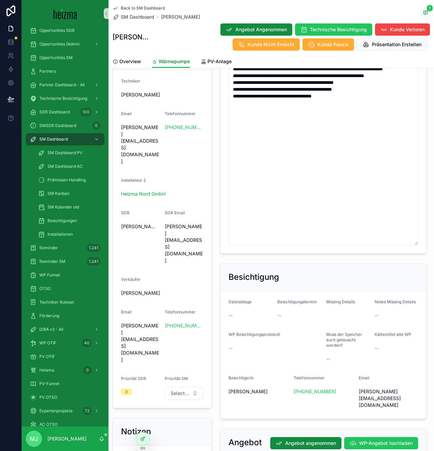
scroll to position [781, 0]
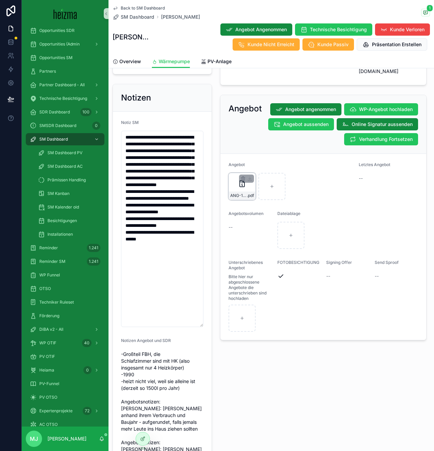
click at [241, 193] on span "ANG-11998-Oberkirchner--2025-07-28" at bounding box center [238, 195] width 17 height 5
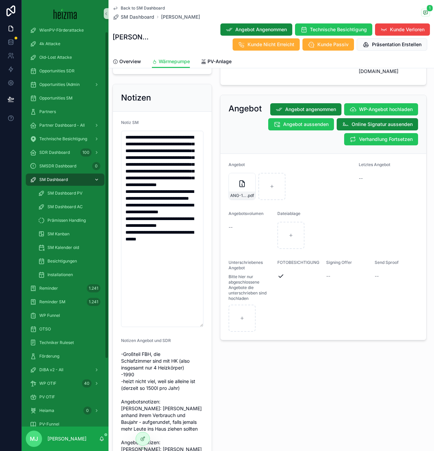
scroll to position [5, 0]
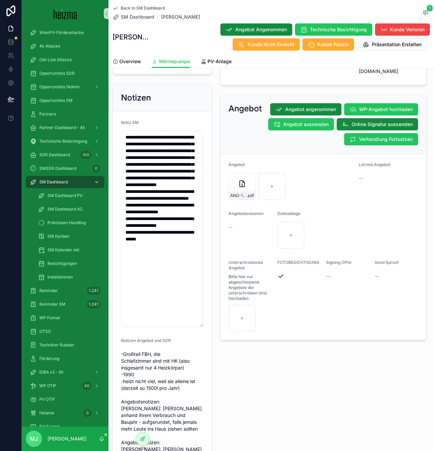
click at [96, 184] on icon "scrollable content" at bounding box center [96, 181] width 5 height 5
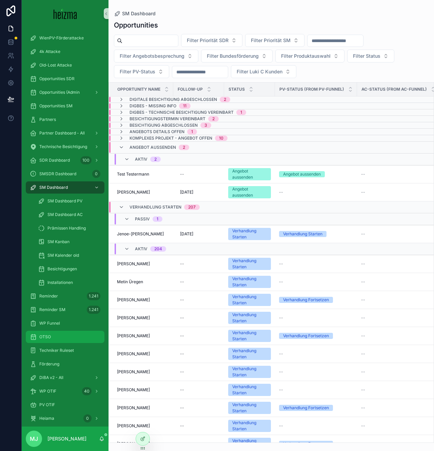
click at [53, 335] on div "OTSO" at bounding box center [65, 336] width 71 height 11
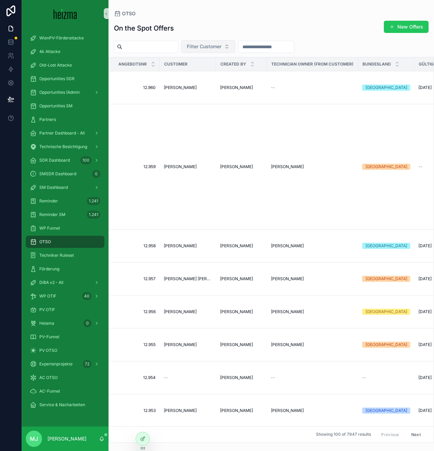
click at [216, 45] on span "Filter Customer" at bounding box center [204, 46] width 35 height 7
click at [221, 62] on input "**********" at bounding box center [221, 61] width 68 height 12
type input "**********"
click at [214, 48] on span "Filter Customer" at bounding box center [204, 46] width 35 height 7
click at [219, 48] on span "Filter Customer" at bounding box center [204, 46] width 35 height 7
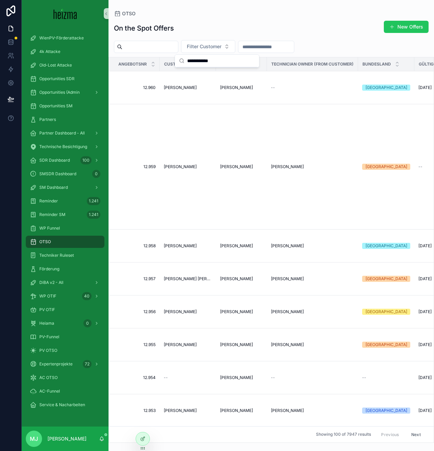
type input "**********"
click at [253, 26] on div "On the Spot Offers New Offers" at bounding box center [271, 28] width 315 height 16
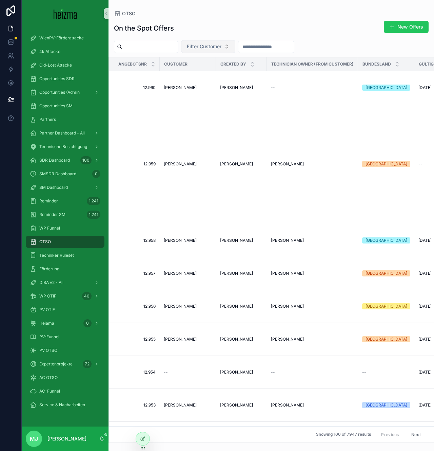
click at [216, 50] on button "Filter Customer" at bounding box center [208, 46] width 54 height 13
type input "**********"
click at [207, 60] on input "**********" at bounding box center [221, 61] width 68 height 12
type input "*****"
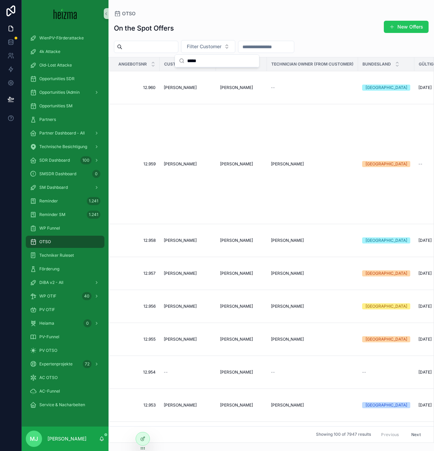
click at [200, 61] on input "*****" at bounding box center [221, 61] width 68 height 12
click at [177, 43] on input "scrollable content" at bounding box center [150, 47] width 56 height 10
type input "*****"
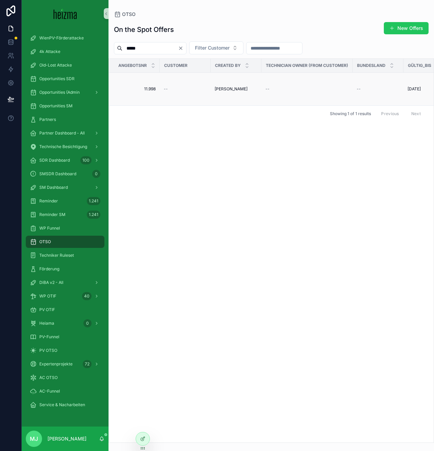
click at [148, 91] on span "11.998" at bounding box center [136, 88] width 39 height 5
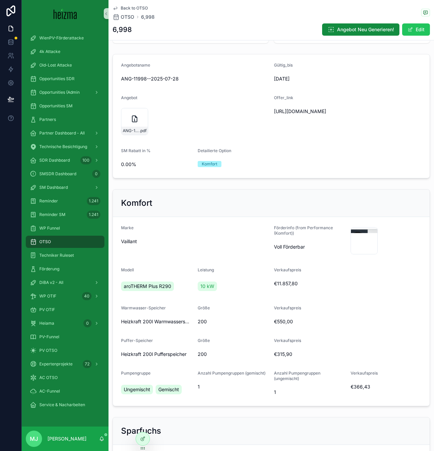
scroll to position [47, 0]
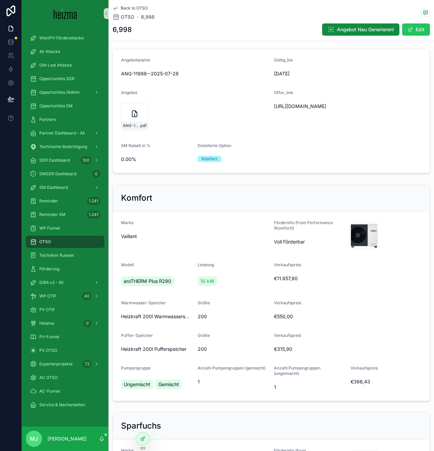
drag, startPoint x: 416, startPoint y: 30, endPoint x: 307, endPoint y: 158, distance: 167.8
click at [416, 30] on button "Edit" at bounding box center [416, 29] width 28 height 12
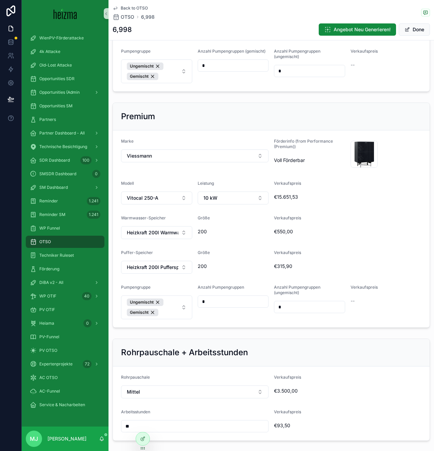
scroll to position [0, 0]
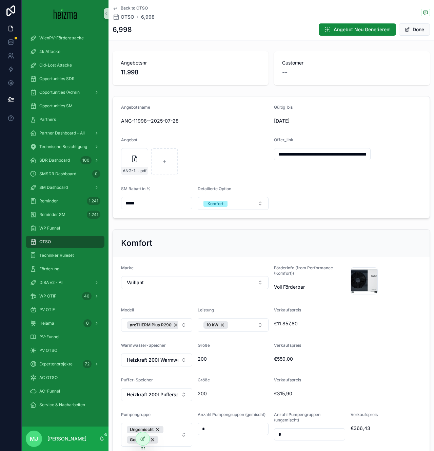
click at [234, 157] on div "ANG-11998-Oberkirchner--2025-07-28 .pdf" at bounding box center [195, 161] width 148 height 27
click at [219, 151] on div "ANG-11998-Oberkirchner--2025-07-28 .pdf" at bounding box center [195, 161] width 148 height 27
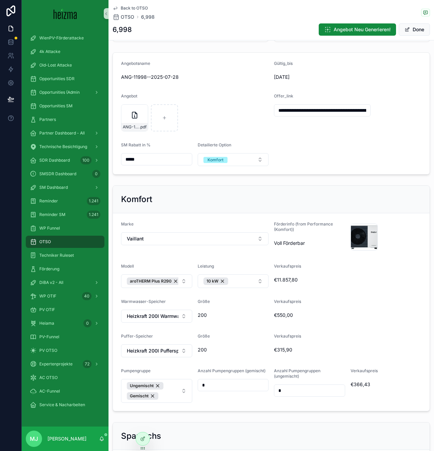
scroll to position [47, 0]
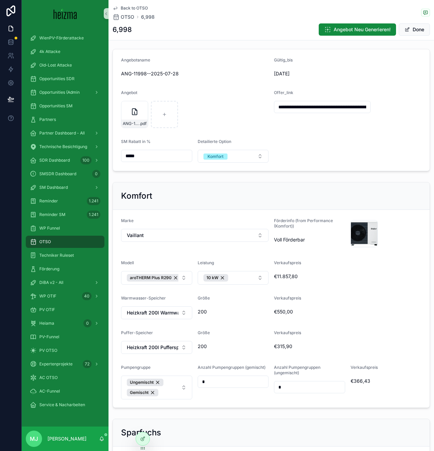
click at [51, 241] on div "OTSO" at bounding box center [65, 241] width 71 height 11
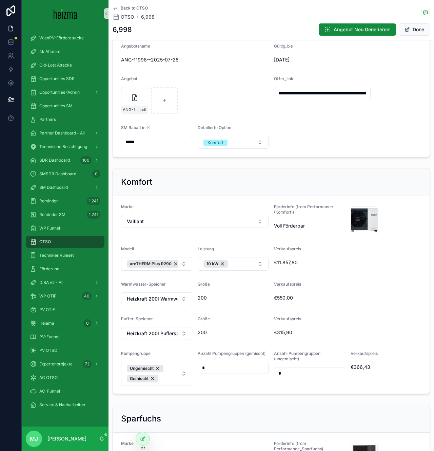
scroll to position [0, 0]
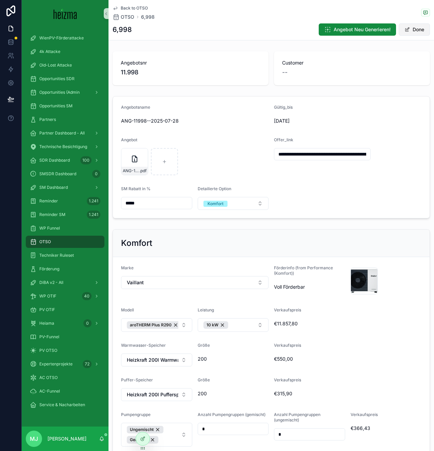
click at [417, 32] on button "Done" at bounding box center [414, 29] width 31 height 12
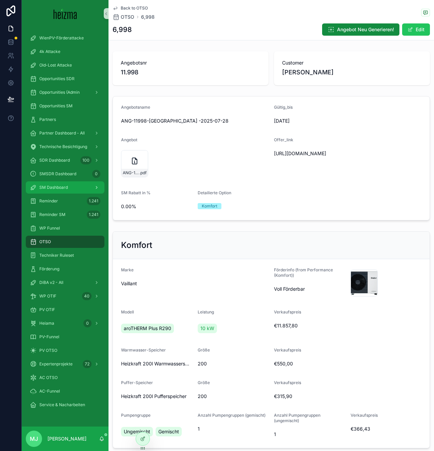
click at [73, 189] on div "SM Dashboard" at bounding box center [65, 187] width 71 height 11
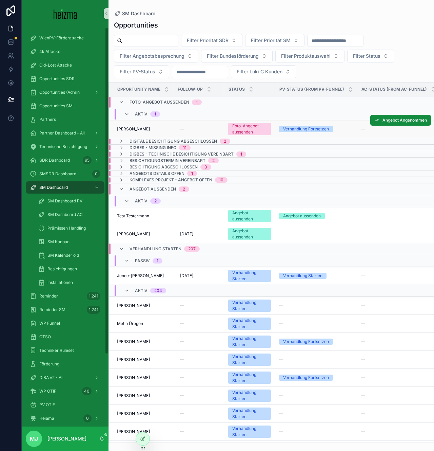
click at [150, 126] on span "[PERSON_NAME]" at bounding box center [133, 128] width 33 height 5
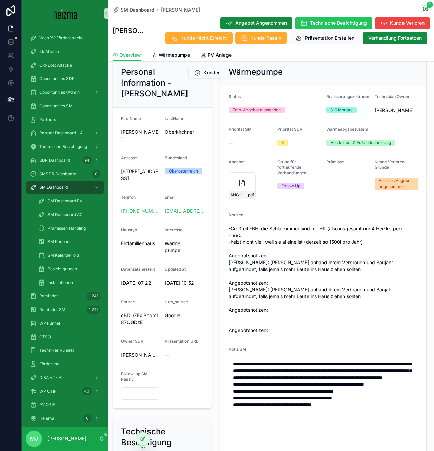
scroll to position [83, 0]
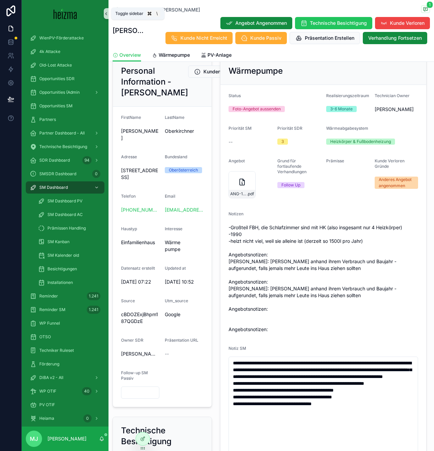
click at [106, 14] on icon "scrollable content" at bounding box center [106, 13] width 5 height 5
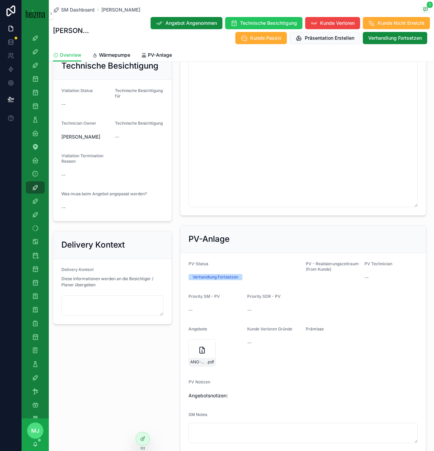
scroll to position [462, 0]
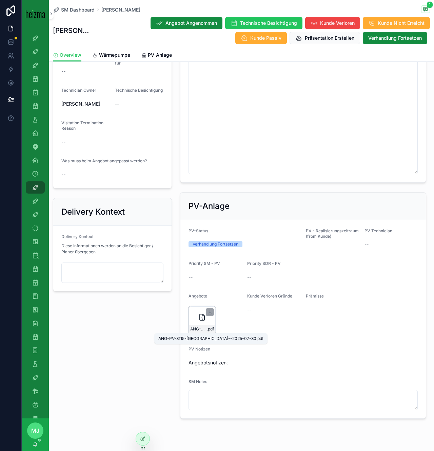
click at [204, 330] on span "ANG-PV-3115-[GEOGRAPHIC_DATA]--2025-07-30" at bounding box center [198, 328] width 17 height 5
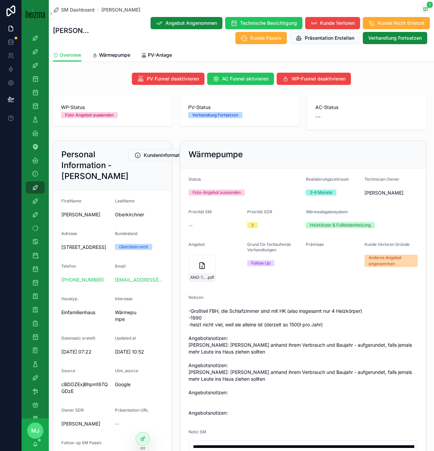
click at [78, 250] on span "[STREET_ADDRESS]" at bounding box center [85, 247] width 48 height 7
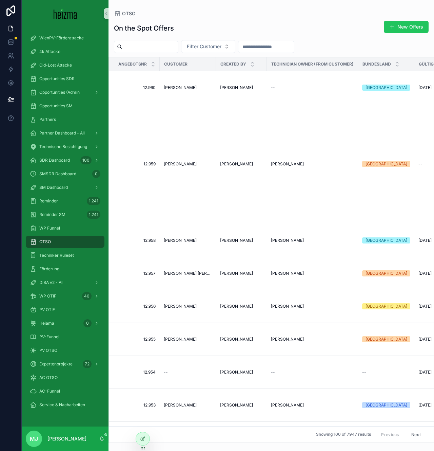
click at [188, 24] on div "On the Spot Offers New Offers" at bounding box center [271, 28] width 315 height 16
click at [420, 22] on button "New Offers" at bounding box center [406, 27] width 45 height 12
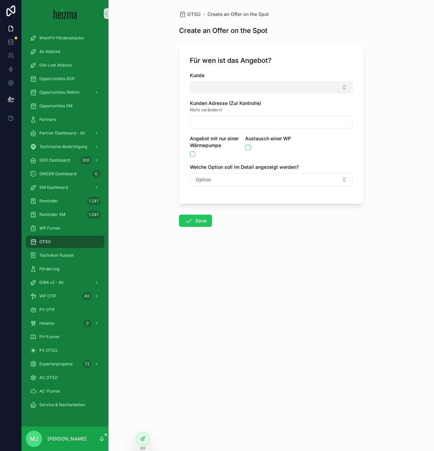
click at [227, 90] on button "Select Button" at bounding box center [271, 87] width 163 height 12
click at [213, 102] on input "**********" at bounding box center [276, 101] width 146 height 12
type input "**********"
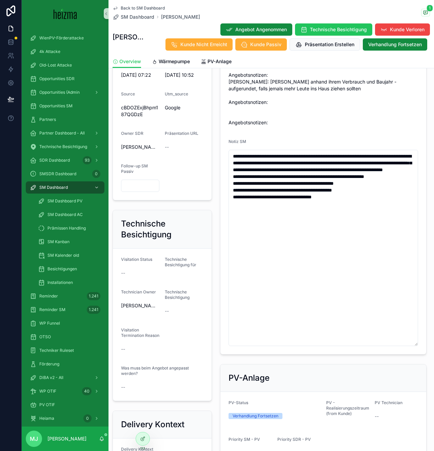
scroll to position [500, 0]
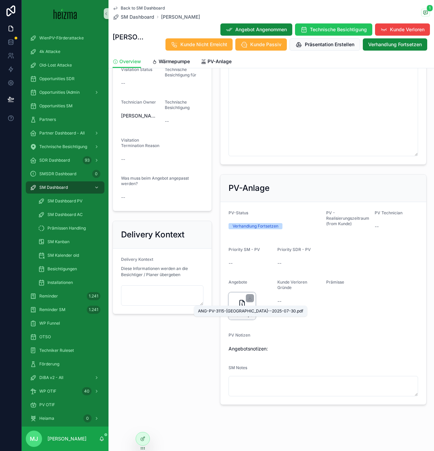
click at [244, 312] on span "ANG-PV-3115-[GEOGRAPHIC_DATA]--2025-07-30" at bounding box center [238, 314] width 17 height 5
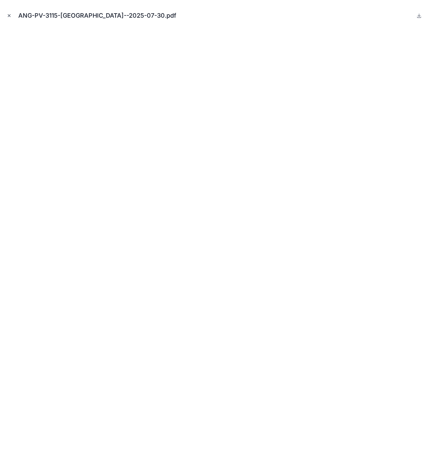
click at [11, 16] on icon "Close modal" at bounding box center [9, 15] width 5 height 5
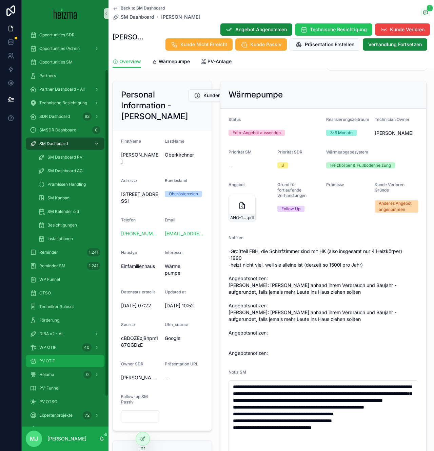
scroll to position [52, 0]
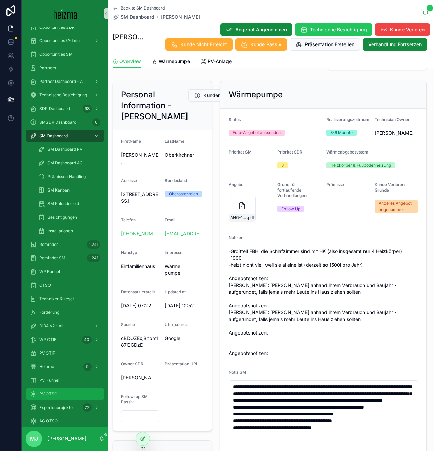
click at [58, 393] on div "PV OTSO" at bounding box center [65, 393] width 71 height 11
click at [140, 6] on span "Back to SM Dashboard" at bounding box center [143, 7] width 44 height 5
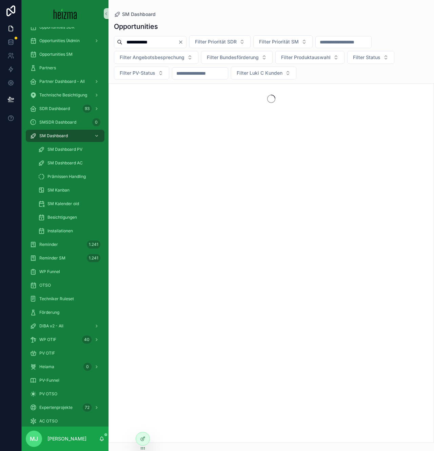
click at [125, 44] on input "**********" at bounding box center [150, 42] width 56 height 10
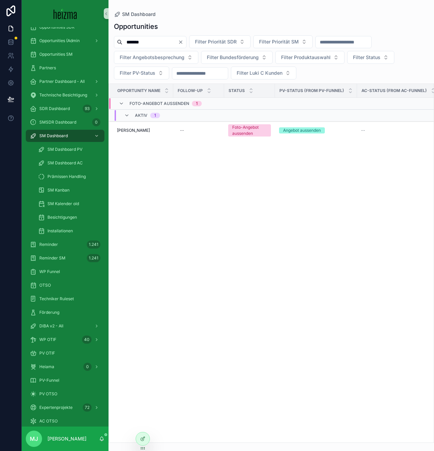
type input "*******"
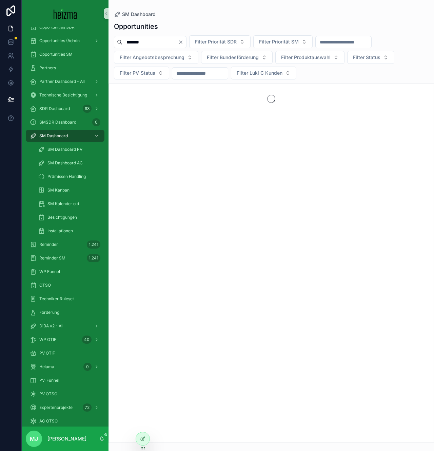
click at [113, 81] on div "Opportunities ******* Filter Priorität SDR Filter Priorität SM Filter Angebotsb…" at bounding box center [272, 230] width 326 height 425
click at [277, 183] on div "scrollable content" at bounding box center [272, 262] width 326 height 359
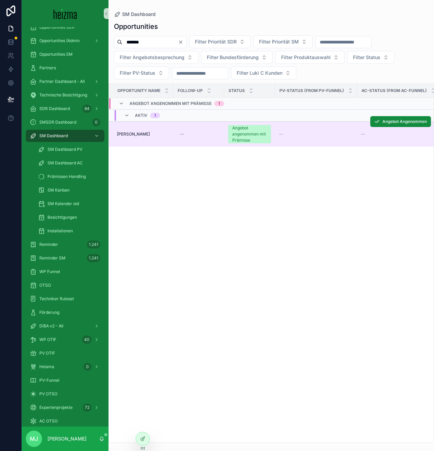
click at [129, 134] on span "[PERSON_NAME]" at bounding box center [133, 133] width 33 height 5
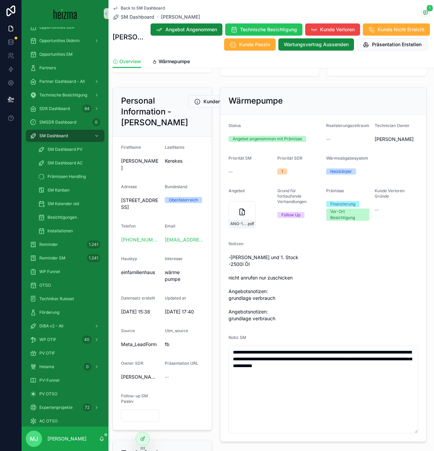
scroll to position [61, 0]
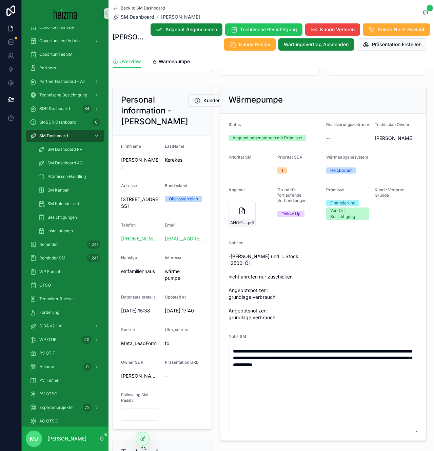
click at [247, 299] on span "-[PERSON_NAME] und 1. Stock -2500l Öl nicht anrufen nur zuschicken Angebotsnoti…" at bounding box center [324, 287] width 190 height 68
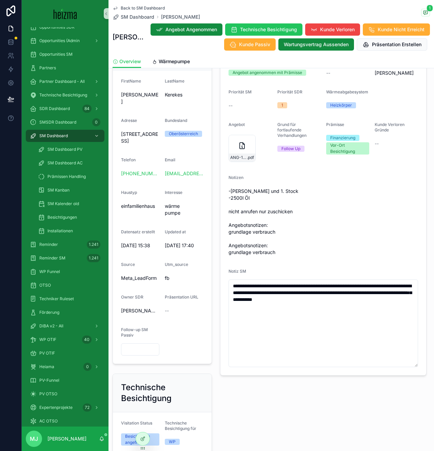
scroll to position [120, 0]
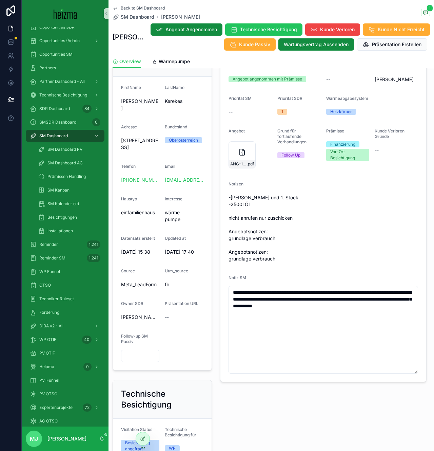
click at [253, 248] on span "-[PERSON_NAME] und 1. Stock -2500l Öl nicht anrufen nur zuschicken Angebotsnoti…" at bounding box center [324, 228] width 190 height 68
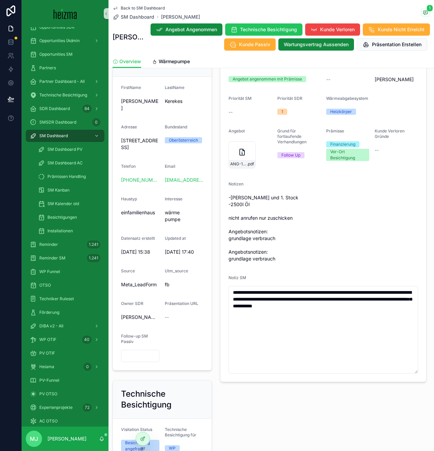
click at [255, 257] on span "-[PERSON_NAME] und 1. Stock -2500l Öl nicht anrufen nur zuschicken Angebotsnoti…" at bounding box center [324, 228] width 190 height 68
click at [261, 258] on span "-[PERSON_NAME] und 1. Stock -2500l Öl nicht anrufen nur zuschicken Angebotsnoti…" at bounding box center [324, 228] width 190 height 68
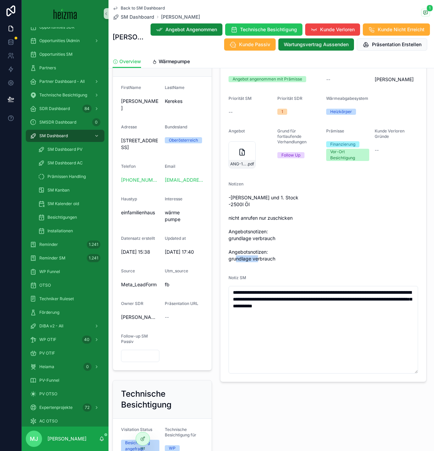
click at [261, 258] on span "-[PERSON_NAME] und 1. Stock -2500l Öl nicht anrufen nur zuschicken Angebotsnoti…" at bounding box center [324, 228] width 190 height 68
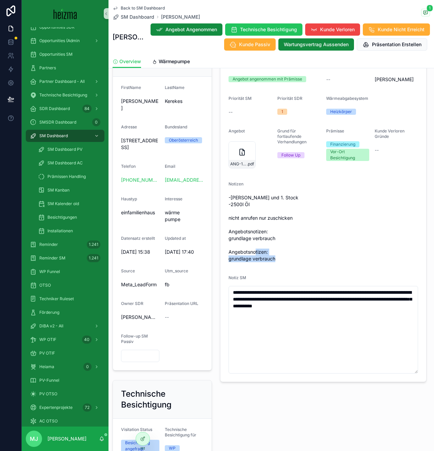
click at [266, 257] on span "-[PERSON_NAME] und 1. Stock -2500l Öl nicht anrufen nur zuschicken Angebotsnoti…" at bounding box center [324, 228] width 190 height 68
click at [272, 257] on span "-[PERSON_NAME] und 1. Stock -2500l Öl nicht anrufen nur zuschicken Angebotsnoti…" at bounding box center [324, 228] width 190 height 68
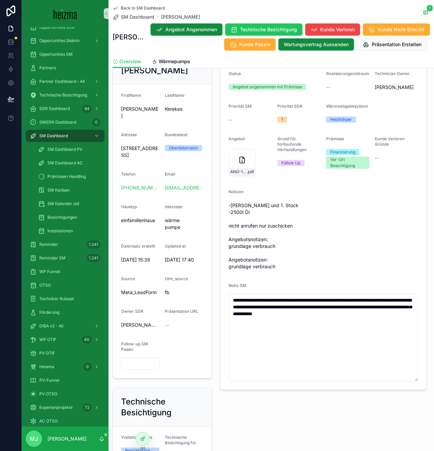
scroll to position [112, 0]
click at [144, 10] on span "Back to SM Dashboard" at bounding box center [143, 7] width 44 height 5
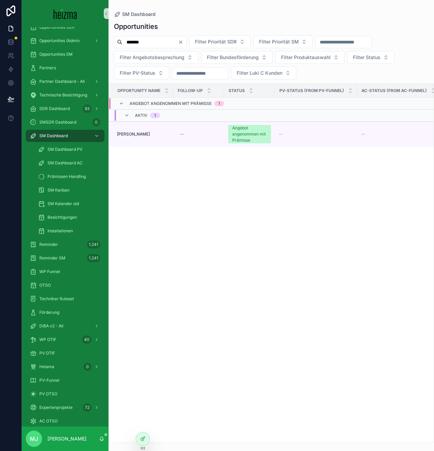
click at [136, 43] on input "*******" at bounding box center [150, 42] width 56 height 10
type input "*****"
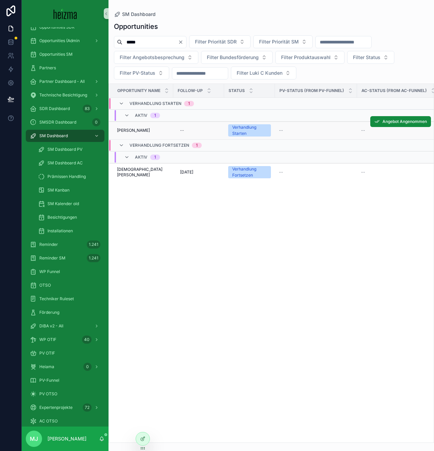
click at [131, 133] on td "[PERSON_NAME] [PERSON_NAME]" at bounding box center [141, 130] width 64 height 18
click at [131, 128] on span "[PERSON_NAME]" at bounding box center [133, 130] width 33 height 5
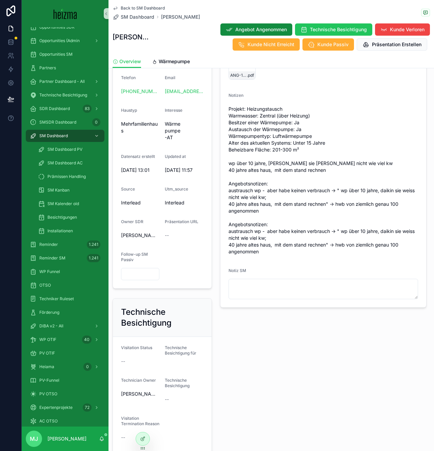
scroll to position [208, 0]
click at [223, 221] on form "Status Verhandlung Starten Realisierungszeitraum Sofort Technician Owner Oliver…" at bounding box center [324, 137] width 206 height 341
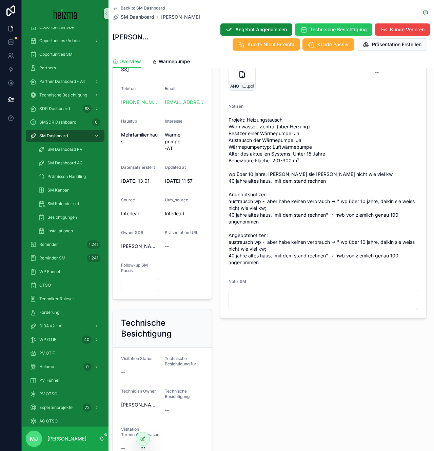
scroll to position [194, 0]
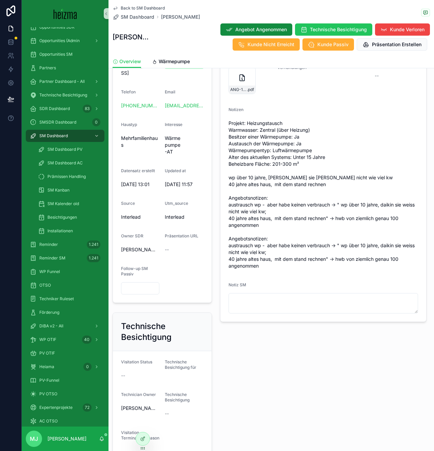
click at [214, 218] on div "Personal Information - Gabriele Baier Kundeninformationen Bearbeiten FirstName …" at bounding box center [163, 127] width 108 height 355
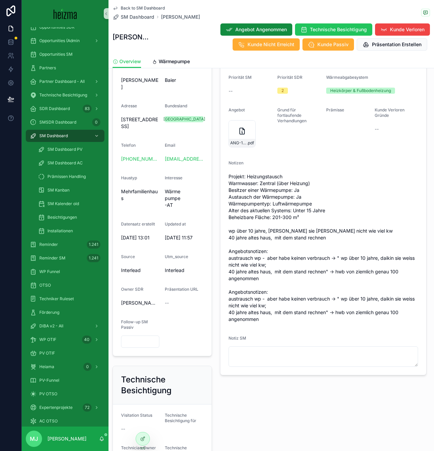
scroll to position [133, 0]
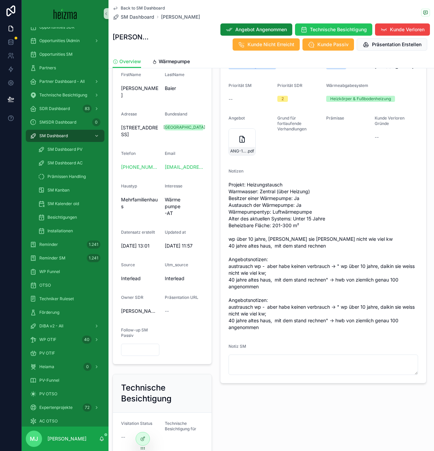
click at [229, 255] on span "Projekt: Heizungstausch Warmwasser: Zentral (über Heizung) Besitzer einer Wärme…" at bounding box center [324, 255] width 190 height 149
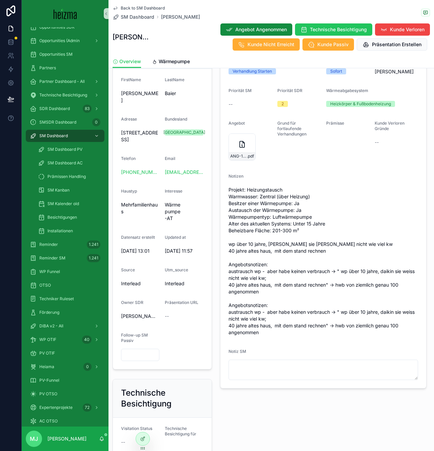
click at [223, 254] on form "Status Verhandlung Starten Realisierungszeitraum Sofort Technician Owner Oliver…" at bounding box center [324, 217] width 206 height 341
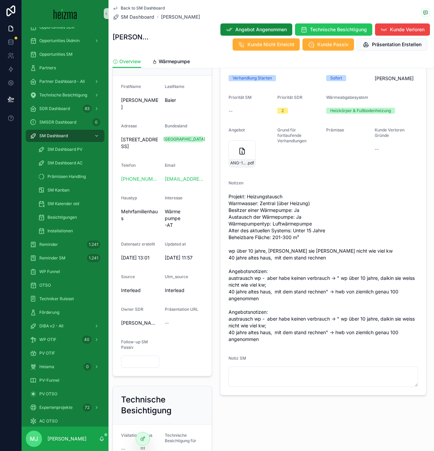
click at [127, 144] on span "Mozartgasse 6, 8073, Feldkirchen Bei Graz" at bounding box center [140, 143] width 38 height 14
click at [127, 143] on span "Mozartgasse 6, 8073, Feldkirchen Bei Graz" at bounding box center [140, 143] width 38 height 14
copy span "Mozartgasse 6, 8073, Feldkirchen Bei Graz"
click at [288, 257] on span "Projekt: Heizungstausch Warmwasser: Zentral (über Heizung) Besitzer einer Wärme…" at bounding box center [324, 267] width 190 height 149
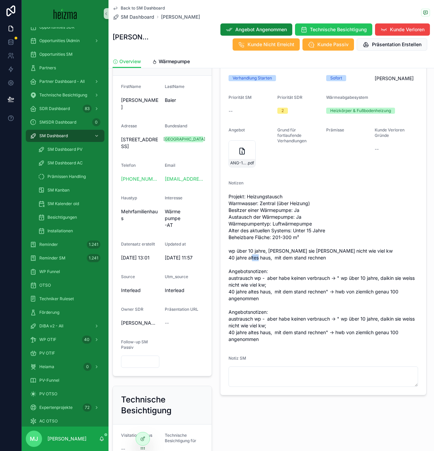
click at [287, 257] on span "Projekt: Heizungstausch Warmwasser: Zentral (über Heizung) Besitzer einer Wärme…" at bounding box center [324, 267] width 190 height 149
click at [318, 261] on span "Projekt: Heizungstausch Warmwasser: Zentral (über Heizung) Besitzer einer Wärme…" at bounding box center [324, 267] width 190 height 149
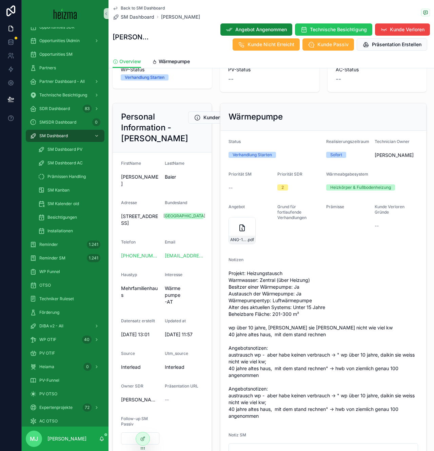
scroll to position [70, 0]
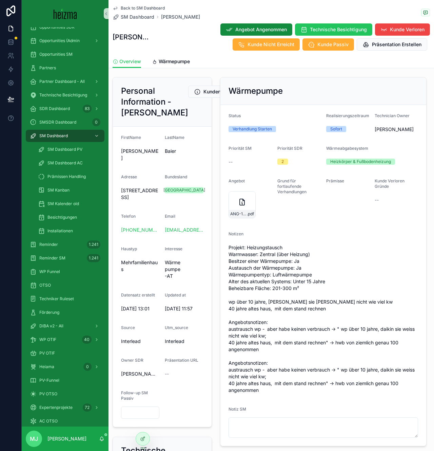
click at [131, 200] on span "Mozartgasse 6, 8073, Feldkirchen Bei Graz" at bounding box center [140, 194] width 38 height 14
copy span "Mozartgasse 6, 8073, Feldkirchen Bei Graz"
click at [310, 32] on span "Technische Besichtigung" at bounding box center [338, 29] width 57 height 7
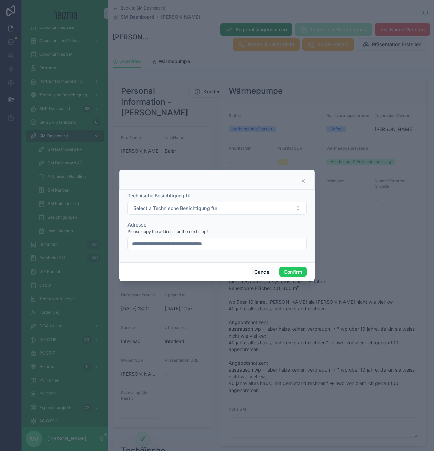
click at [233, 194] on div "Technische Besichtigung für" at bounding box center [217, 195] width 179 height 7
click at [232, 205] on button "Select a Technische Besichtigung für" at bounding box center [217, 208] width 179 height 13
click at [218, 233] on div "WP" at bounding box center [217, 235] width 176 height 10
click at [283, 186] on div at bounding box center [216, 180] width 195 height 20
click at [287, 276] on button "Confirm" at bounding box center [293, 271] width 27 height 11
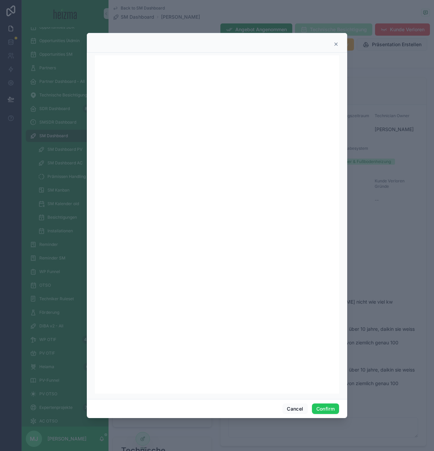
click at [336, 45] on icon at bounding box center [336, 43] width 5 height 5
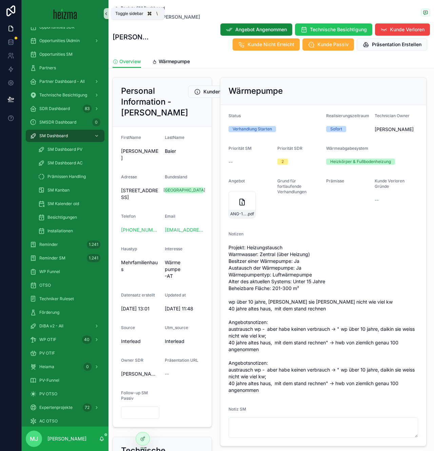
click at [107, 15] on icon "scrollable content" at bounding box center [106, 13] width 5 height 5
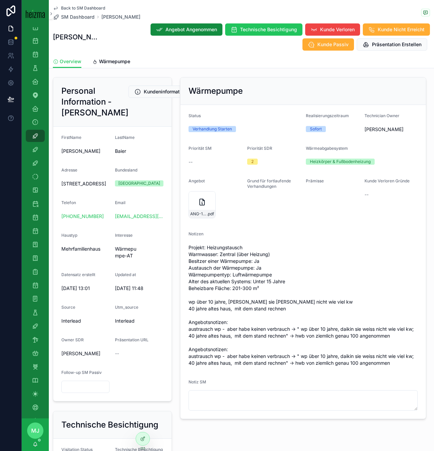
click at [107, 15] on span "Gabriele Baier" at bounding box center [120, 17] width 39 height 7
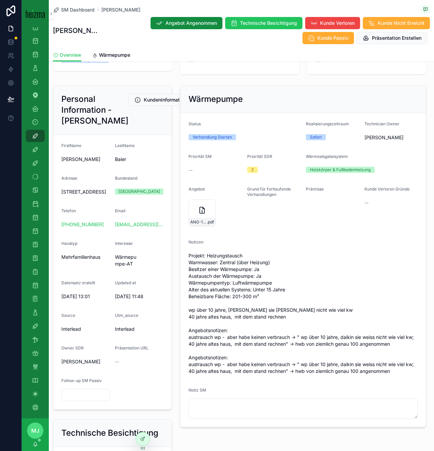
scroll to position [62, 0]
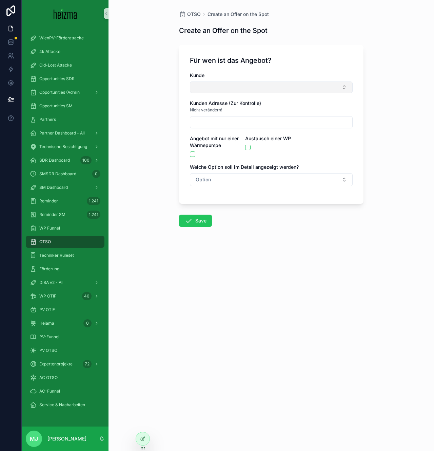
click at [235, 84] on button "Select Button" at bounding box center [271, 87] width 163 height 12
click at [216, 105] on input "**********" at bounding box center [276, 101] width 146 height 12
type input "**********"
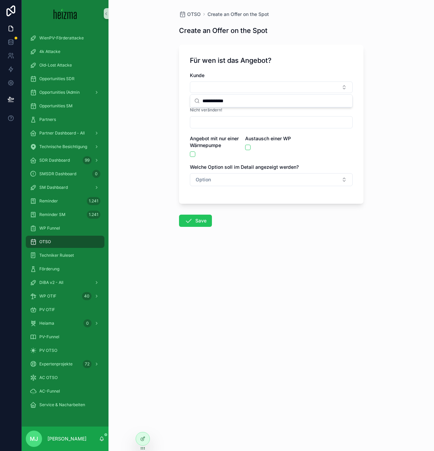
click at [172, 91] on div "OTSO Create an Offer on the Spot Create an Offer on the Spot Für wen ist das An…" at bounding box center [272, 225] width 326 height 451
click at [193, 7] on div "OTSO Create an Offer on the Spot Create an Offer on the Spot Für wen ist das An…" at bounding box center [271, 135] width 195 height 270
click at [191, 17] on span "OTSO" at bounding box center [194, 14] width 14 height 7
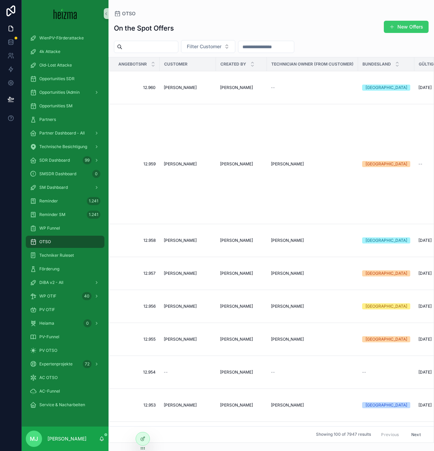
click at [401, 31] on button "New Offers" at bounding box center [406, 27] width 45 height 12
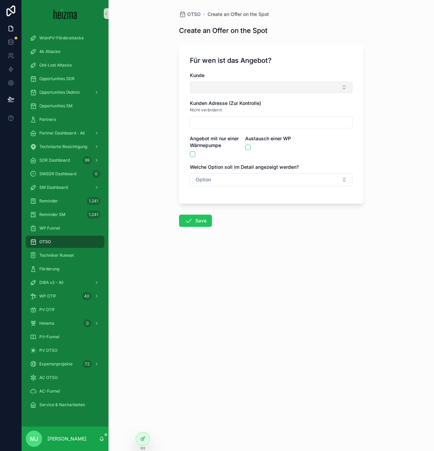
click at [223, 92] on button "Select Button" at bounding box center [271, 87] width 163 height 12
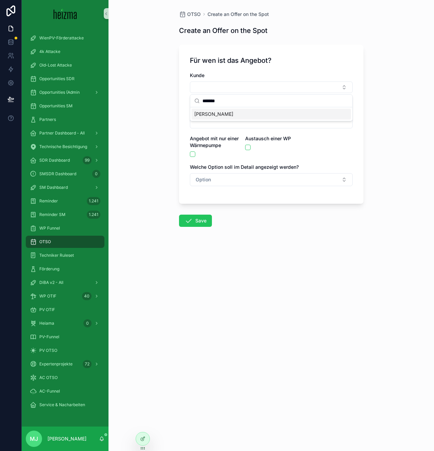
type input "*******"
click at [233, 114] on span "Gabriele Oberkirchner" at bounding box center [213, 114] width 39 height 7
type input "**********"
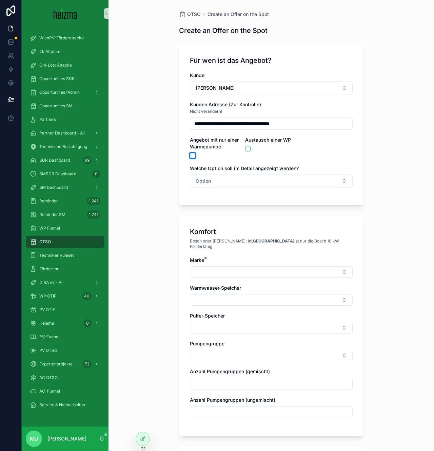
click at [191, 155] on button "scrollable content" at bounding box center [192, 155] width 5 height 5
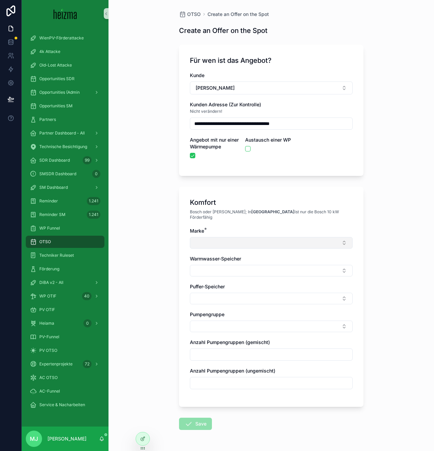
click at [237, 240] on button "Select Button" at bounding box center [271, 243] width 163 height 12
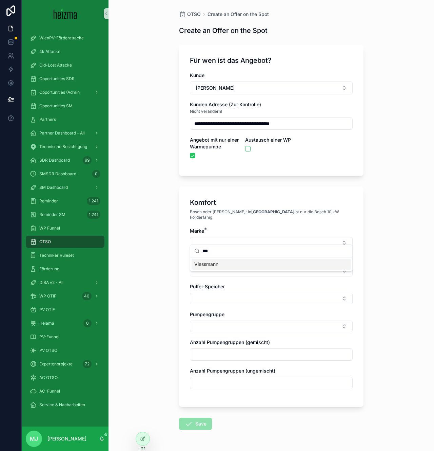
type input "***"
click at [222, 263] on div "Viessmann" at bounding box center [271, 264] width 159 height 11
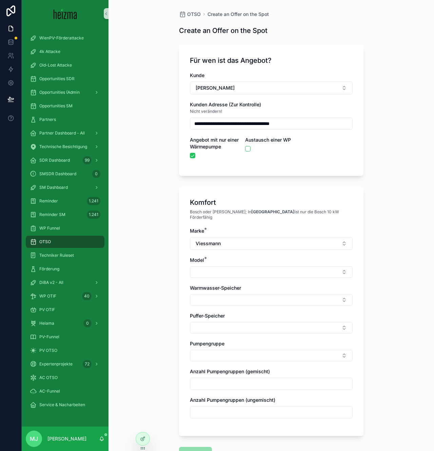
scroll to position [46, 0]
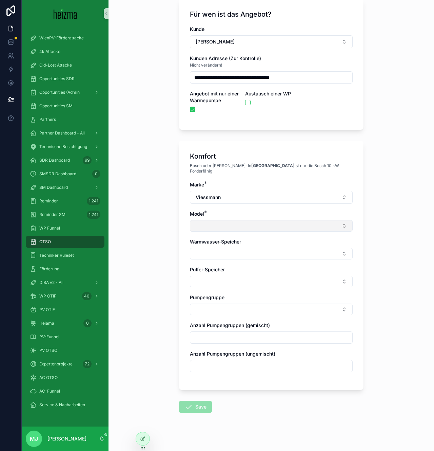
click at [250, 220] on button "Select Button" at bounding box center [271, 226] width 163 height 12
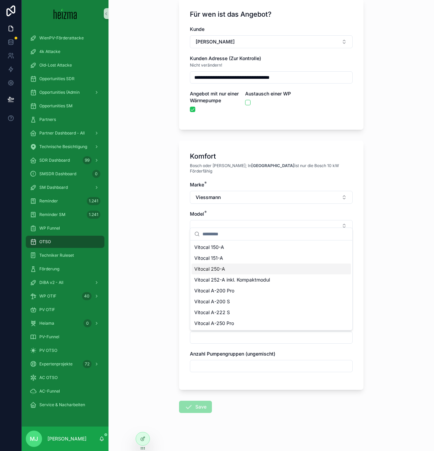
click at [242, 269] on div "Vitocal 250-A" at bounding box center [271, 268] width 159 height 11
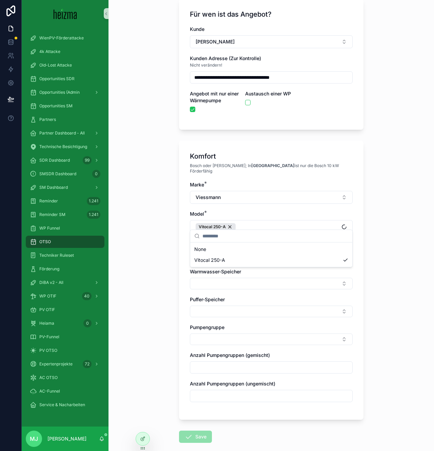
click at [162, 250] on div "**********" at bounding box center [272, 179] width 326 height 451
click at [220, 251] on button "Select Button" at bounding box center [271, 256] width 163 height 12
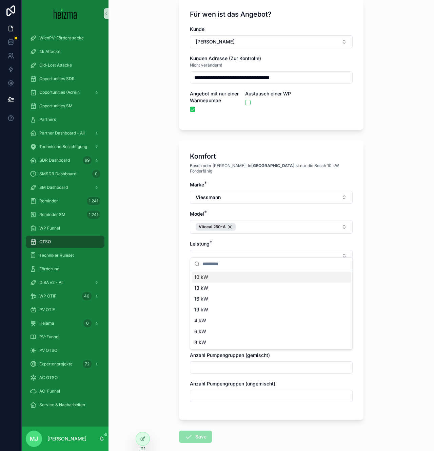
click at [215, 278] on div "10 kW" at bounding box center [271, 276] width 159 height 11
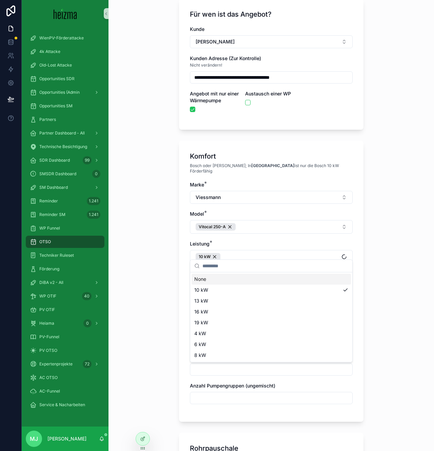
click at [157, 285] on div "**********" at bounding box center [272, 179] width 326 height 451
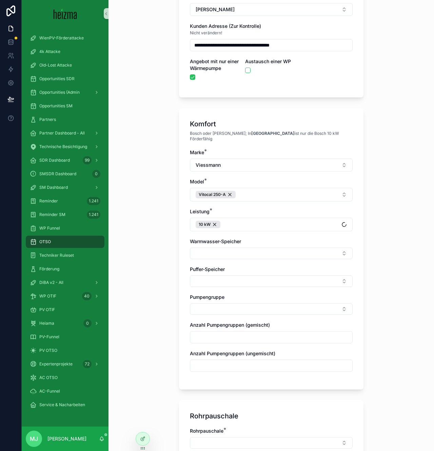
scroll to position [82, 0]
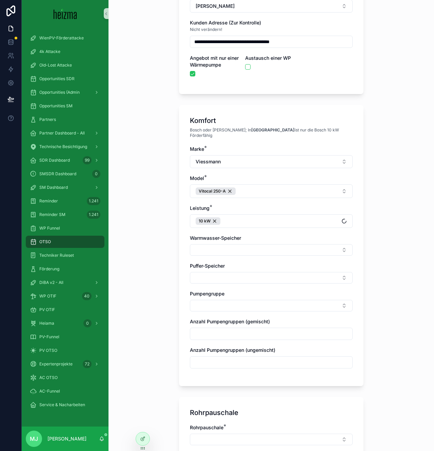
click at [246, 238] on div "Warmwasser-Speicher" at bounding box center [271, 244] width 163 height 21
click at [246, 244] on button "Select Button" at bounding box center [271, 250] width 163 height 12
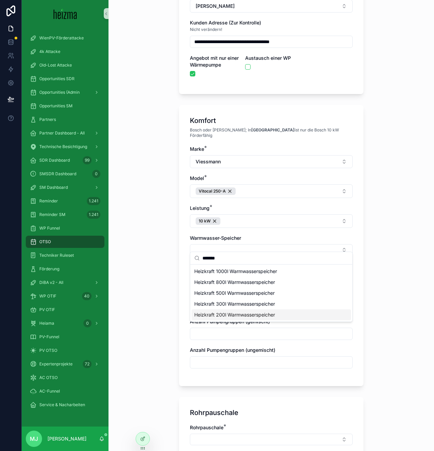
type input "*******"
click at [236, 312] on span "Heizkraft 200l Warmwasserspeicher" at bounding box center [234, 314] width 81 height 7
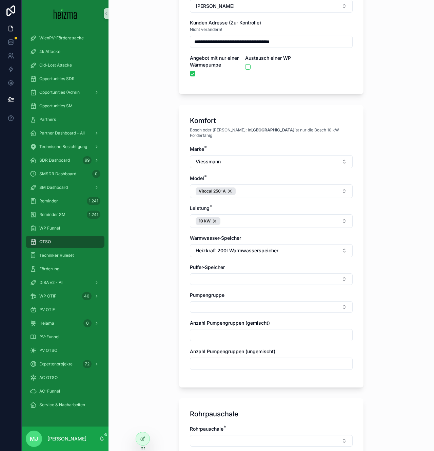
click at [226, 280] on div "Marke * Viessmann Model * Vitocal 250-A Leistung * 10 kW Warmwasser-Speicher He…" at bounding box center [271, 261] width 163 height 231
click at [226, 276] on button "Select Button" at bounding box center [271, 279] width 163 height 12
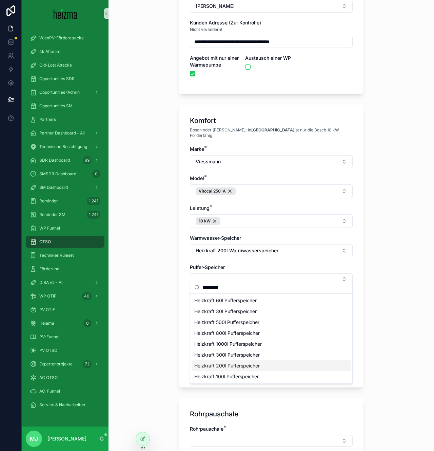
type input "*********"
click at [231, 364] on span "Heizkraft 200l Pufferspeicher" at bounding box center [226, 365] width 65 height 7
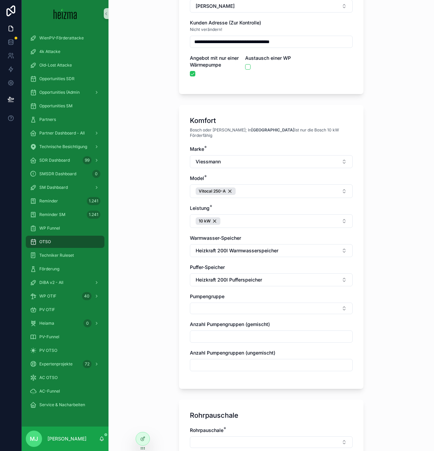
click at [155, 338] on div "**********" at bounding box center [272, 143] width 326 height 451
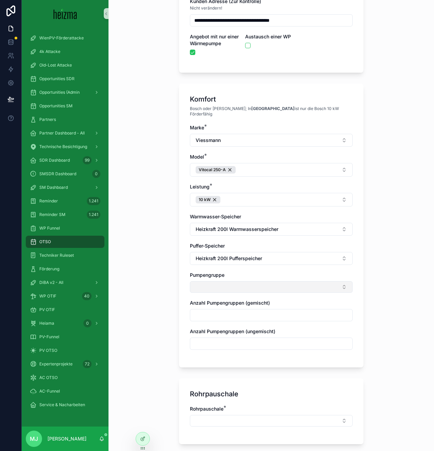
click at [231, 284] on button "Select Button" at bounding box center [271, 287] width 163 height 12
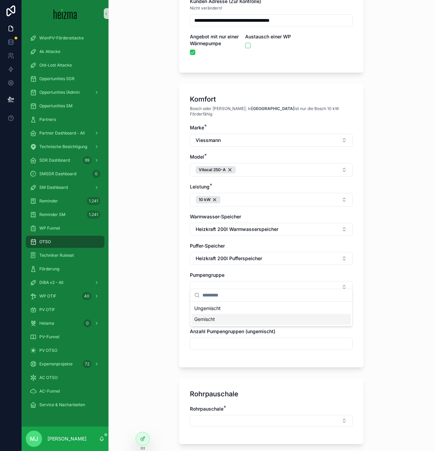
click at [216, 319] on div "Gemischt" at bounding box center [271, 319] width 159 height 11
click at [213, 322] on span "Ungemischt" at bounding box center [207, 321] width 26 height 7
click at [159, 325] on div "**********" at bounding box center [272, 122] width 326 height 451
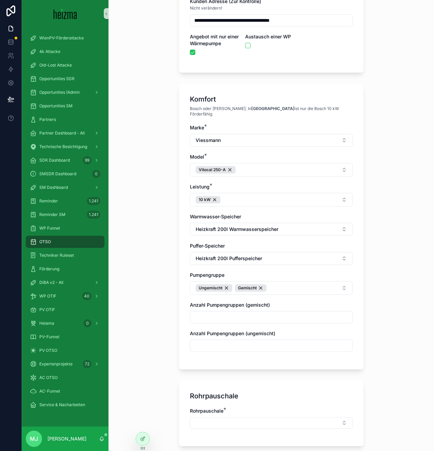
click at [221, 312] on input "scrollable content" at bounding box center [271, 317] width 162 height 10
type input "*"
click at [207, 341] on input "scrollable content" at bounding box center [271, 346] width 162 height 10
type input "*"
click at [165, 340] on div "**********" at bounding box center [272, 122] width 326 height 451
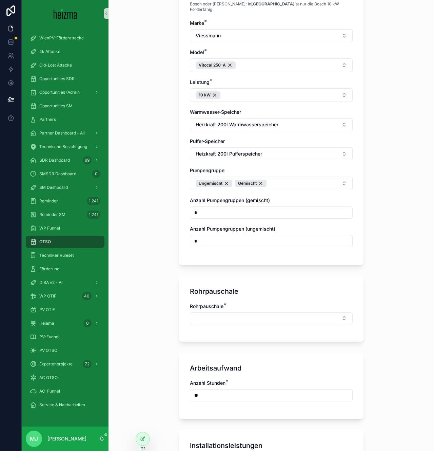
scroll to position [239, 0]
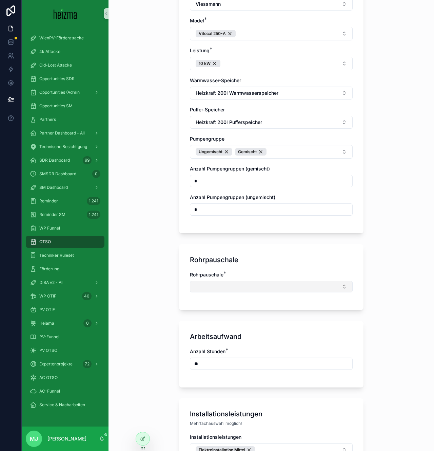
click at [207, 282] on button "Select Button" at bounding box center [271, 287] width 163 height 12
type input "******"
click at [207, 304] on span "Mittel" at bounding box center [200, 307] width 13 height 7
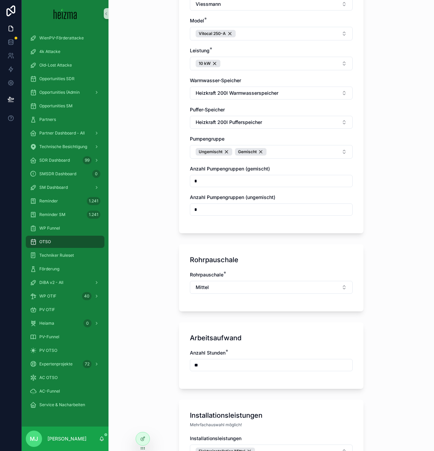
click at [154, 306] on div "**********" at bounding box center [272, 225] width 326 height 451
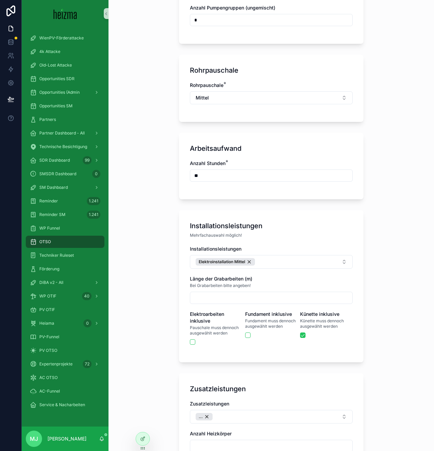
scroll to position [438, 0]
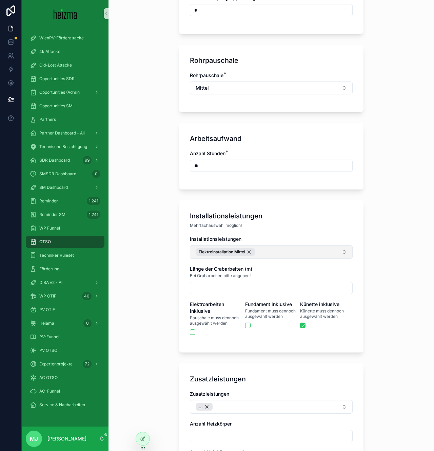
click at [294, 248] on button "Elektroinstallation Mittel" at bounding box center [271, 252] width 163 height 14
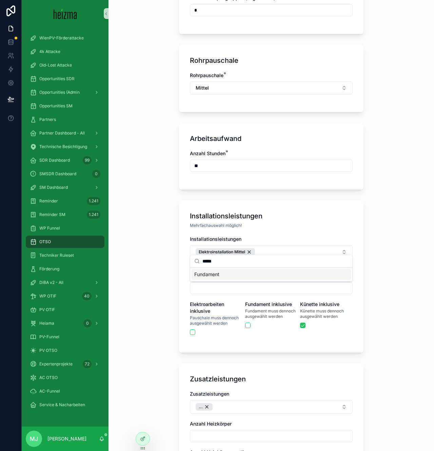
type input "*****"
click at [230, 275] on div "Fundament" at bounding box center [271, 274] width 159 height 11
click at [144, 268] on div "**********" at bounding box center [272, 225] width 326 height 451
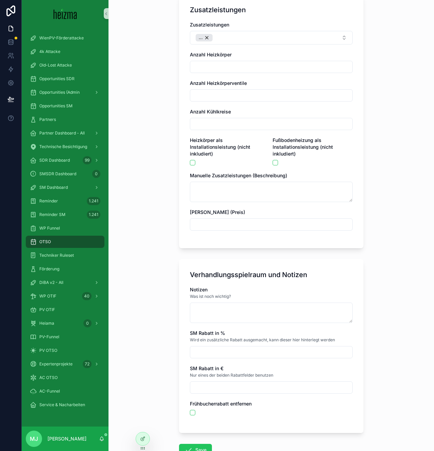
scroll to position [850, 0]
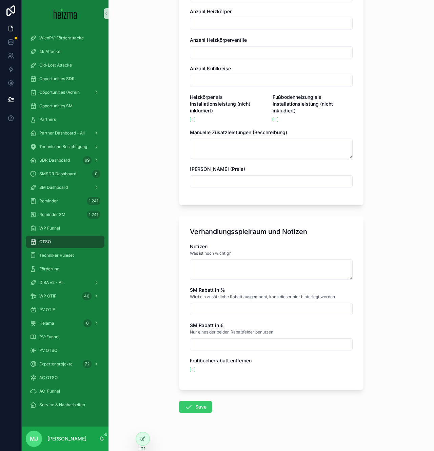
click at [187, 402] on icon "scrollable content" at bounding box center [189, 406] width 8 height 8
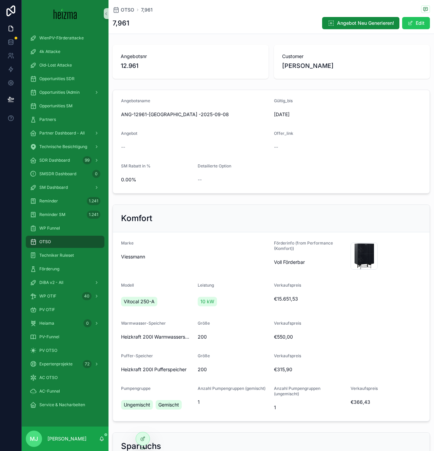
click at [258, 214] on div "Komfort" at bounding box center [271, 218] width 301 height 11
click at [202, 125] on form "Angebotsname ANG-12961-Oberkirchner -2025-09-08 Gültig_bis 18/09/2025 Angebot -…" at bounding box center [271, 141] width 317 height 103
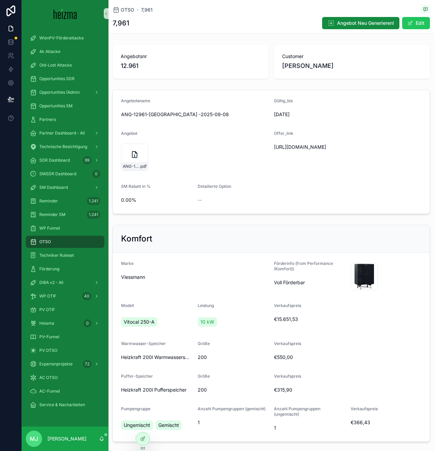
click at [223, 193] on div "Detailierte Option --" at bounding box center [233, 195] width 71 height 22
click at [137, 168] on span "ANG-12961-Oberkirchner--2025-09-08" at bounding box center [131, 166] width 17 height 5
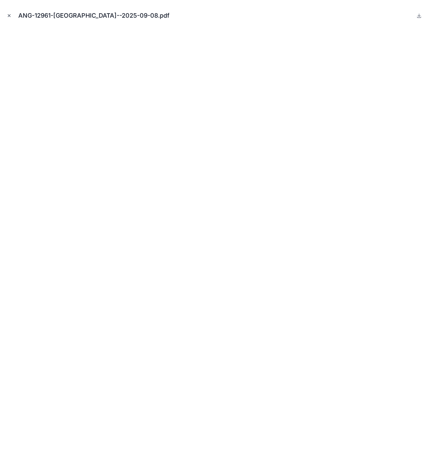
click at [11, 15] on icon "Close modal" at bounding box center [9, 15] width 5 height 5
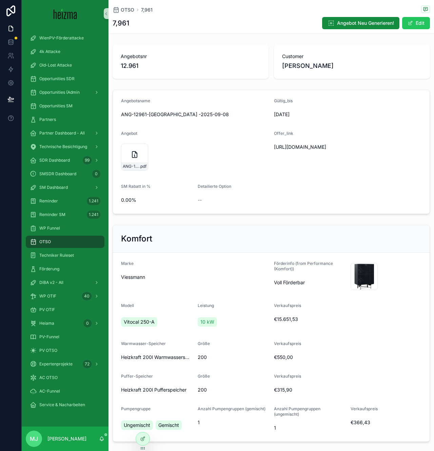
click at [190, 124] on form "Angebotsname ANG-12961-Oberkirchner -2025-09-08 Gültig_bis 18/09/2025 Angebot A…" at bounding box center [271, 152] width 317 height 124
click at [136, 166] on span "ANG-12961-Oberkirchner--2025-09-08" at bounding box center [131, 166] width 17 height 5
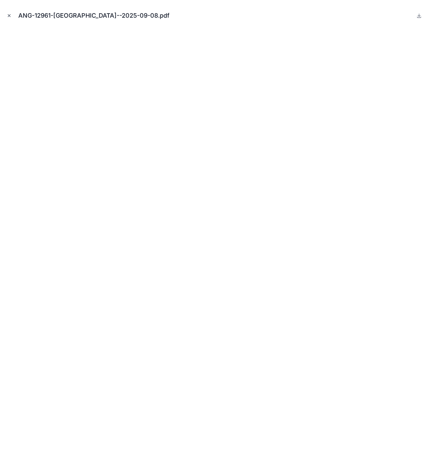
click at [9, 18] on icon "Close modal" at bounding box center [9, 15] width 5 height 5
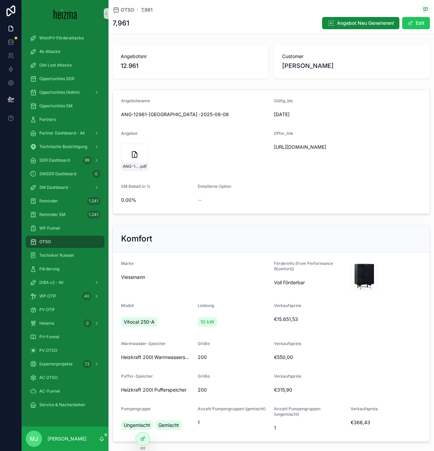
click at [219, 161] on div "ANG-12961-Oberkirchner--2025-09-08 .pdf" at bounding box center [195, 157] width 148 height 27
click at [135, 162] on div "ANG-12961-Oberkirchner--2025-09-08 .pdf" at bounding box center [134, 166] width 26 height 8
click at [133, 173] on form "Angebotsname ANG-12961-Oberkirchner -2025-09-08 Gültig_bis 18/09/2025 Angebot A…" at bounding box center [271, 152] width 317 height 124
click at [130, 167] on span "ANG-12961-Oberkirchner--2025-09-08" at bounding box center [131, 166] width 17 height 5
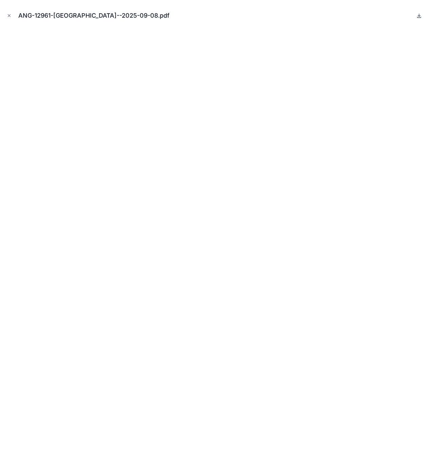
click at [419, 17] on icon at bounding box center [420, 17] width 4 height 1
click at [8, 17] on icon "Close modal" at bounding box center [9, 15] width 5 height 5
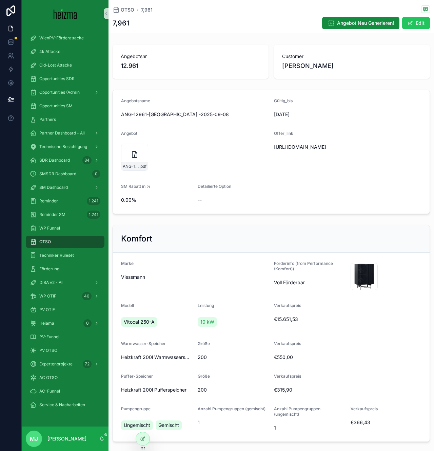
click at [197, 272] on div "Viessmann" at bounding box center [195, 276] width 148 height 11
click at [57, 284] on span "DiBA v2 - All" at bounding box center [51, 282] width 24 height 5
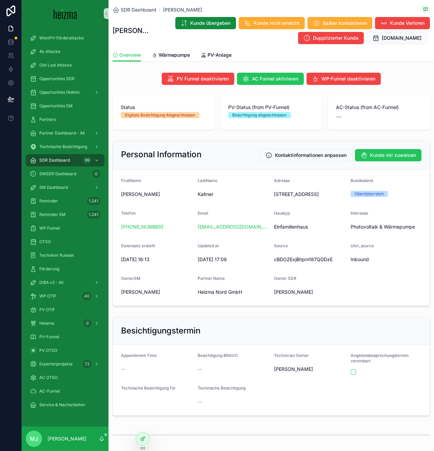
click at [275, 305] on form "FirstName [PERSON_NAME] Kaltner Adresse [STREET_ADDRESS] Bundesland [GEOGRAPHIC…" at bounding box center [271, 238] width 317 height 136
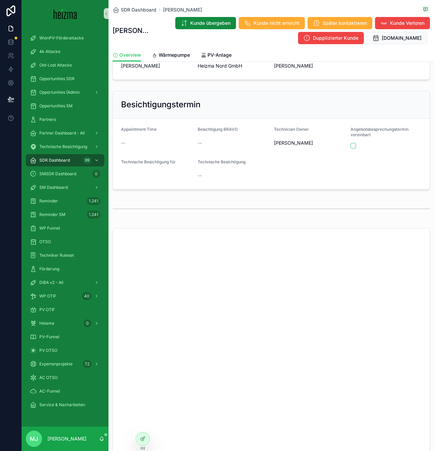
scroll to position [8, 0]
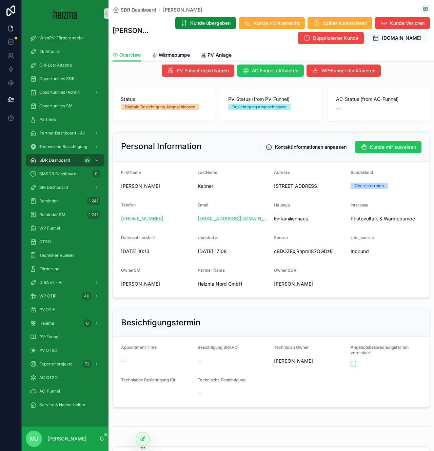
click at [282, 186] on span "[STREET_ADDRESS]" at bounding box center [309, 186] width 71 height 7
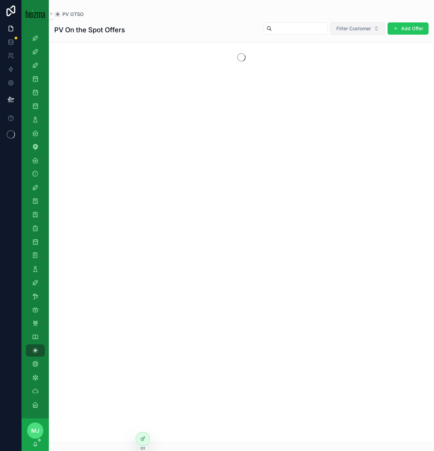
click at [352, 33] on button "Filter Customer" at bounding box center [358, 28] width 54 height 13
type input "**********"
click at [363, 60] on div "[PERSON_NAME]" at bounding box center [357, 56] width 81 height 11
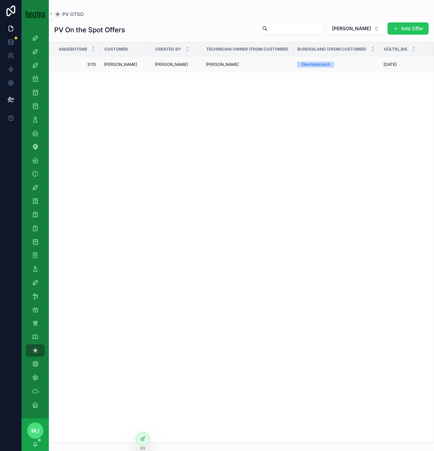
click at [129, 64] on span "[PERSON_NAME]" at bounding box center [120, 64] width 33 height 5
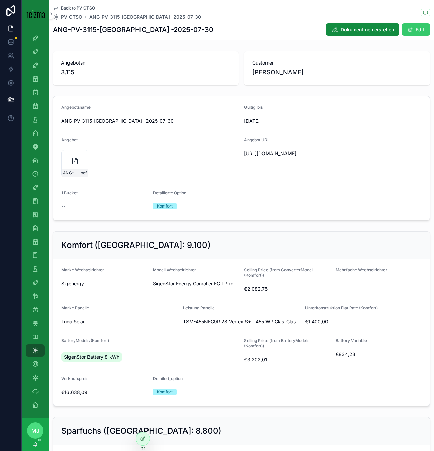
click at [413, 28] on span "scrollable content" at bounding box center [410, 29] width 5 height 5
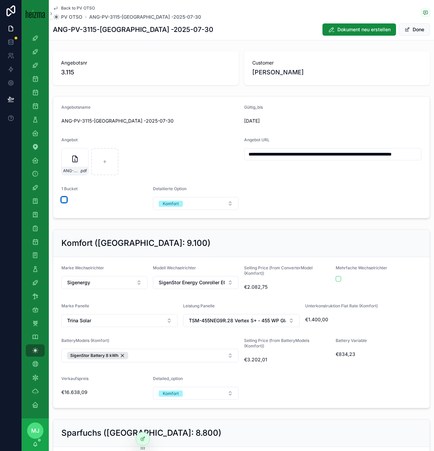
click at [64, 200] on button "scrollable content" at bounding box center [63, 199] width 5 height 5
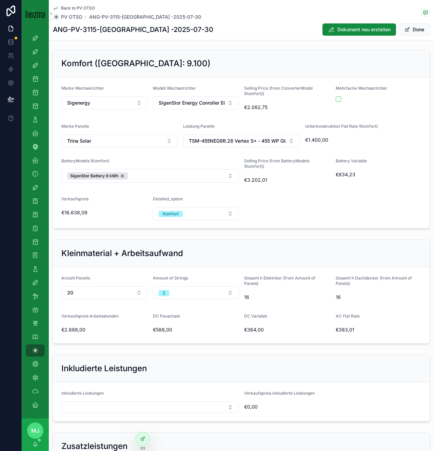
scroll to position [394, 0]
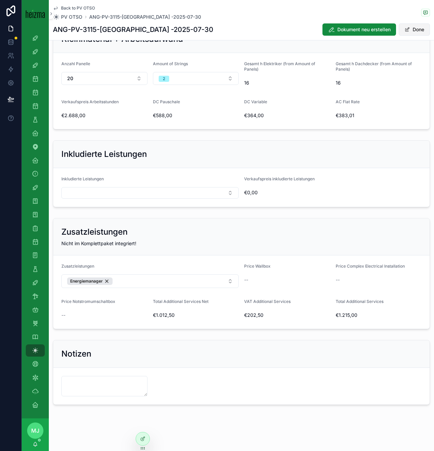
click at [422, 30] on button "Done" at bounding box center [414, 29] width 31 height 12
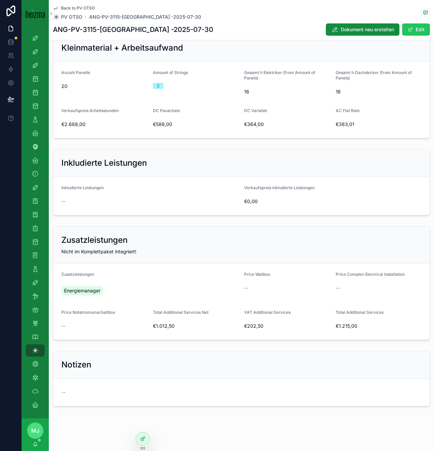
scroll to position [384, 0]
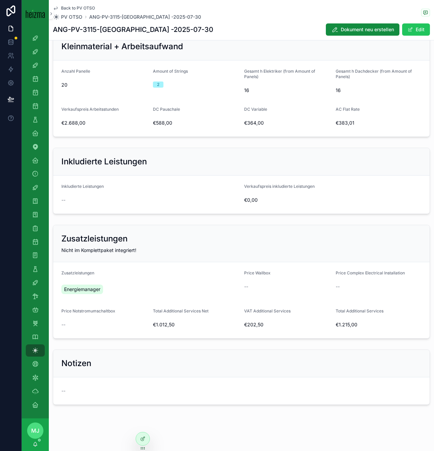
click at [334, 182] on form "Inkludierte Leistungen -- Verkaufspreis inkludierte Leistungen €0,00" at bounding box center [241, 194] width 377 height 38
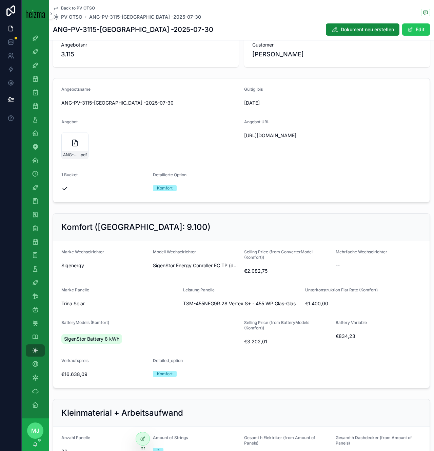
scroll to position [0, 0]
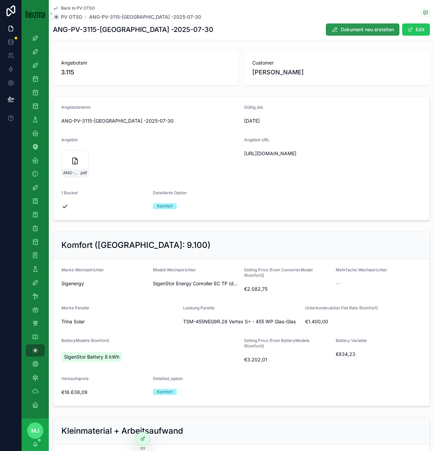
click at [343, 28] on span "Dokument neu erstellen" at bounding box center [367, 29] width 53 height 7
click at [112, 173] on span ".pdf" at bounding box center [113, 172] width 7 height 5
click at [257, 153] on span "[URL][DOMAIN_NAME]" at bounding box center [332, 153] width 177 height 7
click at [257, 152] on span "https://docs.google.com/document/d/1n7tRa13UioEZLQ5_1XBIlz_q23NqmCIh6_d22KhAu8Y…" at bounding box center [332, 153] width 177 height 7
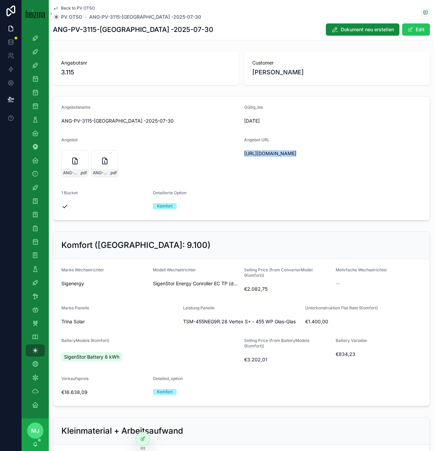
copy span "https://docs.google.com/document/d/1n7tRa13UioEZLQ5_1XBIlz_q23NqmCIh6_d22KhAu8Y…"
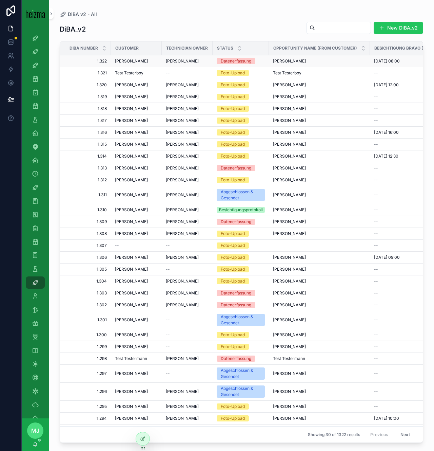
click at [141, 60] on span "[PERSON_NAME]" at bounding box center [131, 60] width 33 height 5
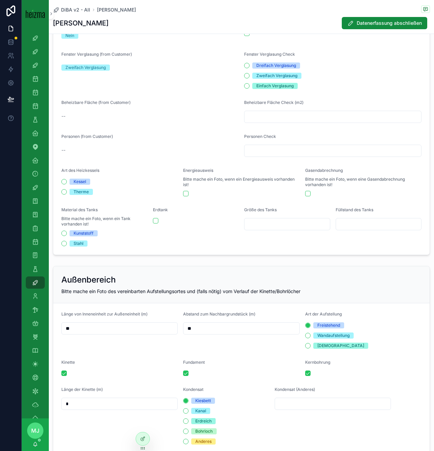
scroll to position [470, 0]
